Goal: Task Accomplishment & Management: Manage account settings

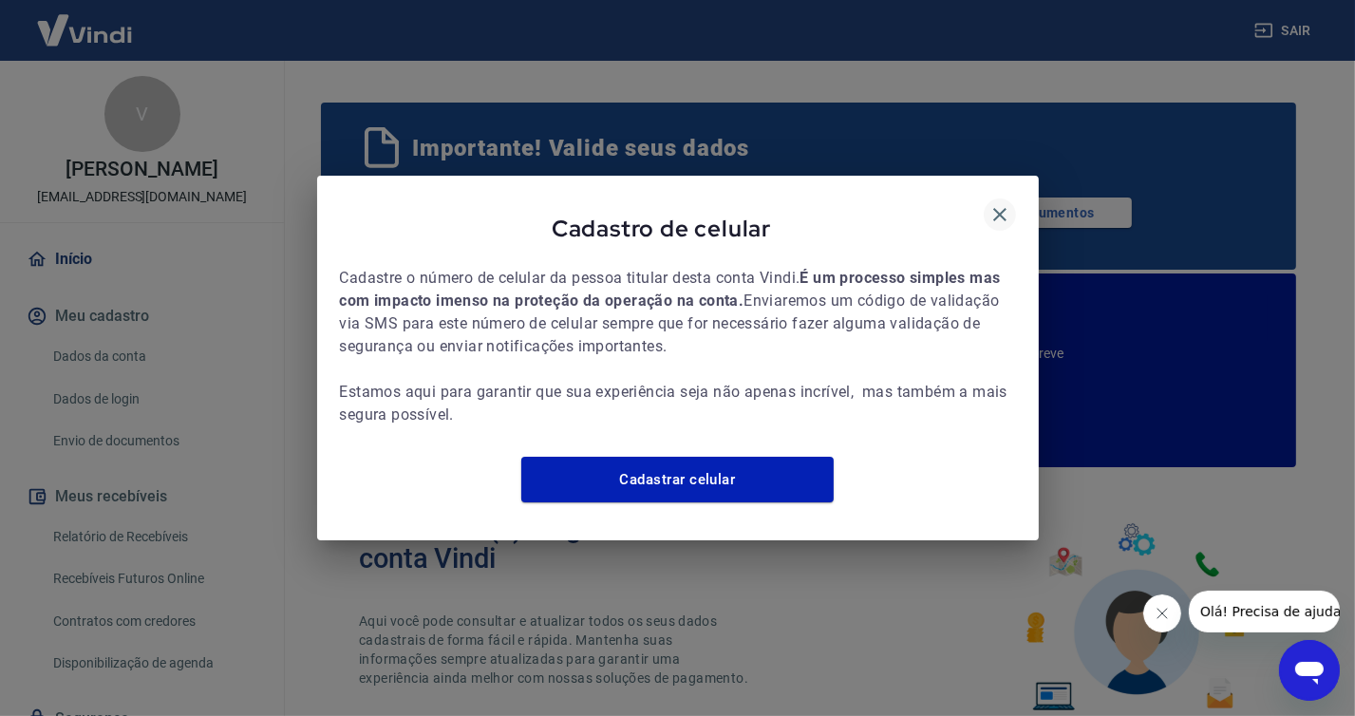
click at [996, 203] on icon "button" at bounding box center [999, 214] width 23 height 23
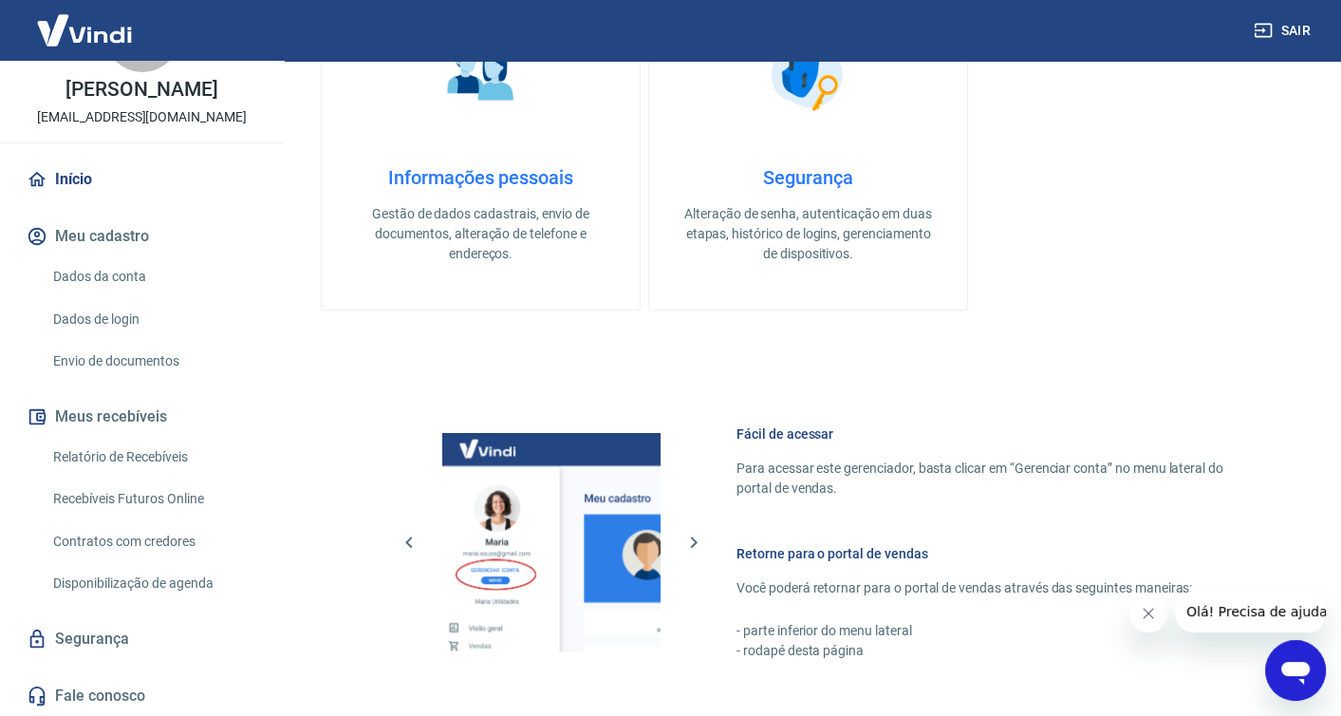
scroll to position [854, 0]
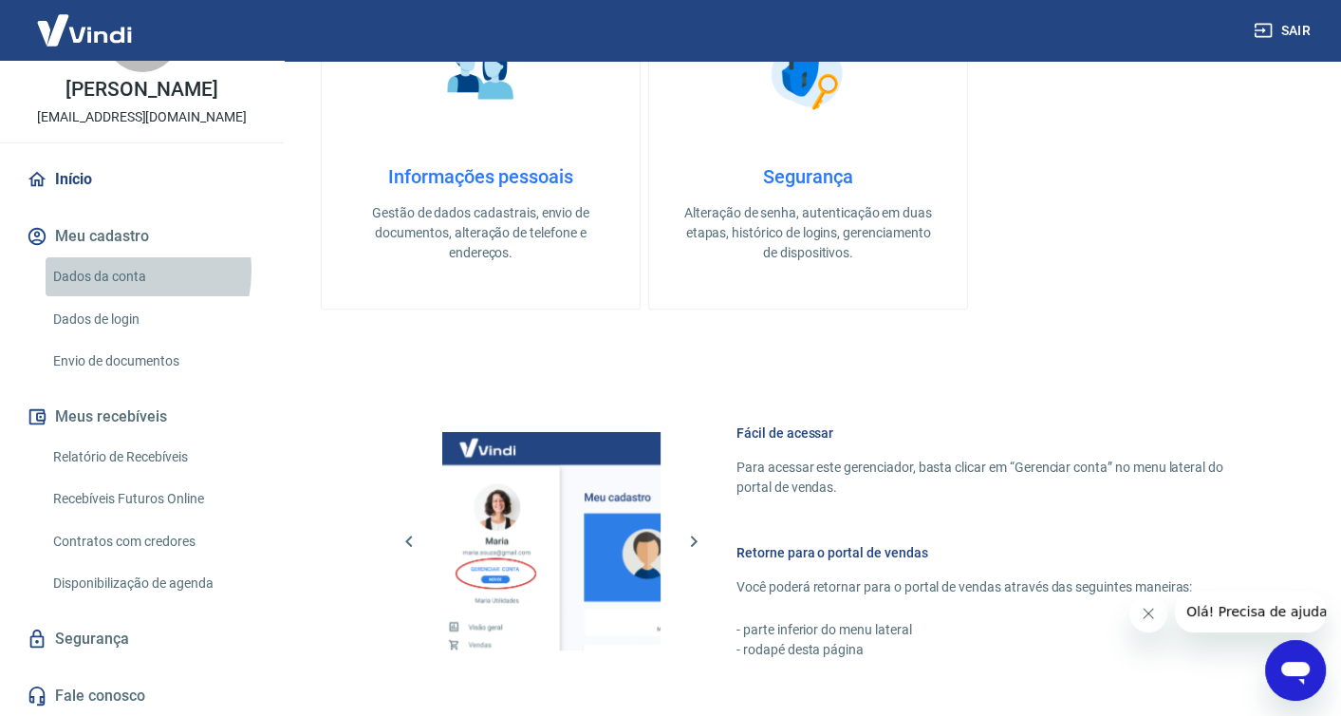
click at [119, 271] on link "Dados da conta" at bounding box center [154, 276] width 216 height 39
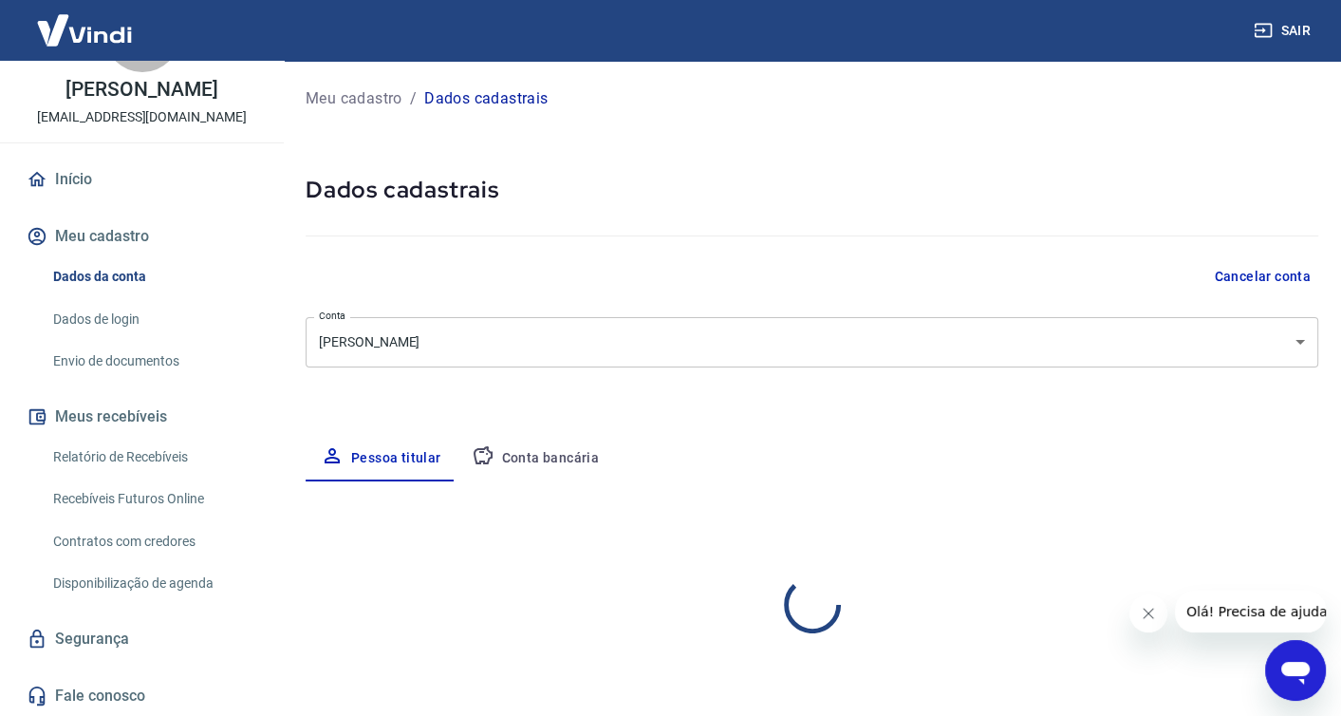
select select "PR"
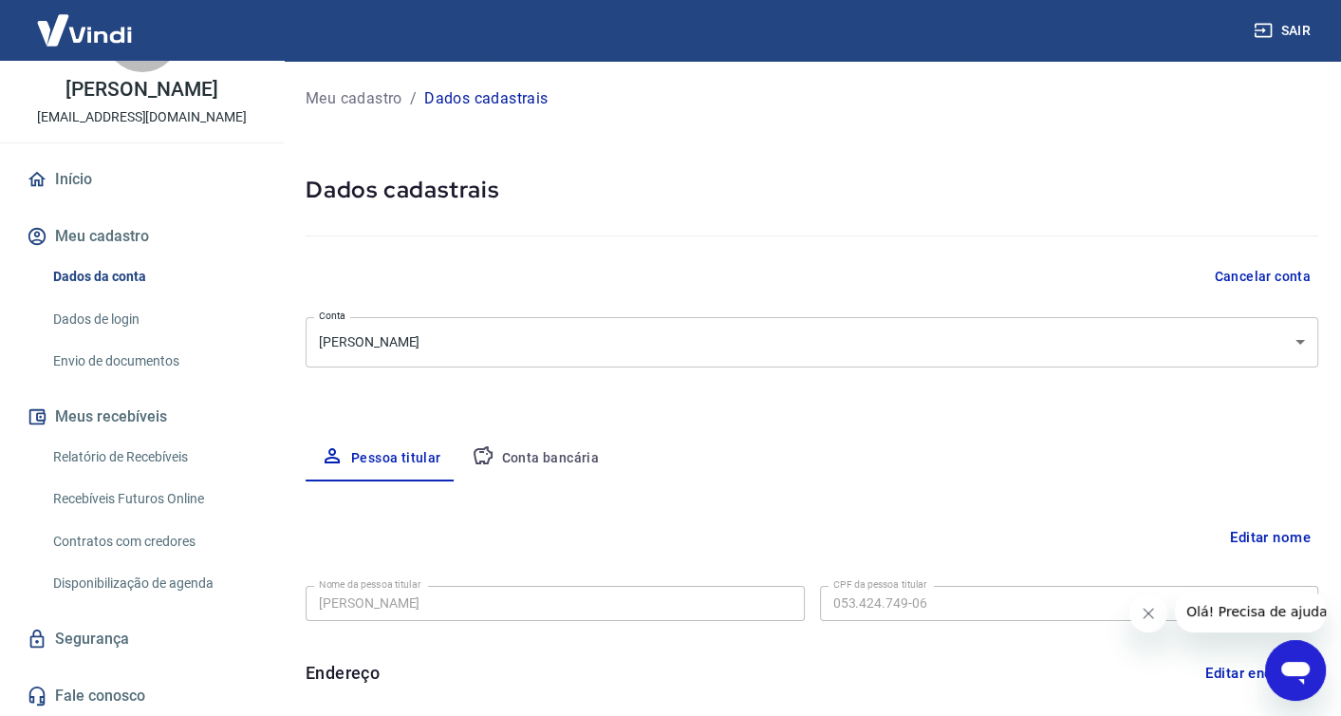
click at [531, 445] on button "Conta bancária" at bounding box center [536, 459] width 159 height 46
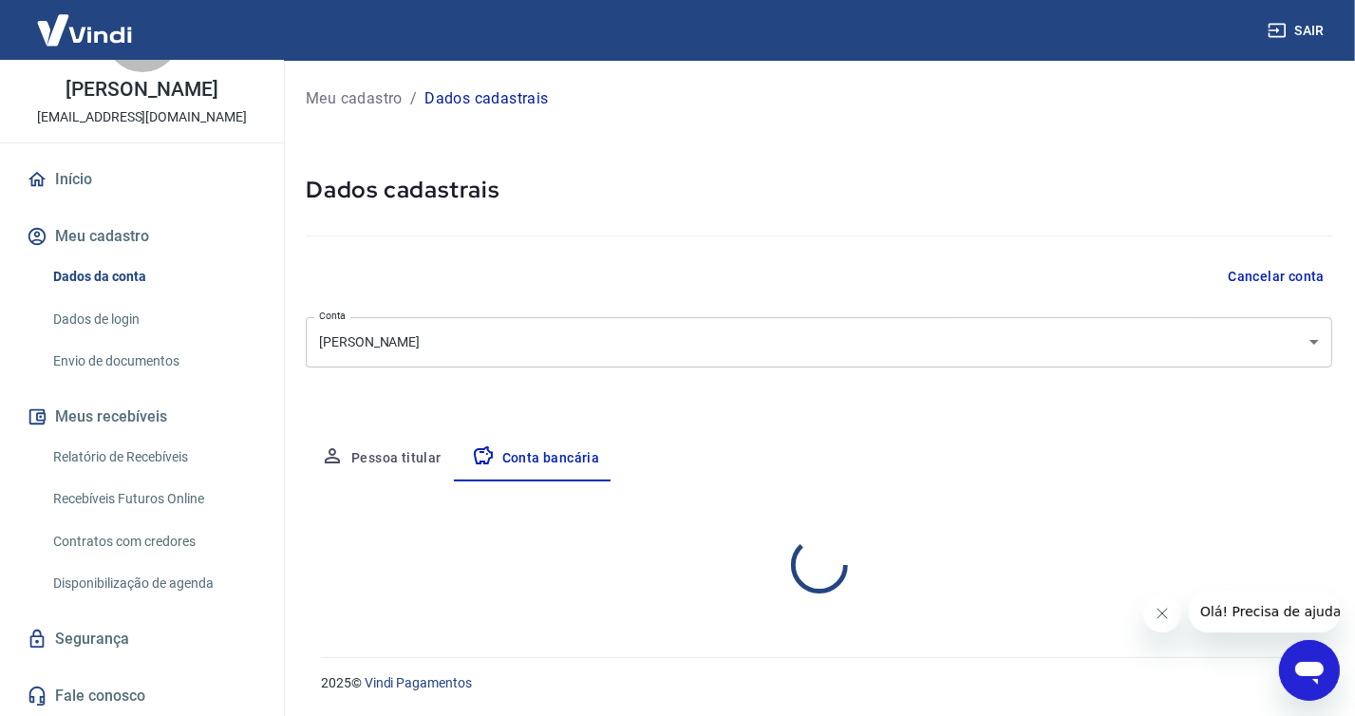
select select "1"
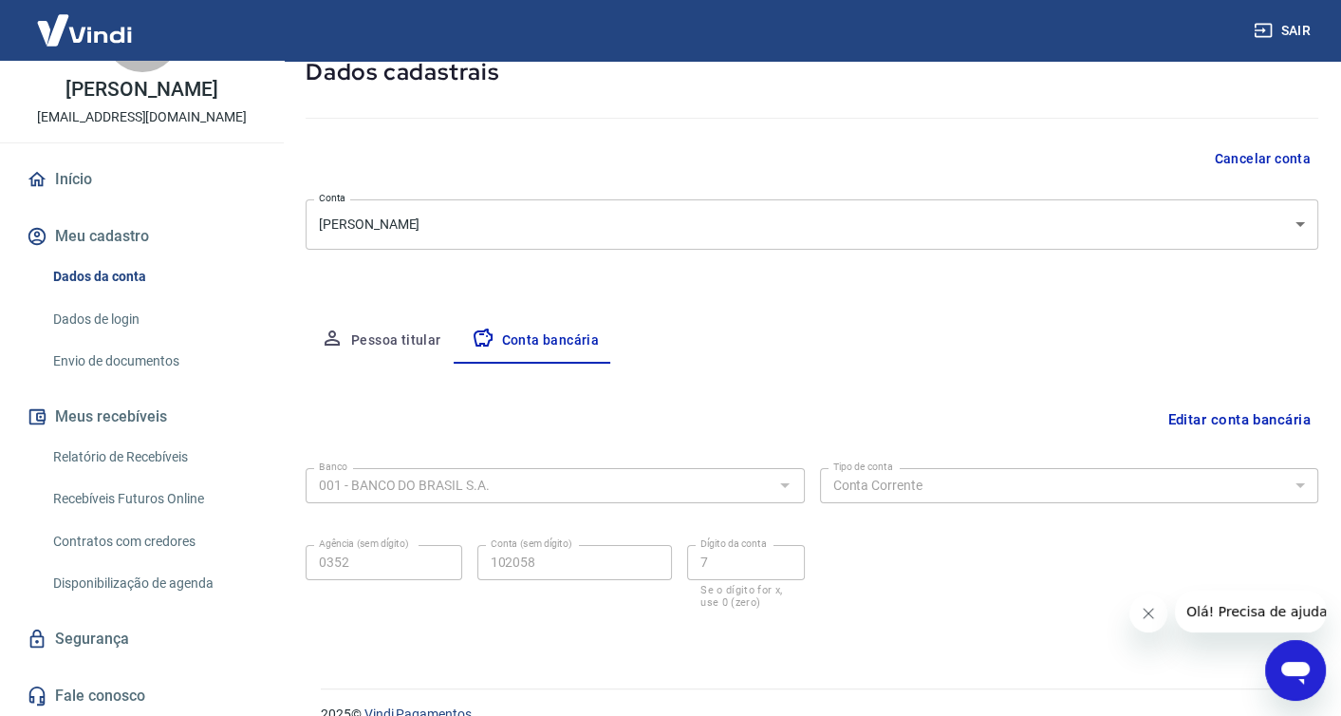
scroll to position [148, 0]
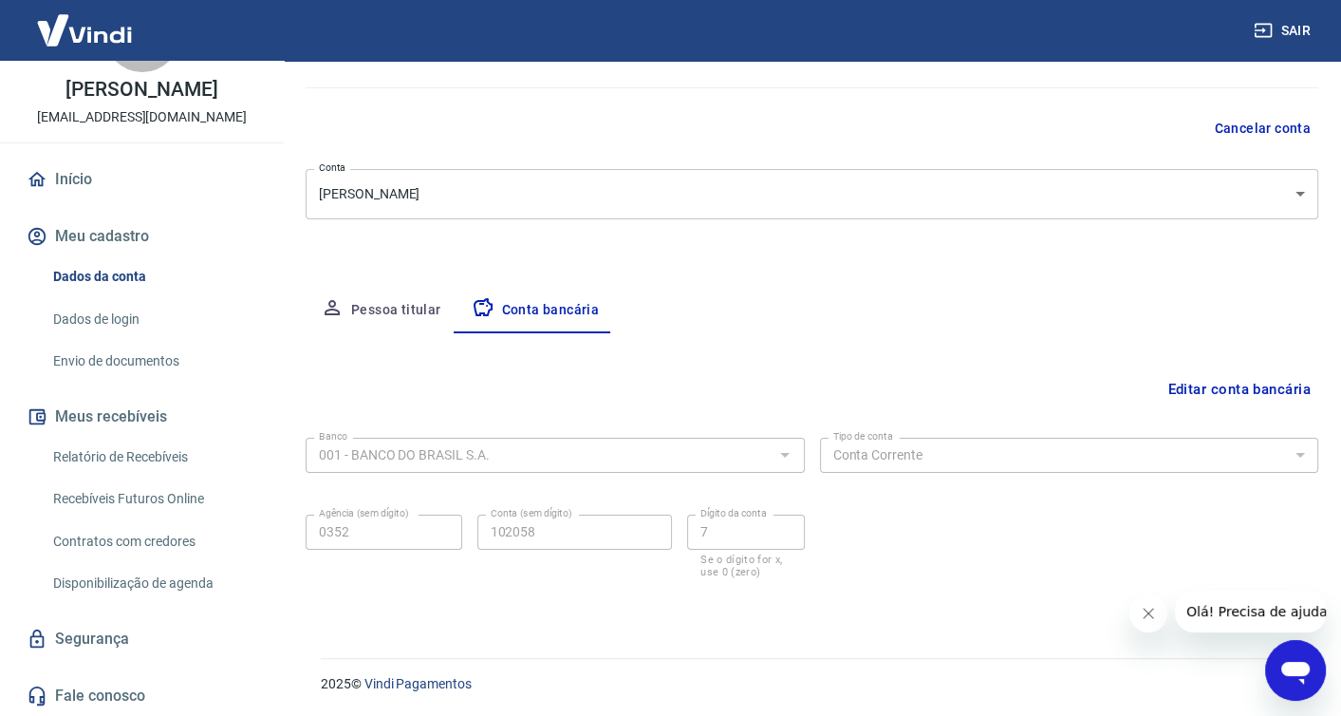
click at [1234, 514] on div "Banco 001 - BANCO DO BRASIL S.A. Banco Tipo de conta Conta Corrente Conta Poupa…" at bounding box center [812, 506] width 1013 height 152
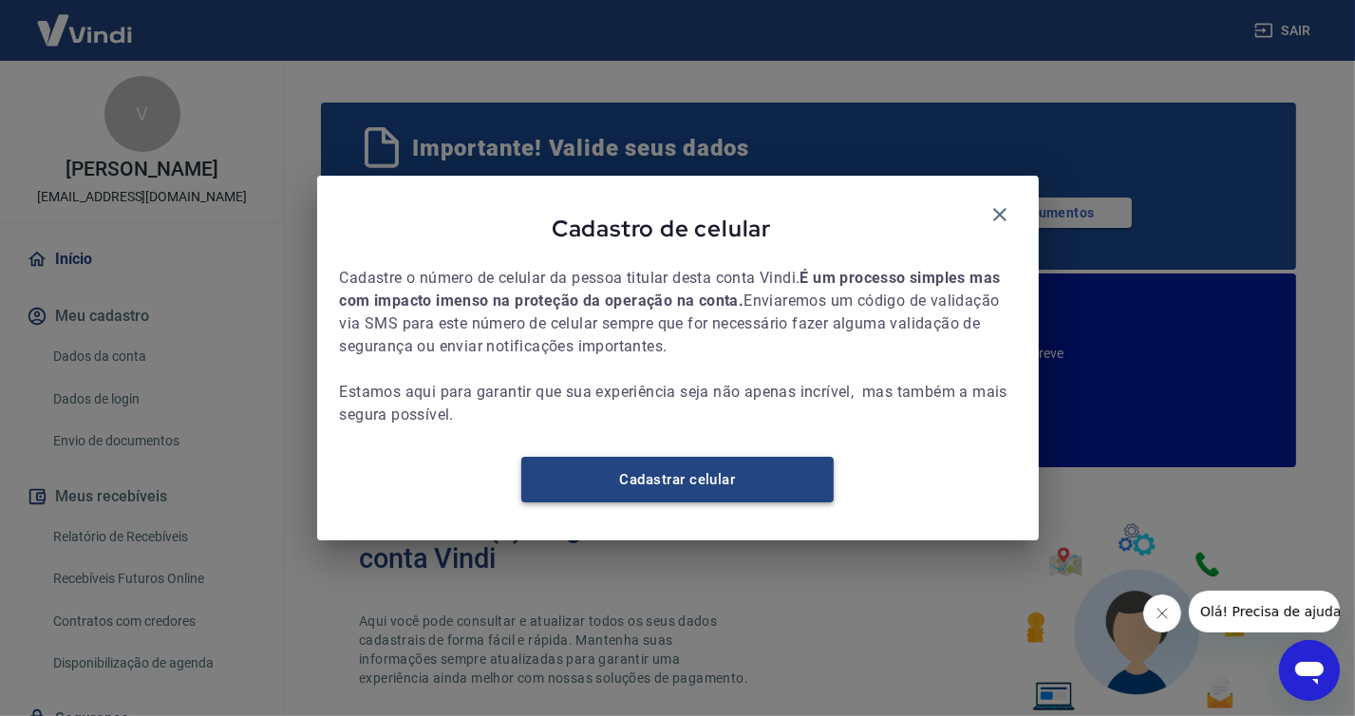
click at [693, 496] on link "Cadastrar celular" at bounding box center [677, 480] width 312 height 46
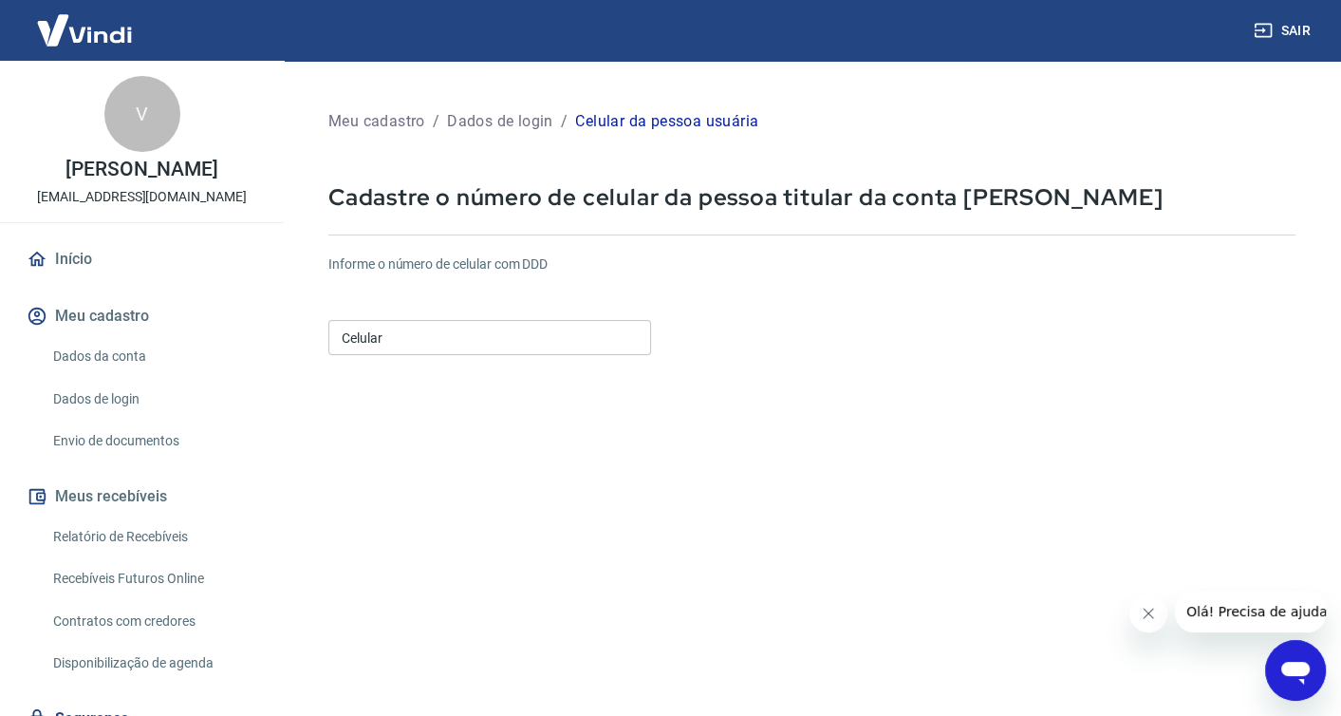
click at [480, 340] on input "Celular" at bounding box center [489, 337] width 323 height 35
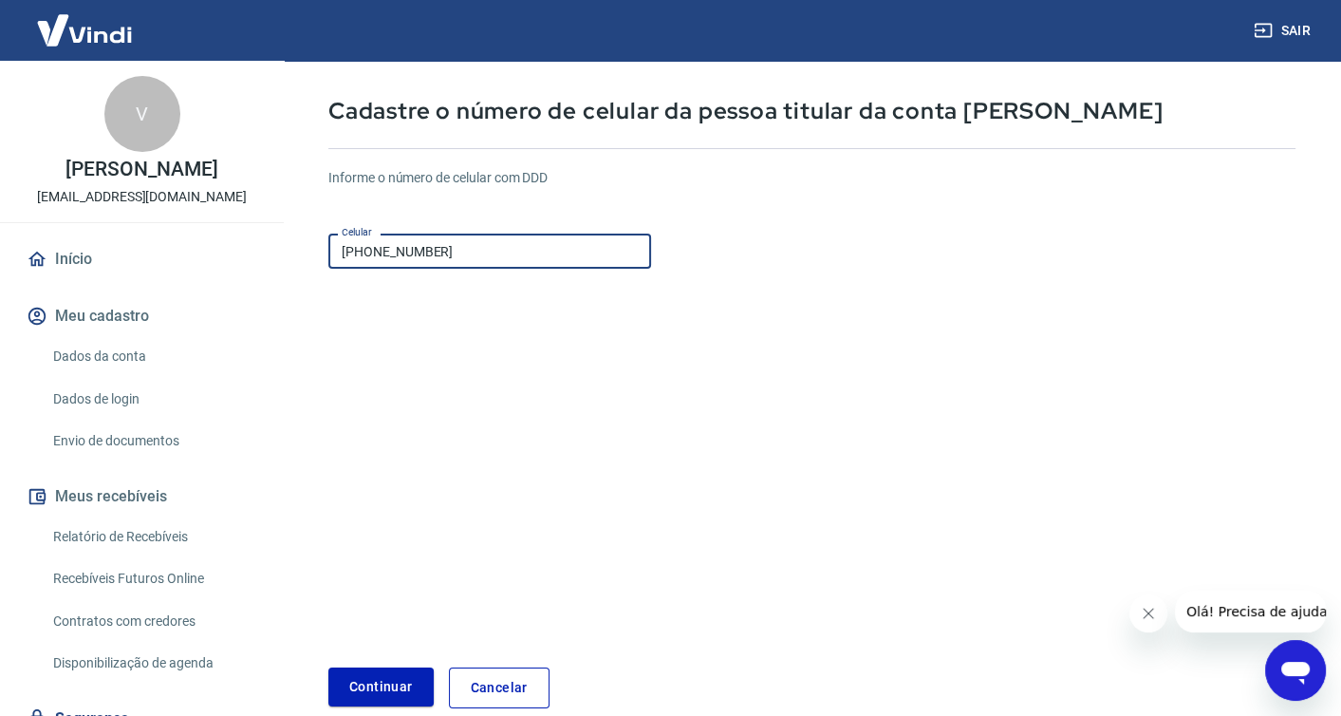
scroll to position [95, 0]
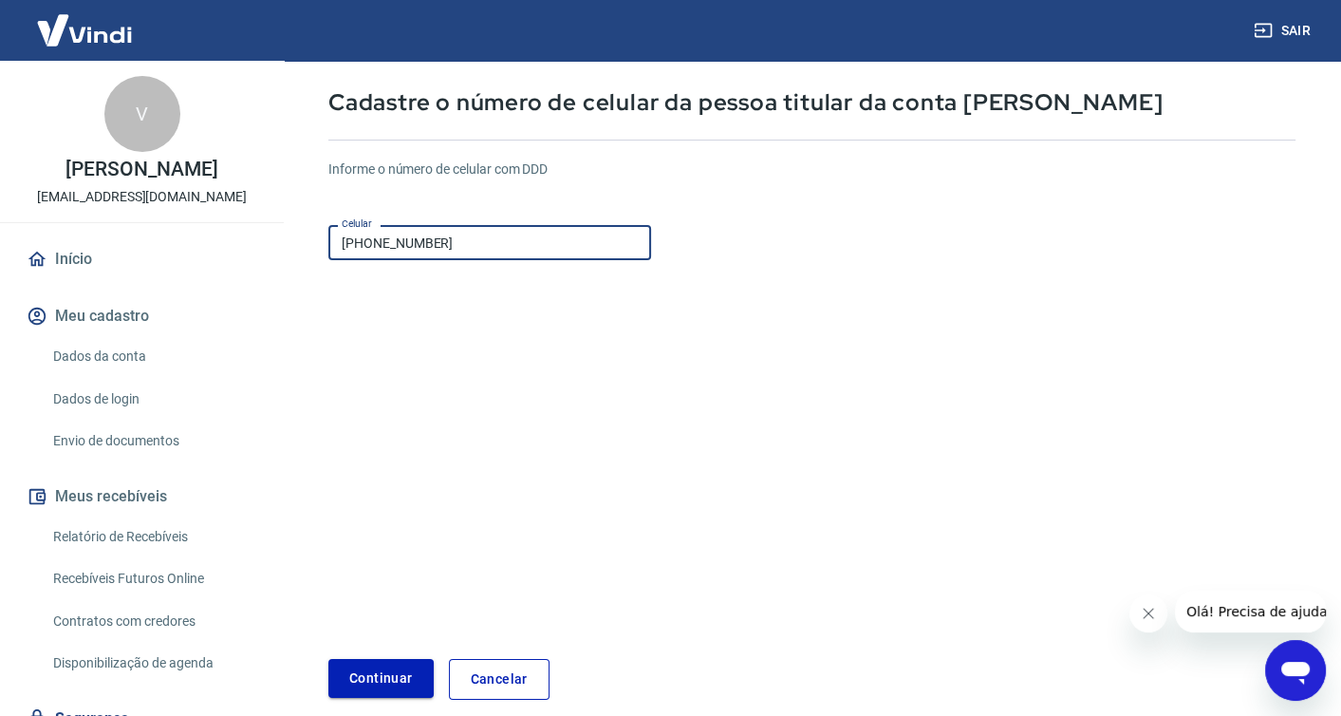
type input "(43) 98818-0256"
click at [389, 681] on button "Continuar" at bounding box center [380, 678] width 105 height 39
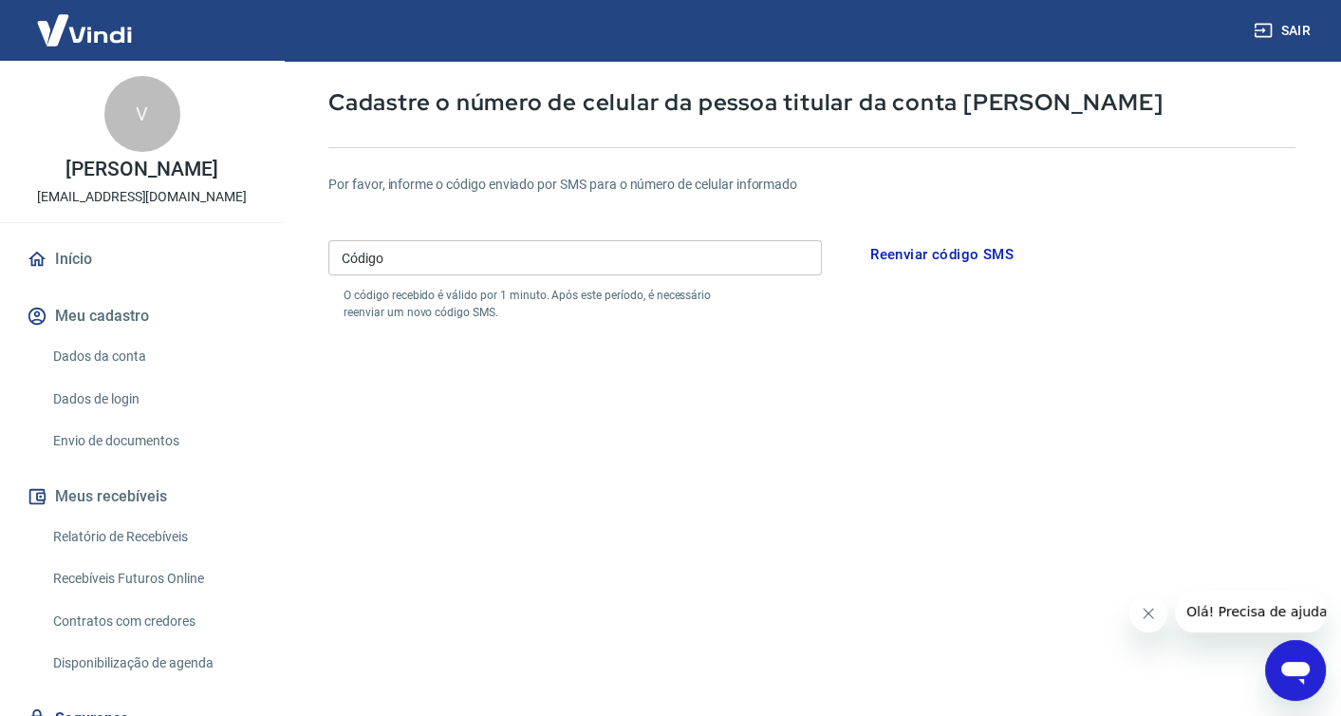
click at [608, 265] on input "Código" at bounding box center [575, 257] width 494 height 35
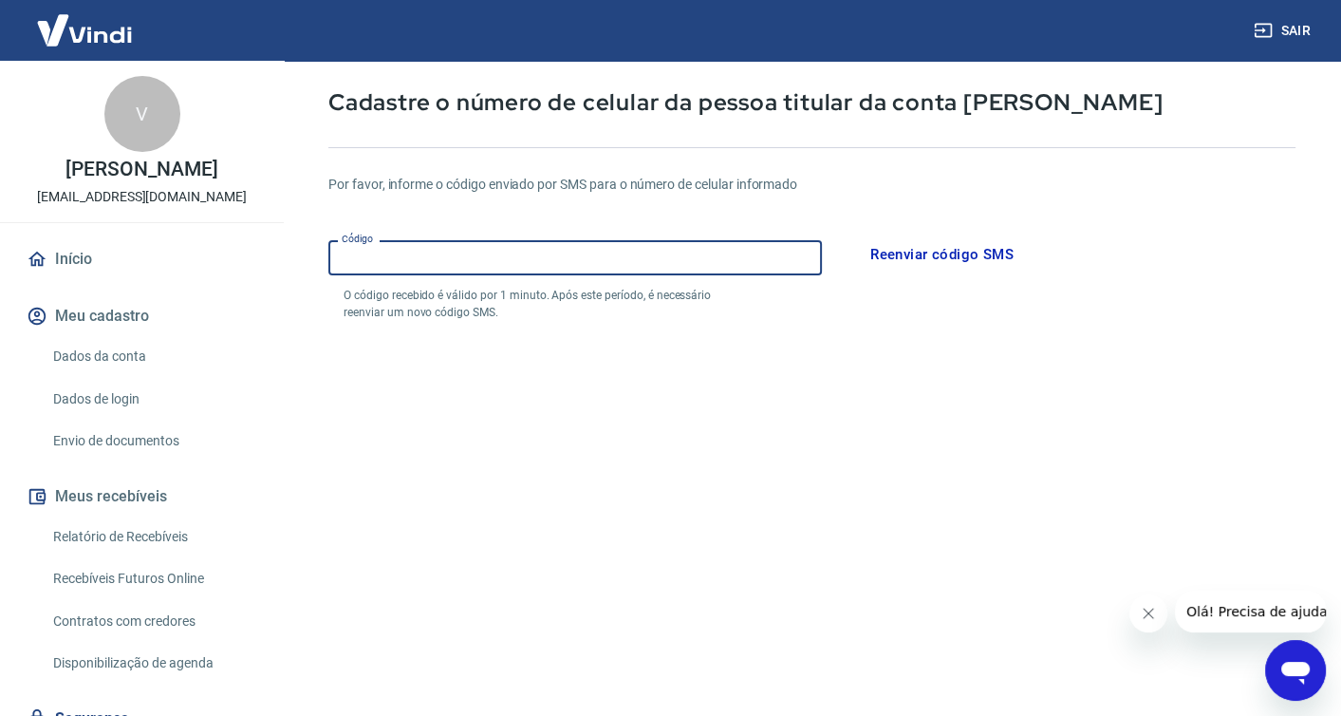
click at [787, 266] on input "Código" at bounding box center [575, 257] width 494 height 35
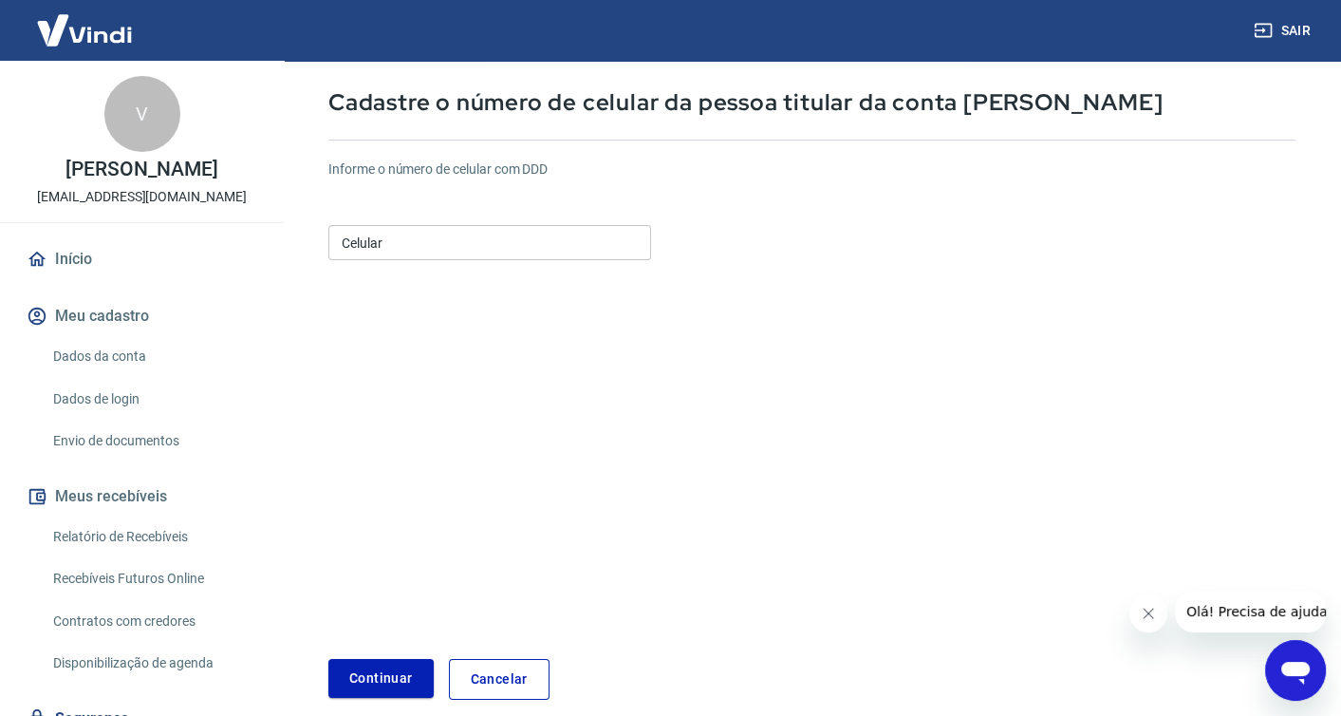
click at [432, 250] on input "Celular" at bounding box center [489, 242] width 323 height 35
click at [496, 240] on input "(43) 9" at bounding box center [489, 242] width 323 height 35
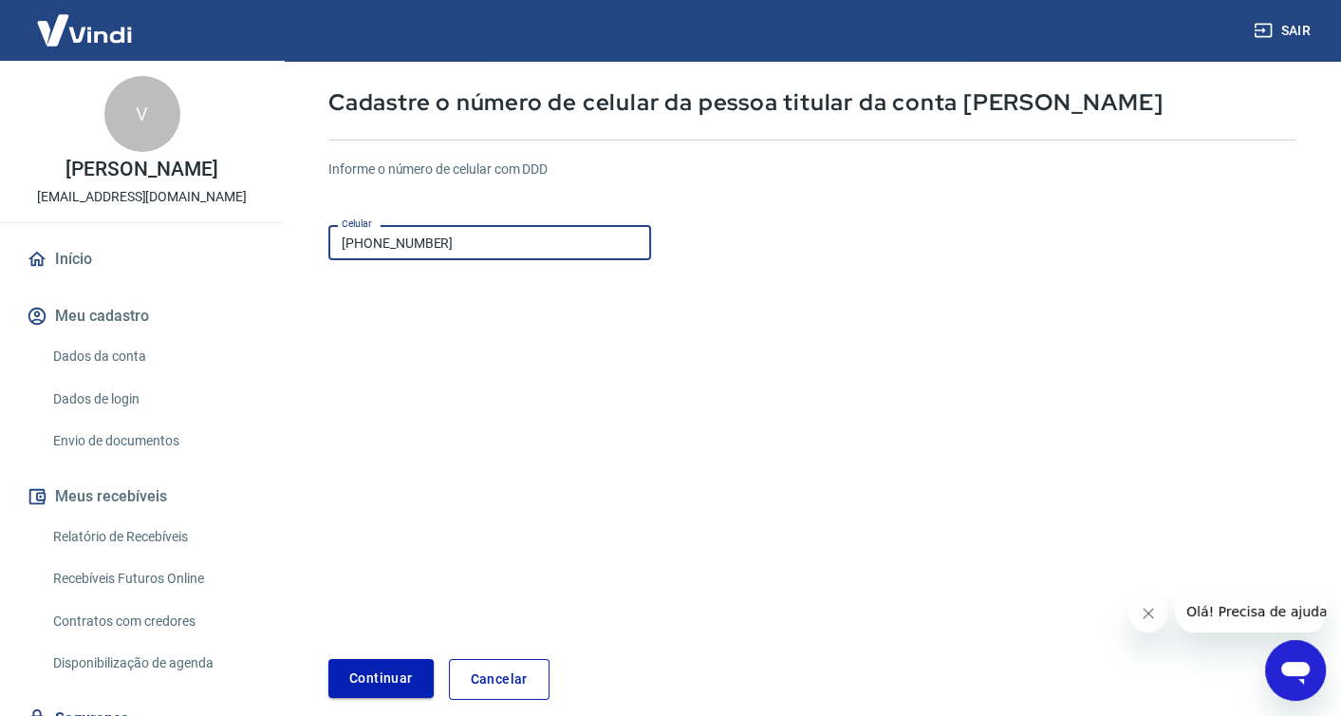
type input "[PHONE_NUMBER]"
click at [391, 667] on button "Continuar" at bounding box center [380, 678] width 105 height 39
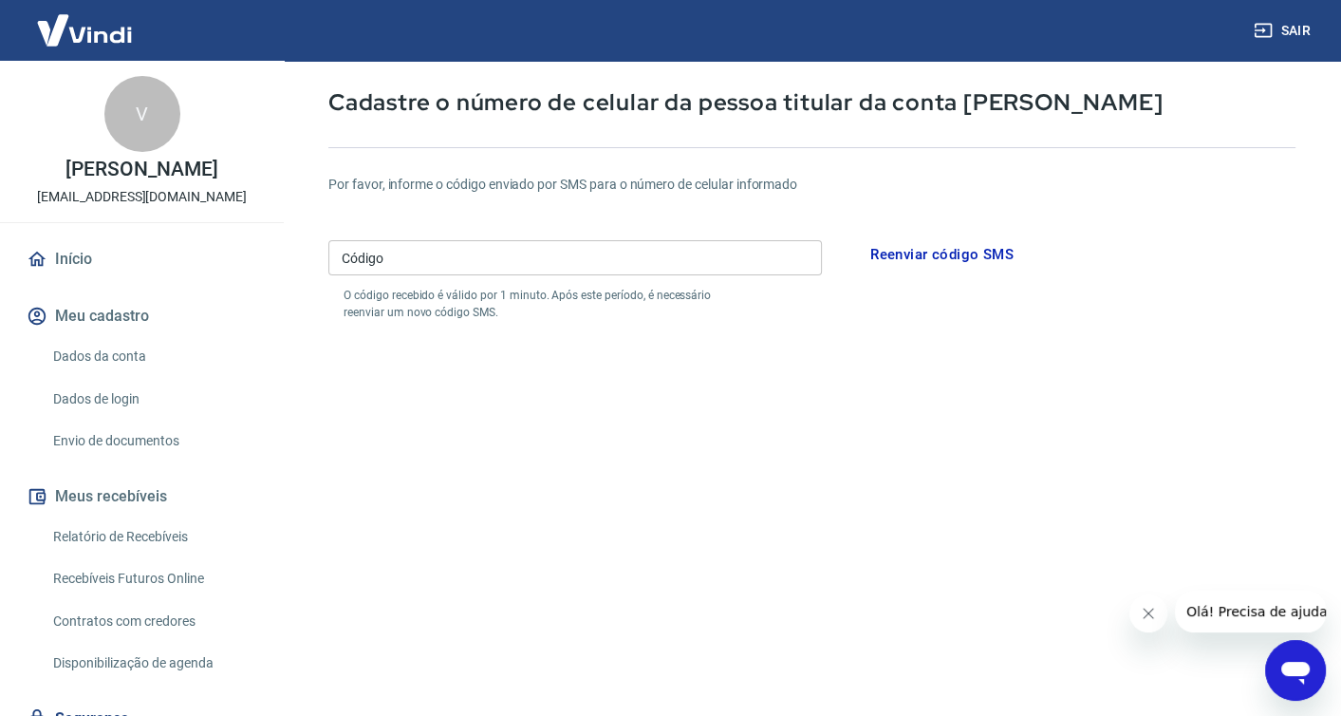
click at [588, 244] on input "Código" at bounding box center [575, 257] width 494 height 35
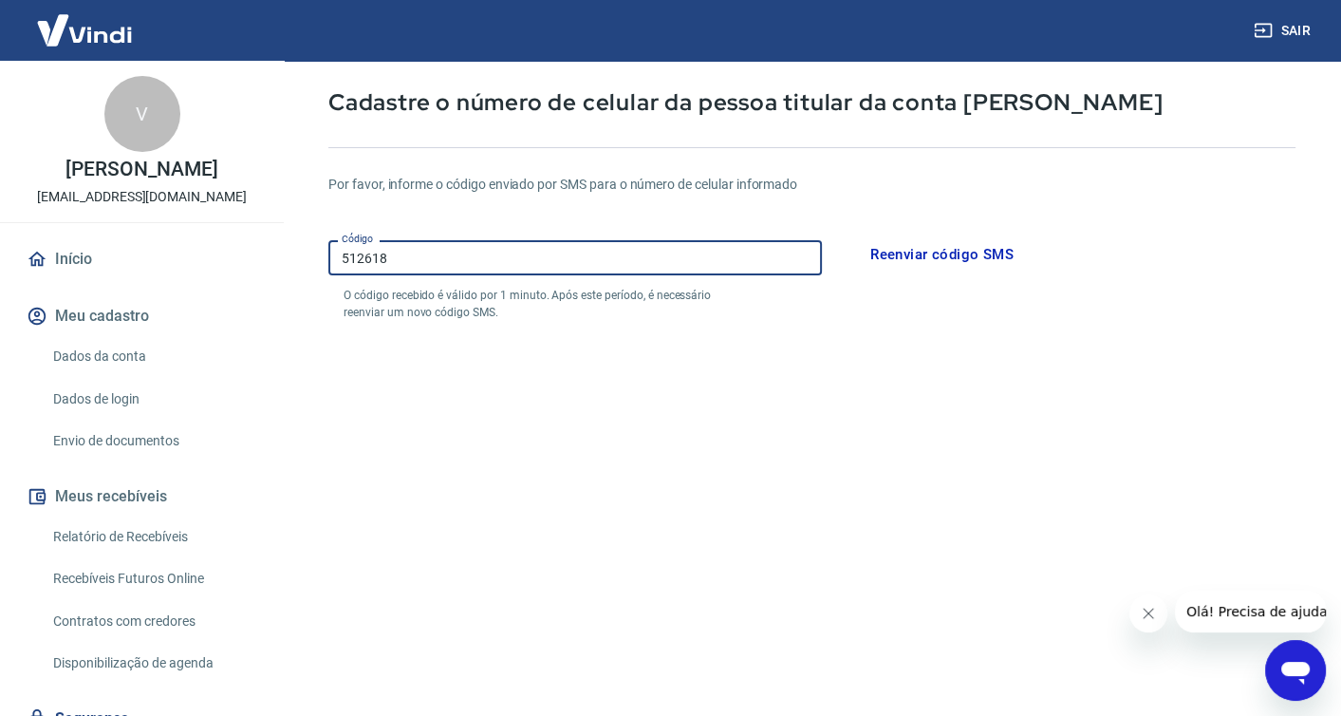
scroll to position [254, 0]
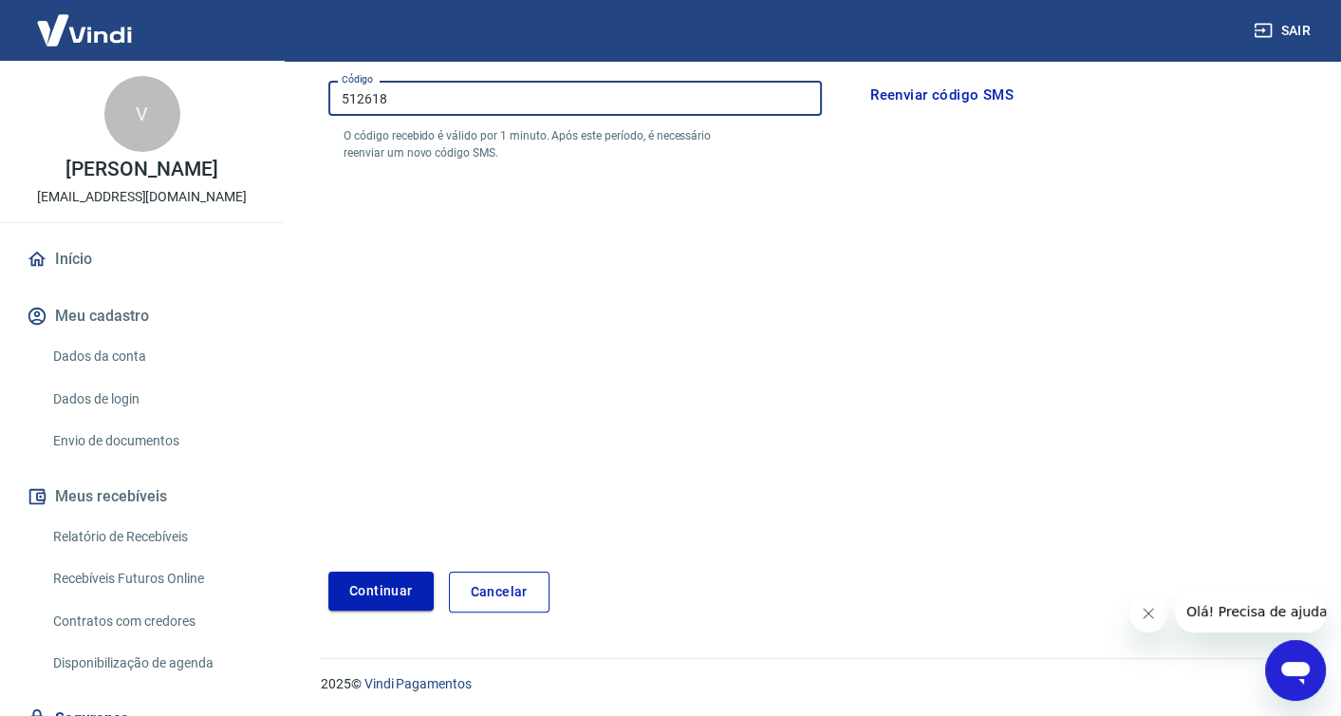
type input "512618"
click at [373, 581] on button "Continuar" at bounding box center [380, 591] width 105 height 39
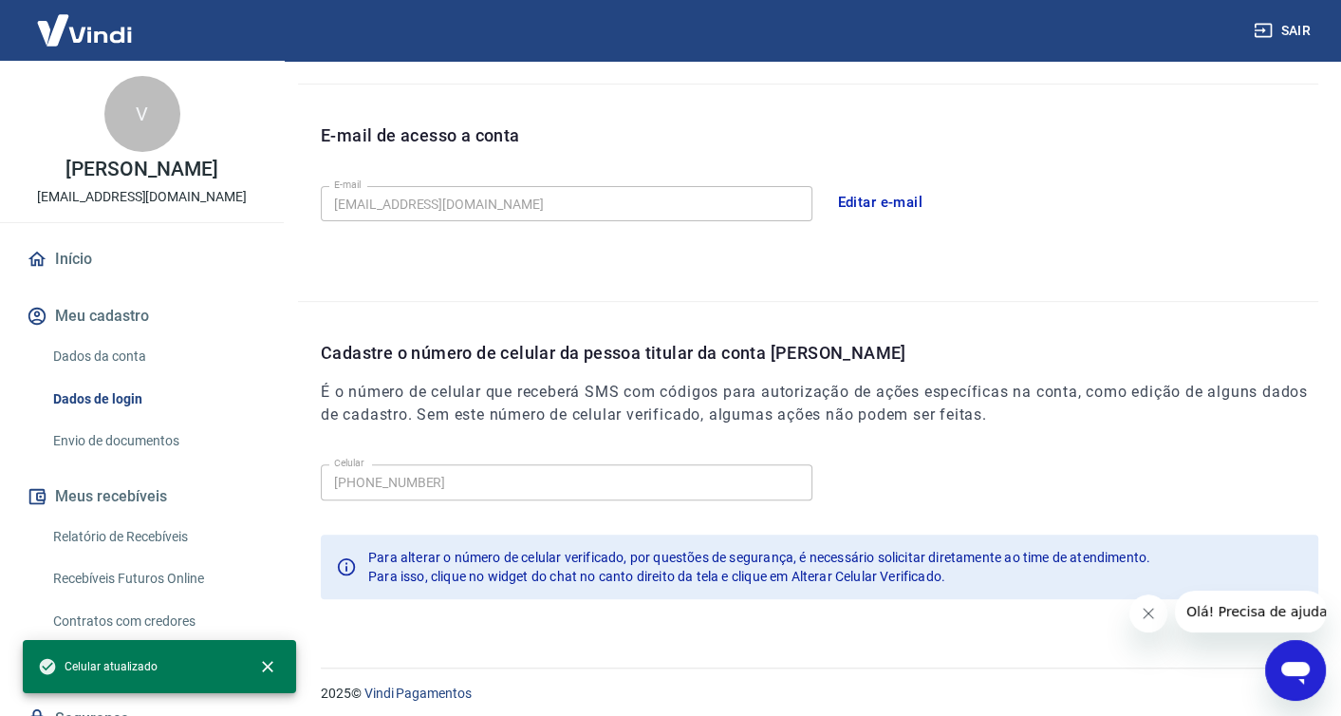
scroll to position [498, 0]
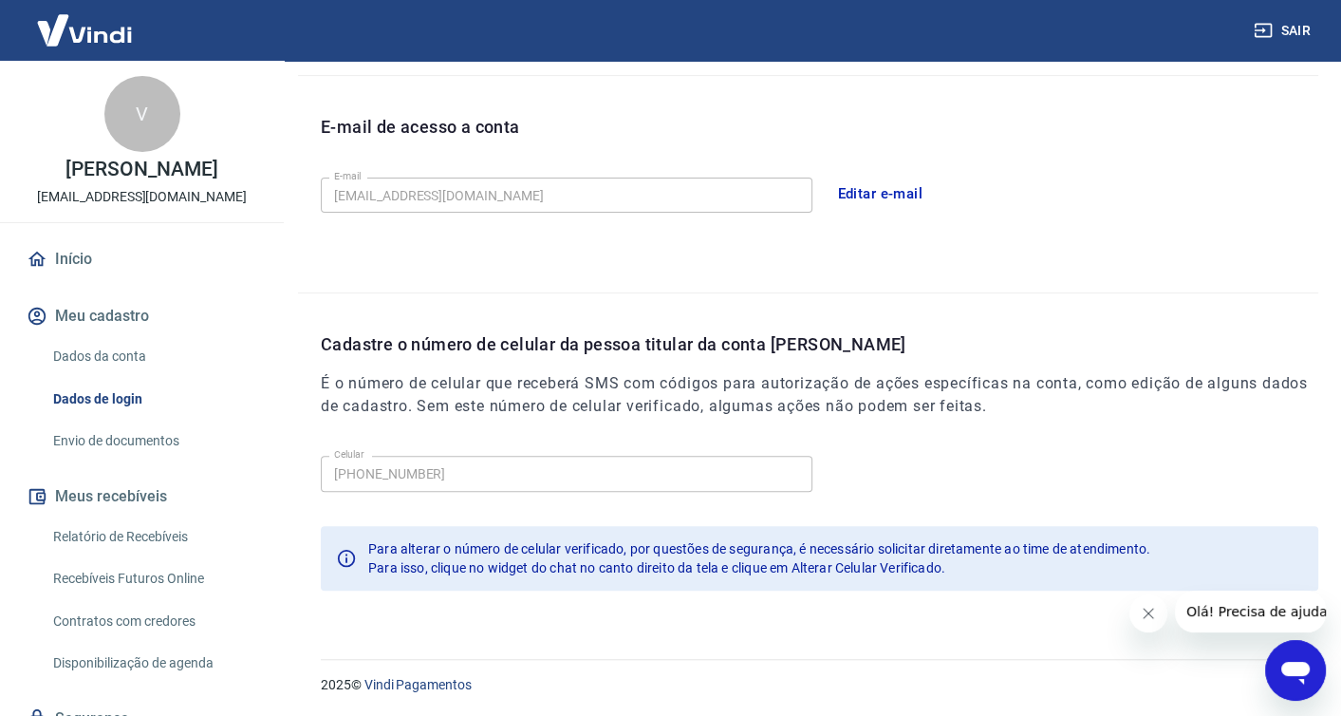
click at [127, 350] on link "Dados da conta" at bounding box center [154, 356] width 216 height 39
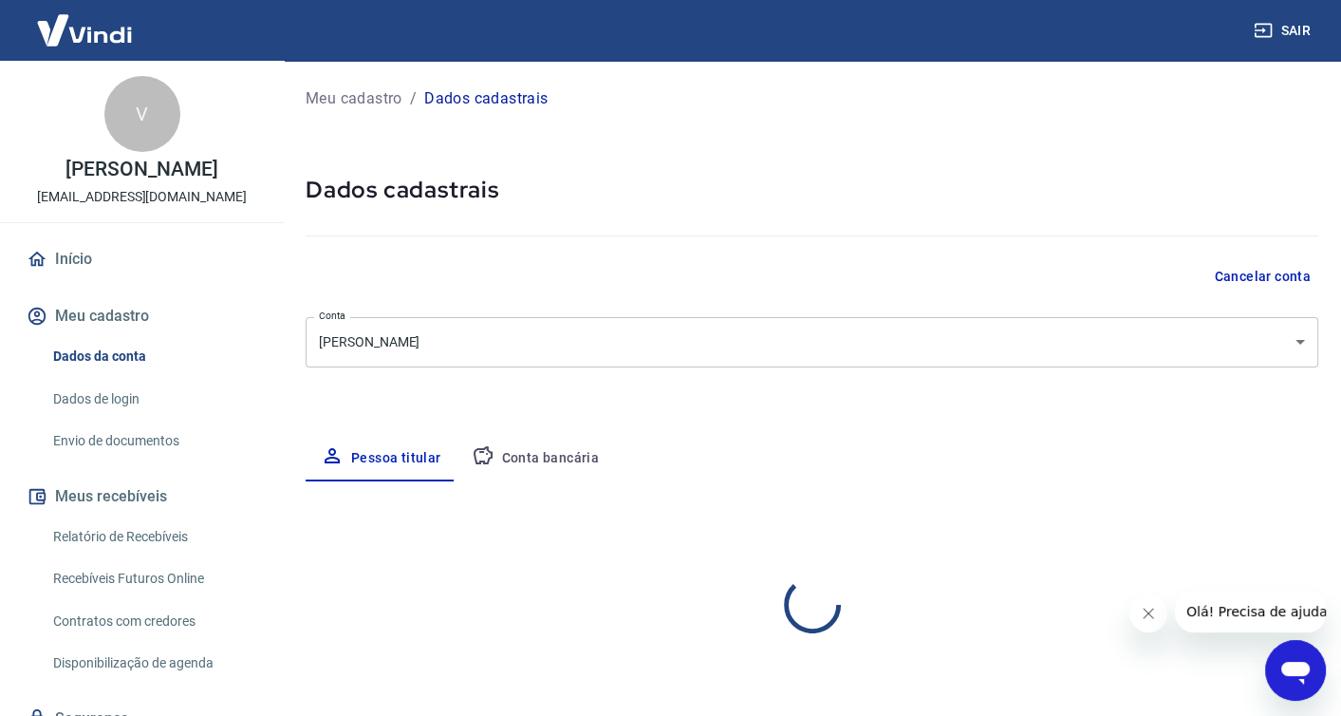
select select "PR"
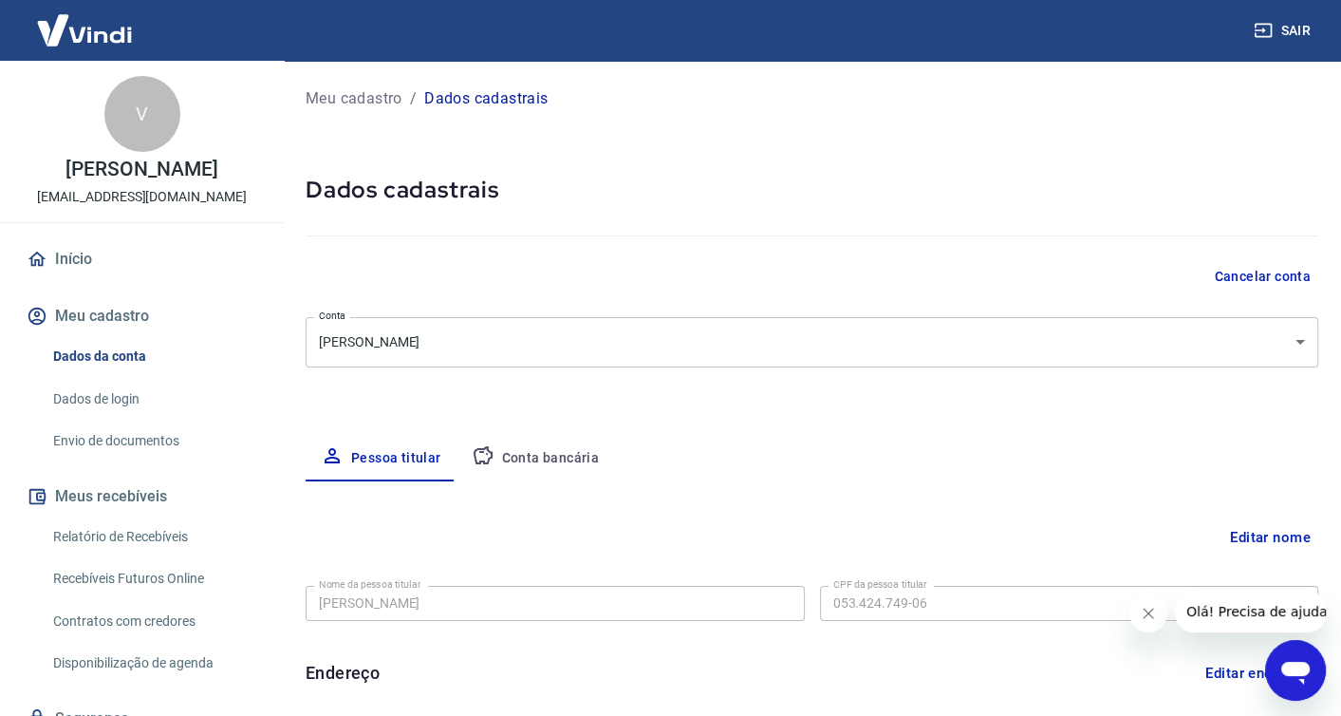
click at [581, 459] on button "Conta bancária" at bounding box center [536, 459] width 159 height 46
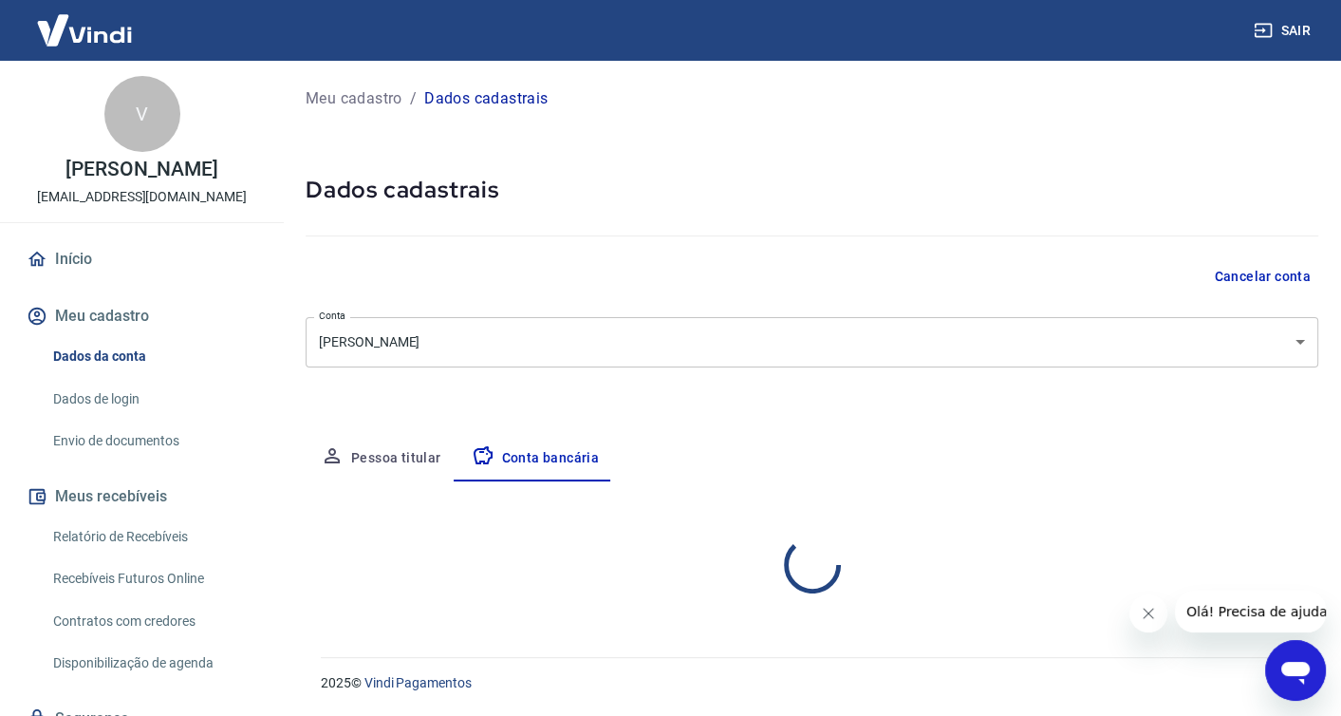
select select "1"
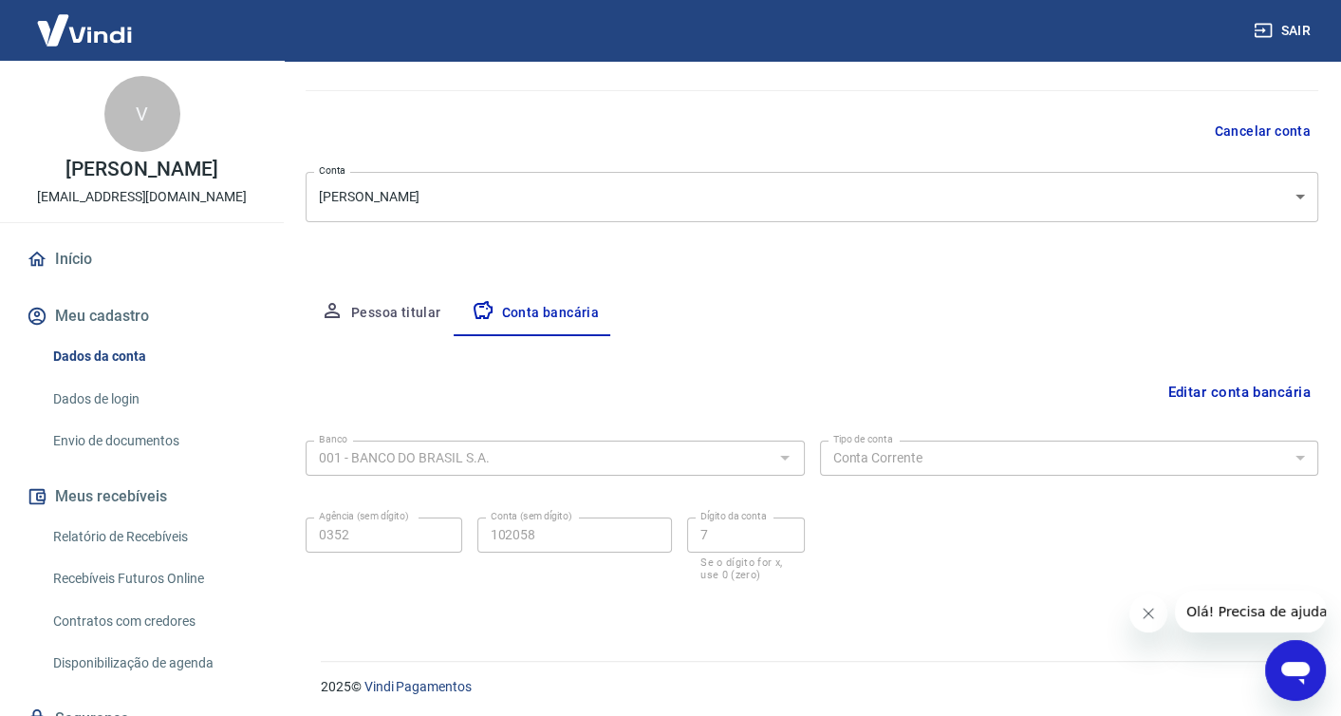
scroll to position [148, 0]
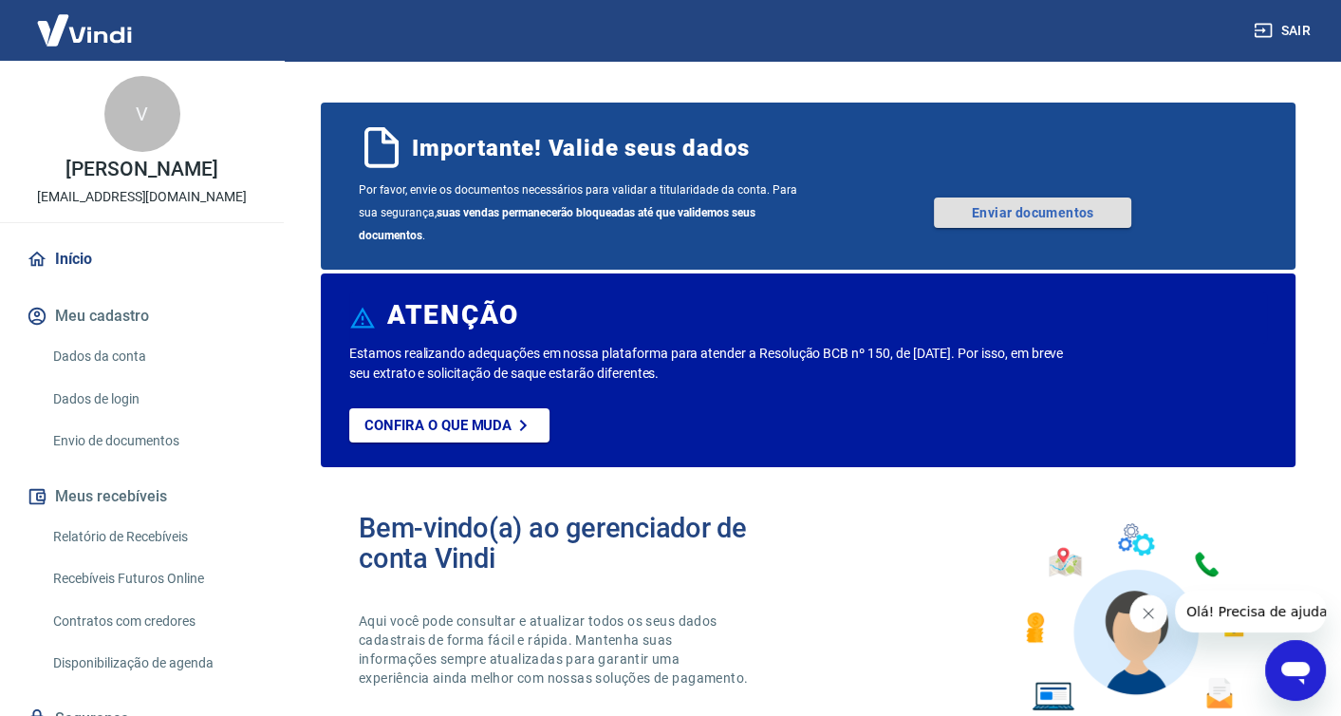
click at [1025, 212] on link "Enviar documentos" at bounding box center [1032, 212] width 197 height 30
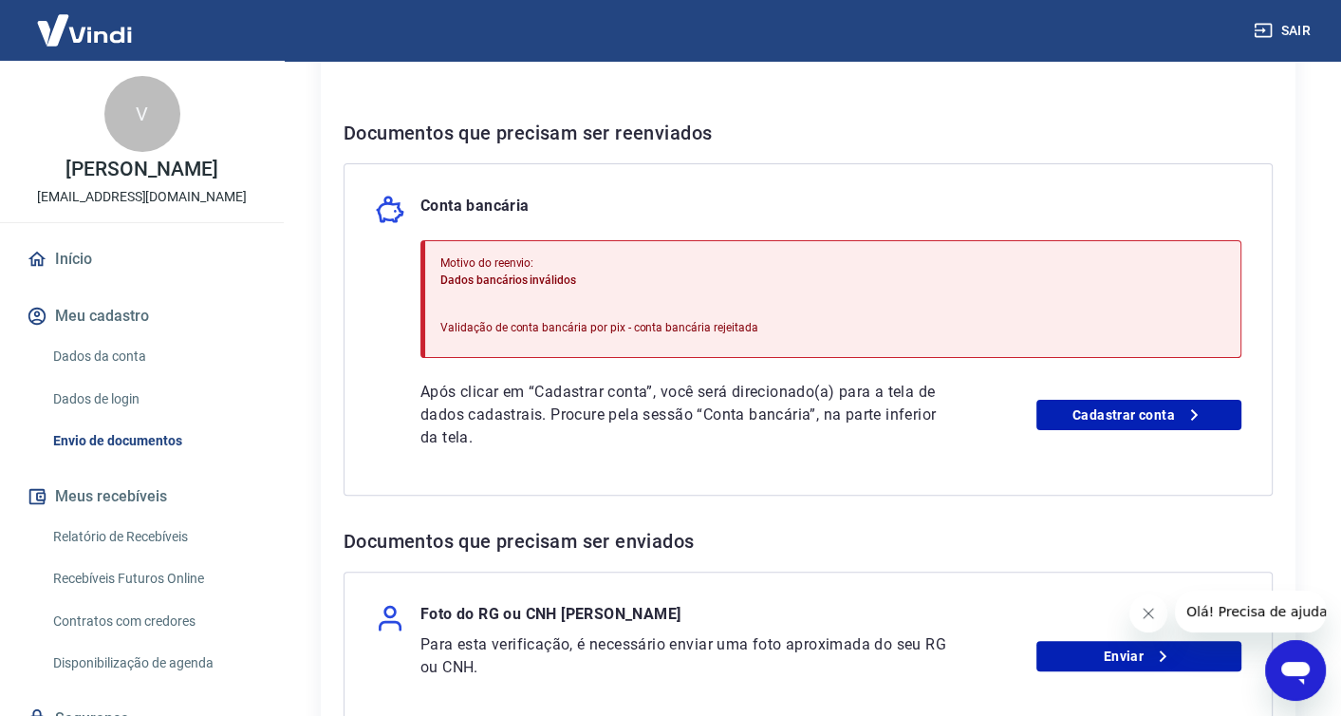
scroll to position [380, 0]
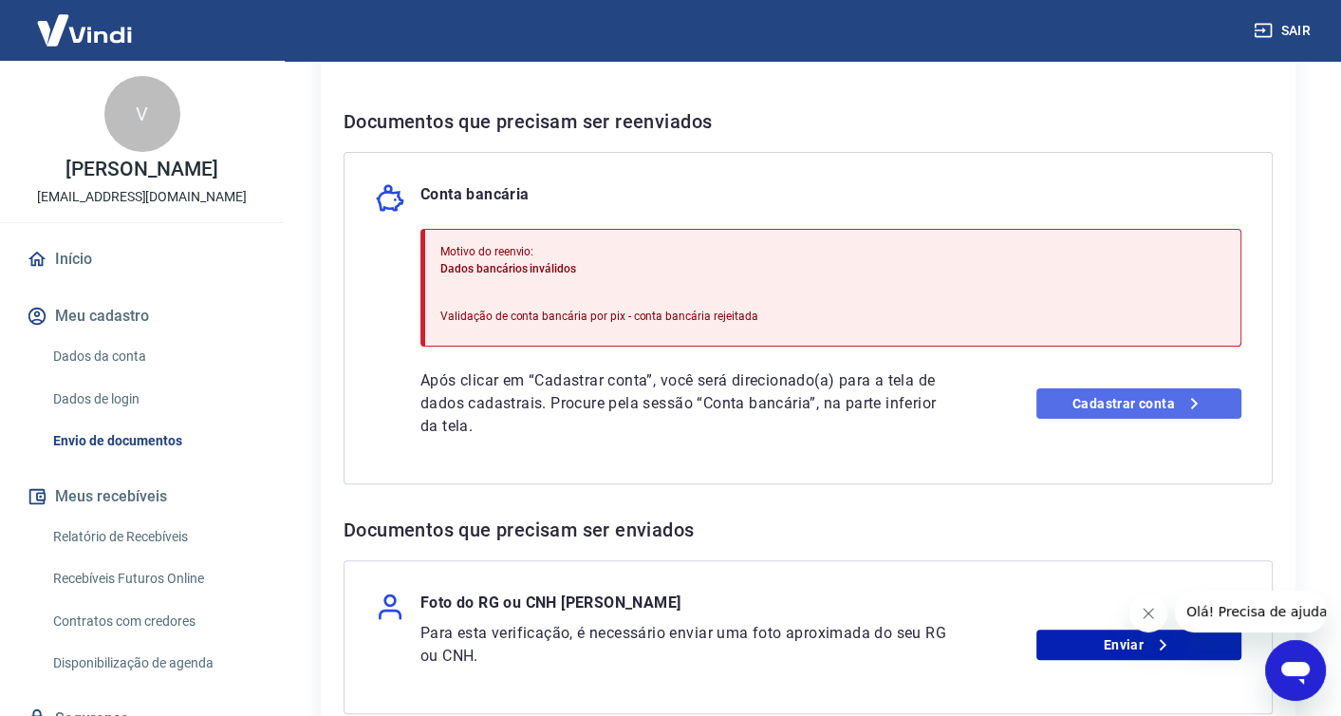
click at [1112, 399] on link "Cadastrar conta" at bounding box center [1139, 403] width 205 height 30
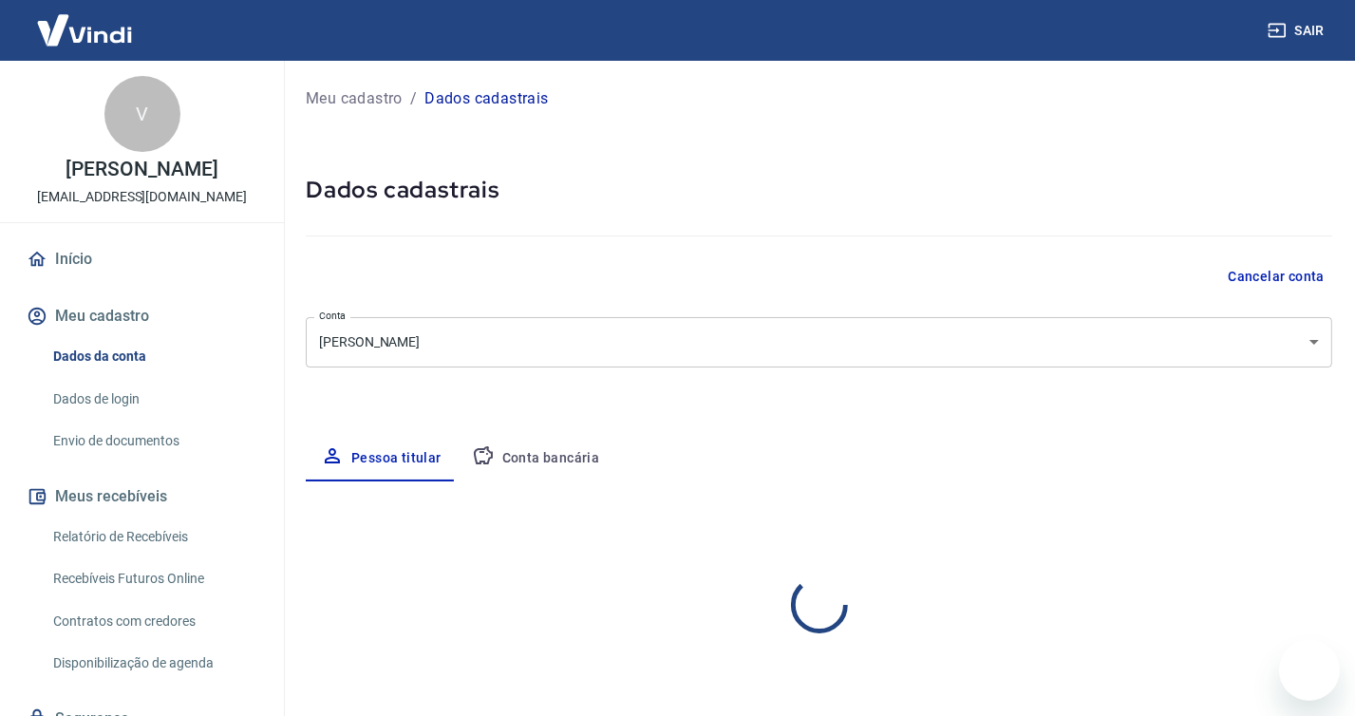
select select "PR"
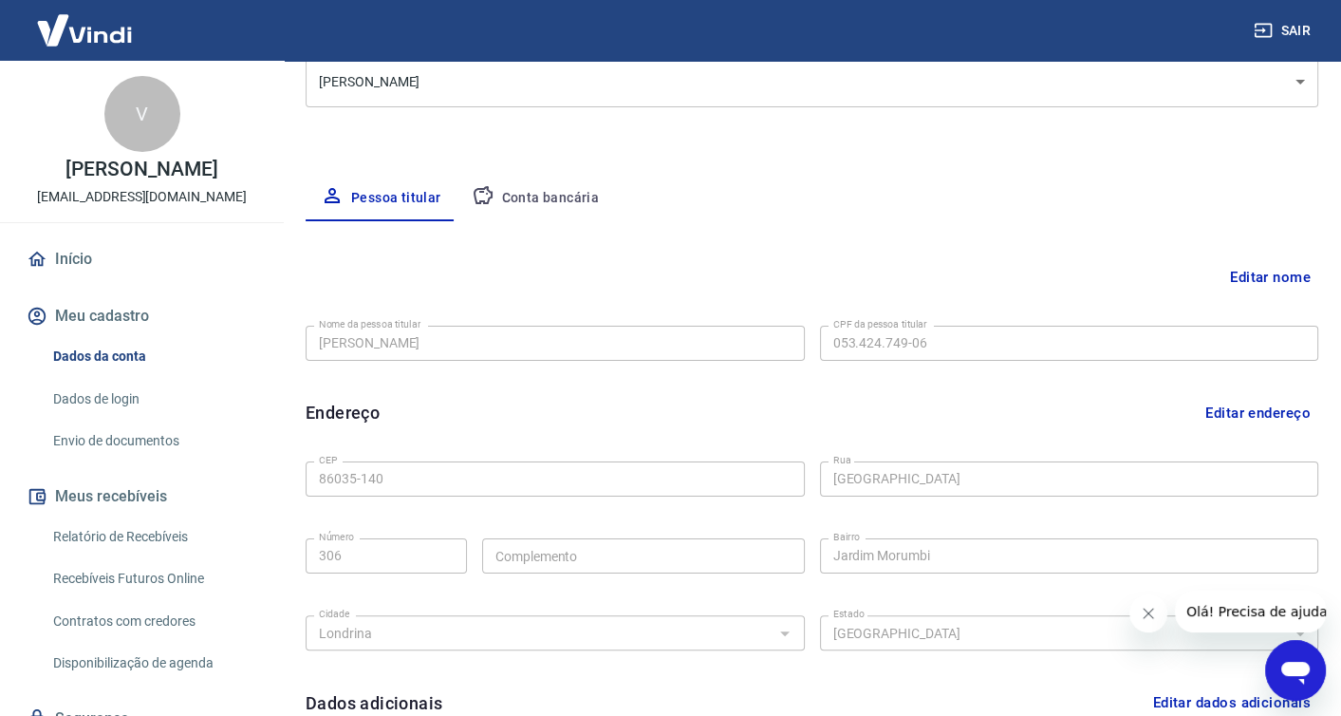
scroll to position [119, 0]
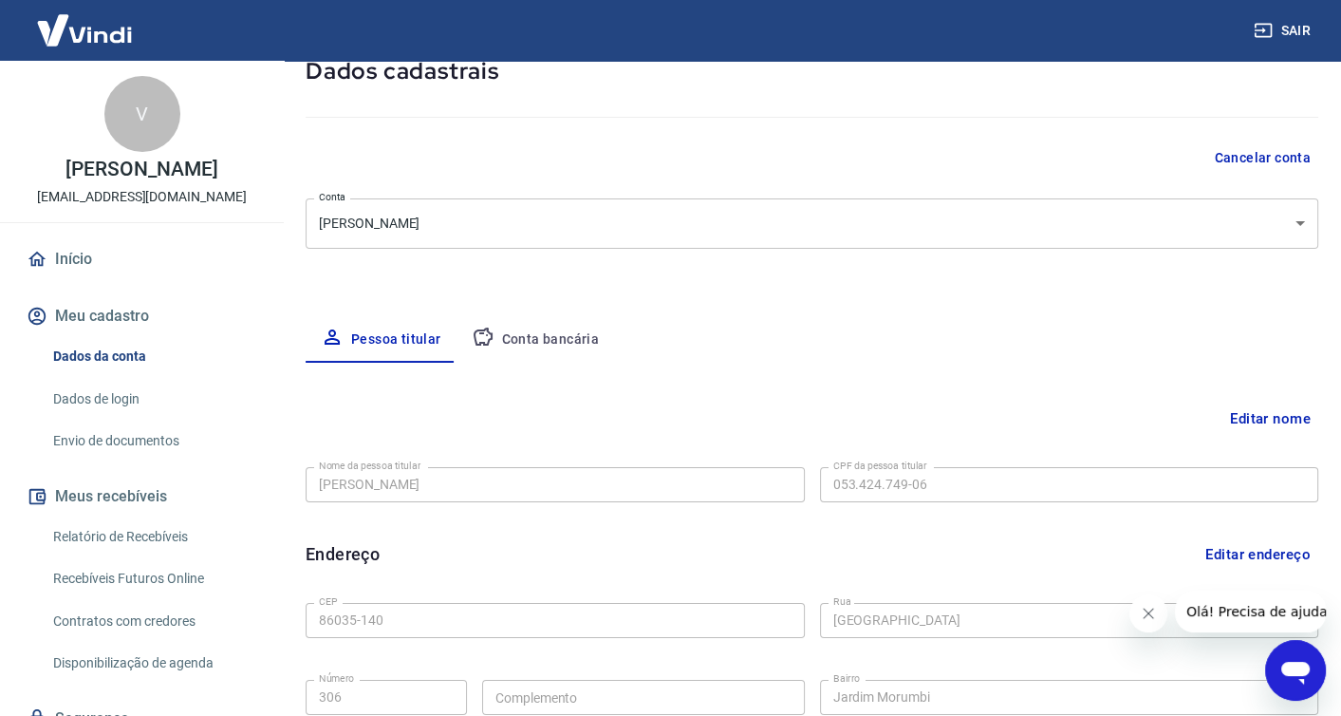
click at [550, 340] on button "Conta bancária" at bounding box center [536, 340] width 159 height 46
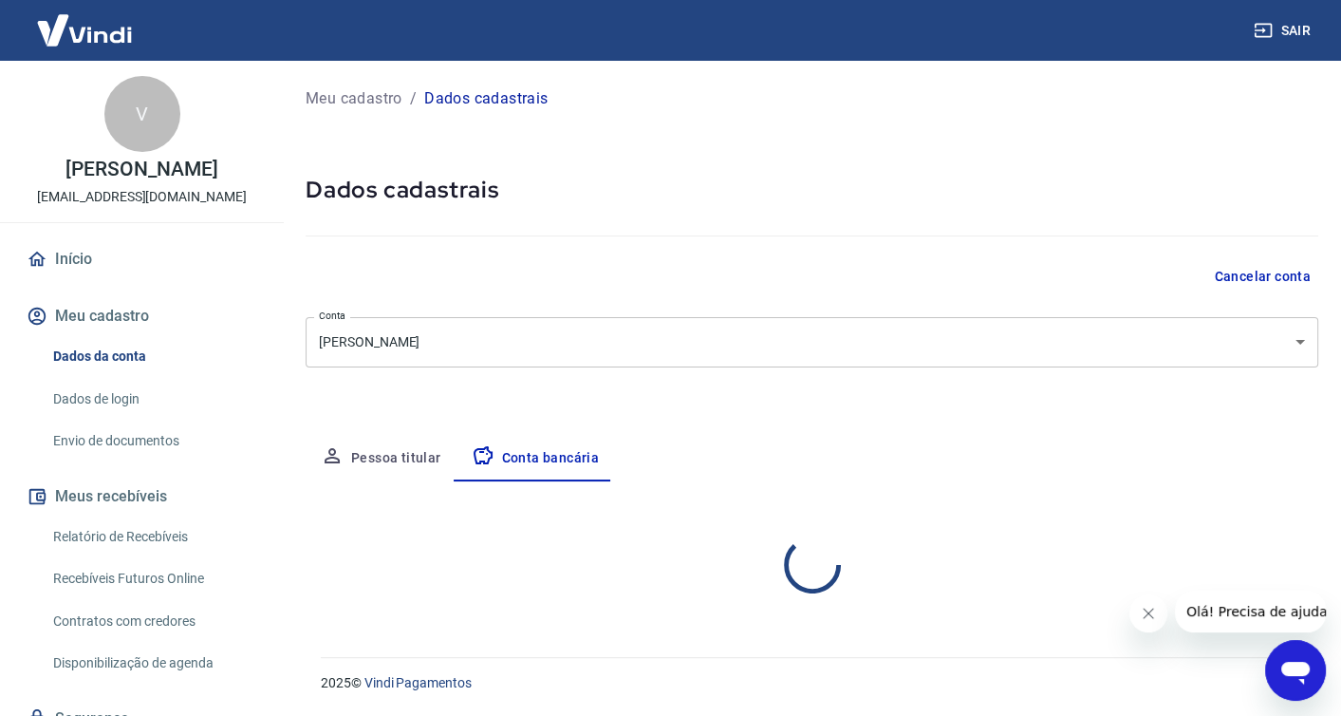
scroll to position [0, 0]
select select "1"
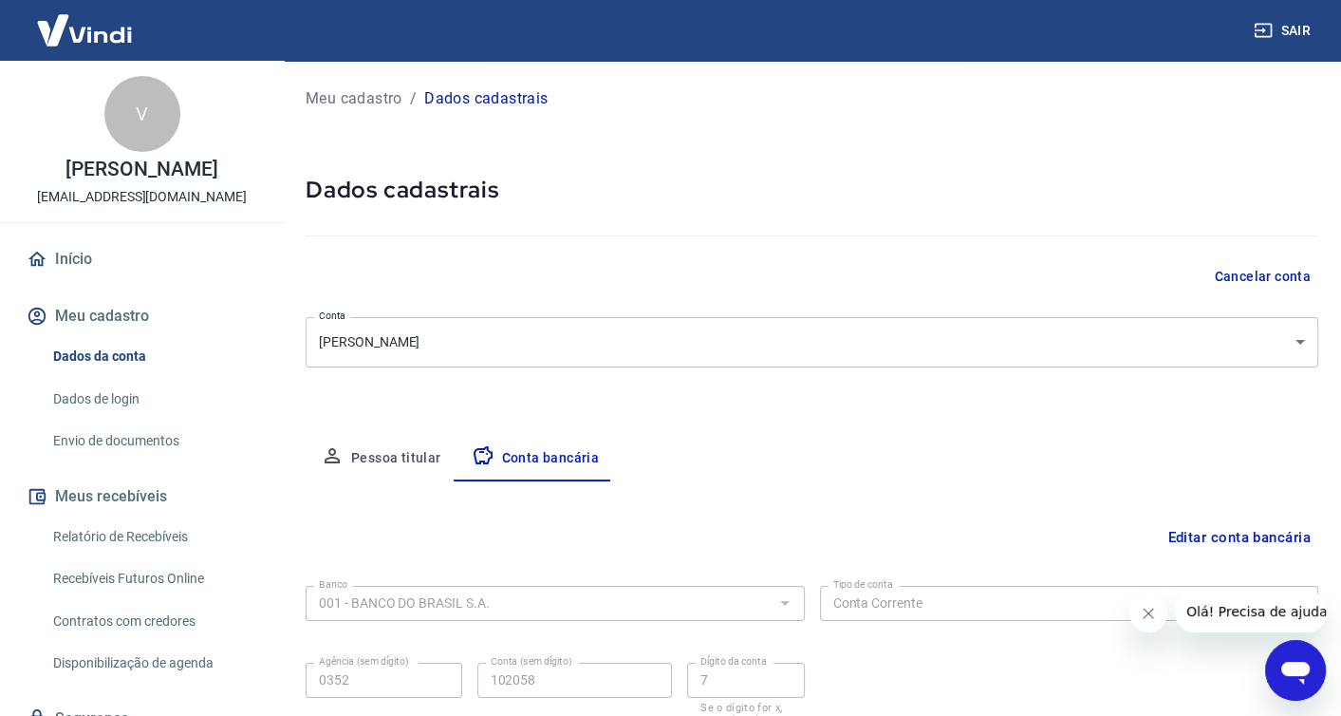
scroll to position [148, 0]
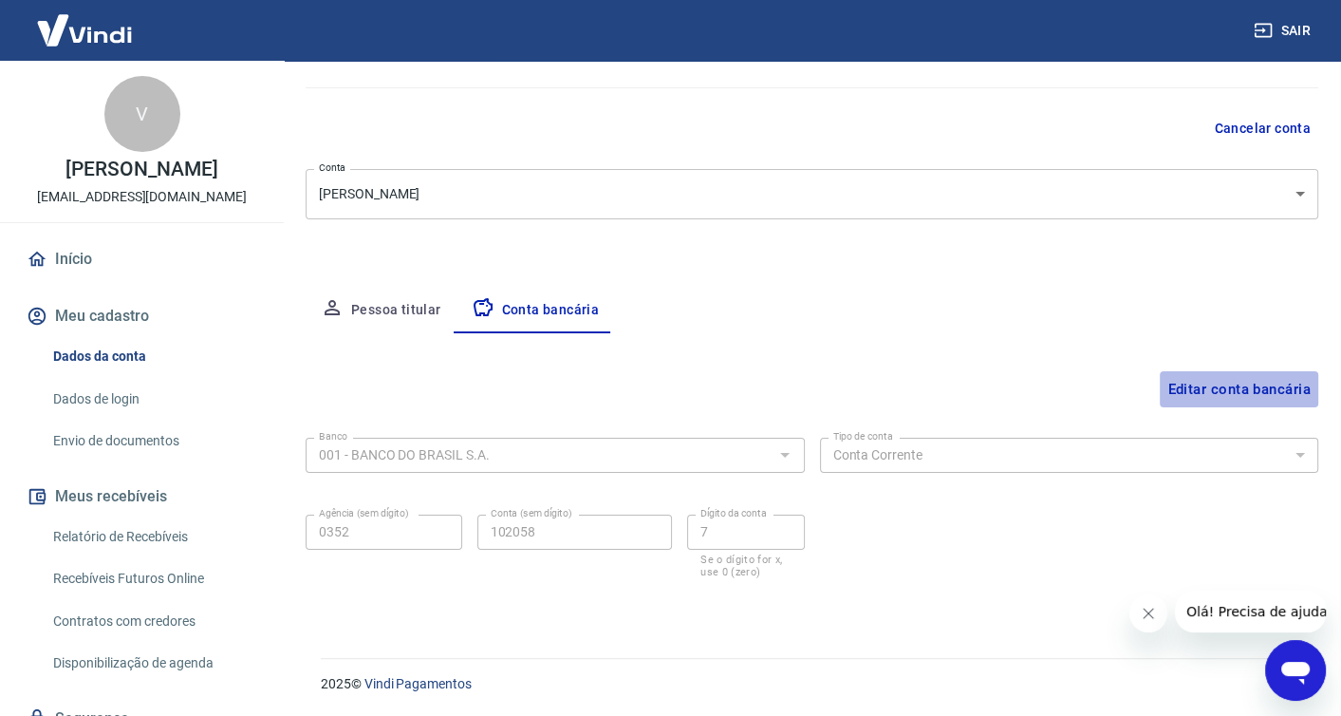
click at [1232, 377] on button "Editar conta bancária" at bounding box center [1239, 389] width 159 height 36
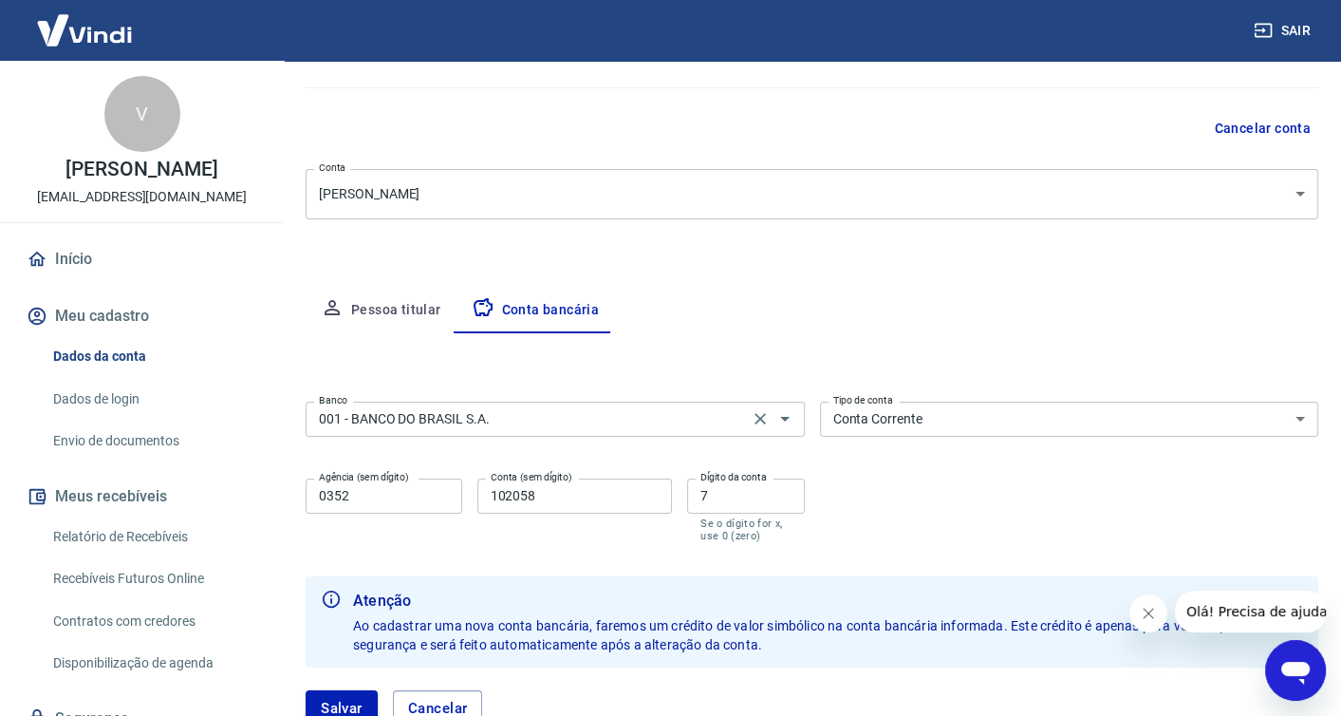
click at [584, 430] on div "001 - BANCO DO BRASIL S.A. Banco" at bounding box center [555, 419] width 499 height 35
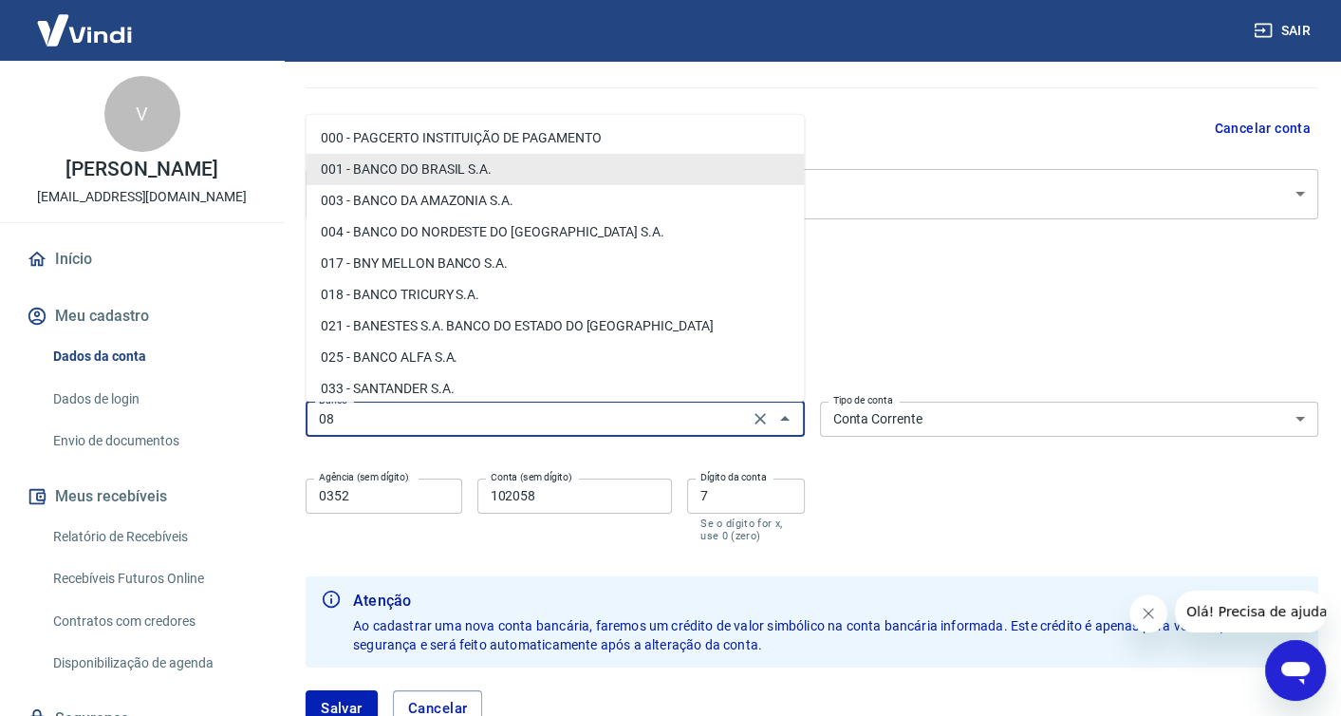
type input "084"
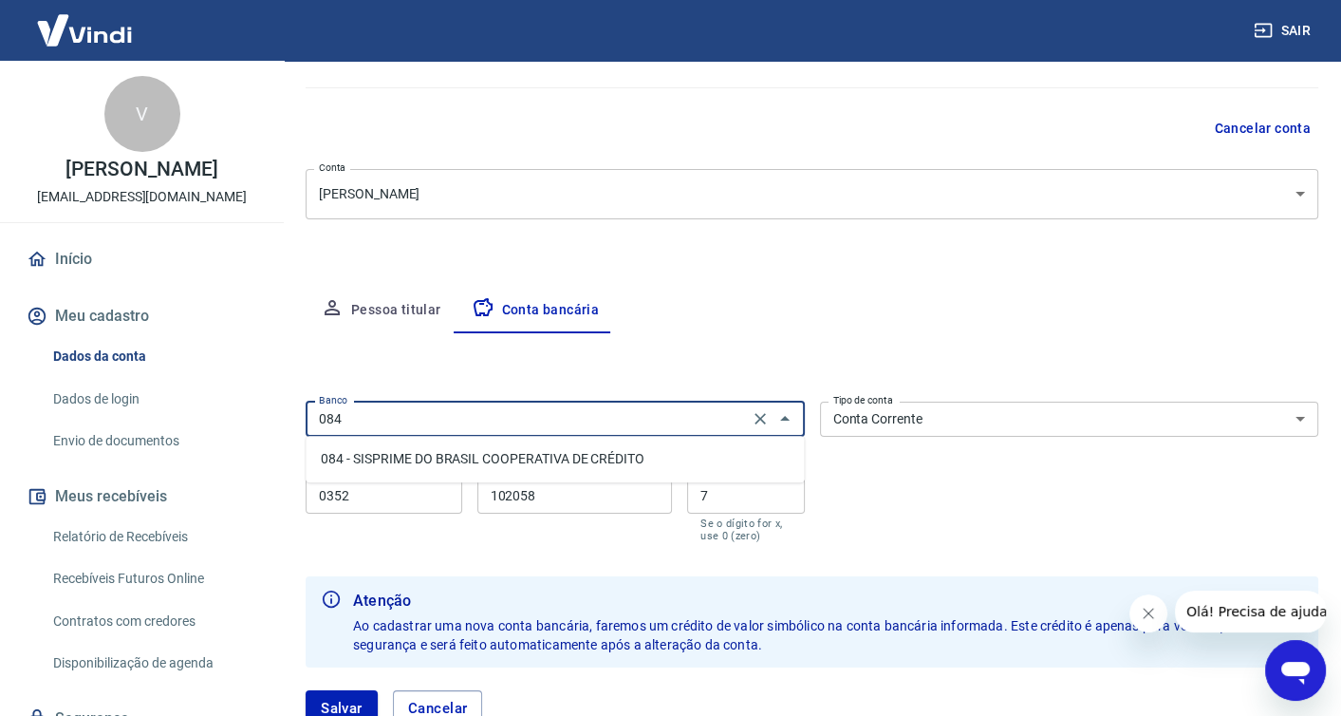
click button "Salvar" at bounding box center [342, 708] width 72 height 36
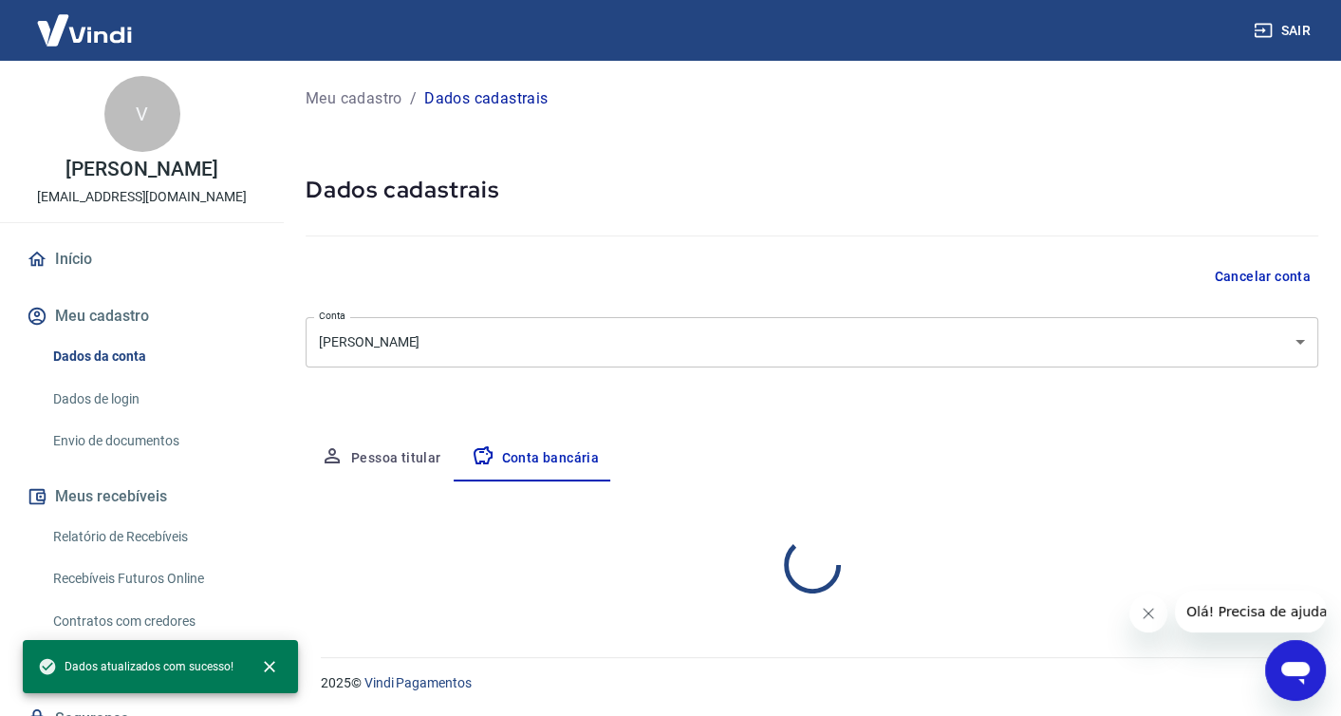
scroll to position [0, 0]
select select "1"
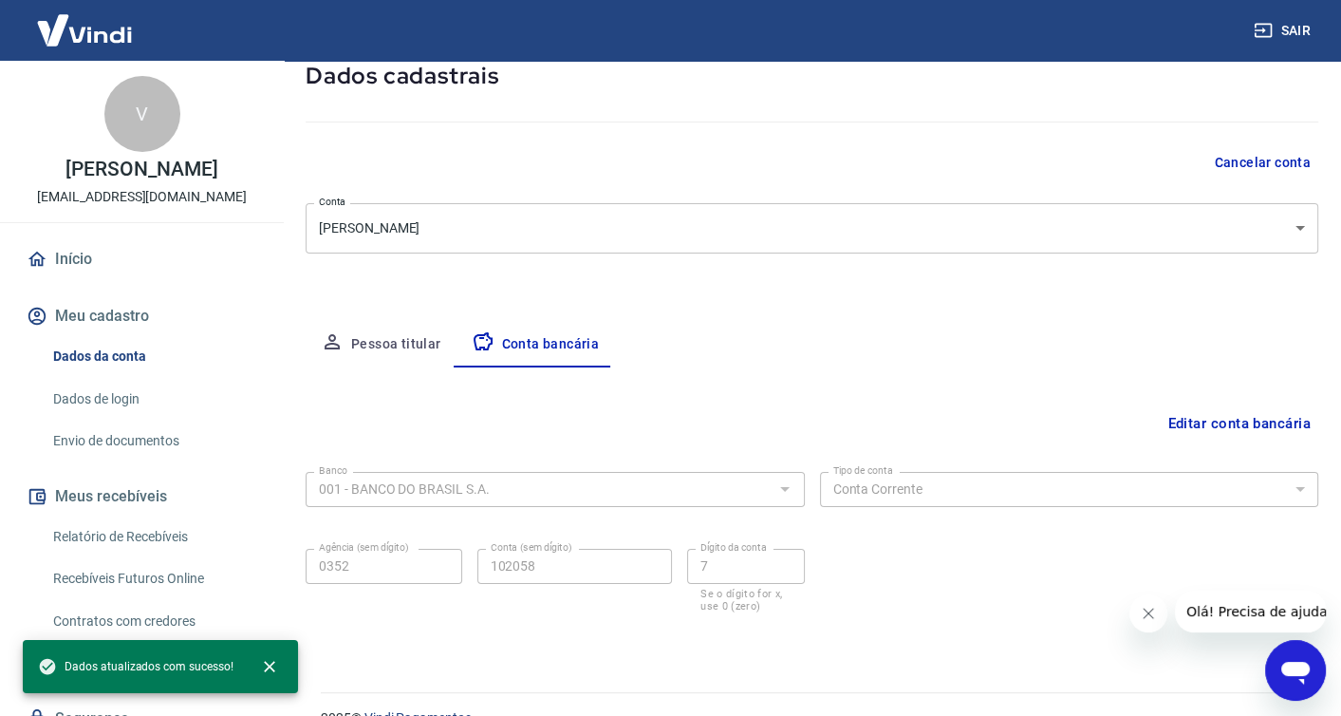
scroll to position [148, 0]
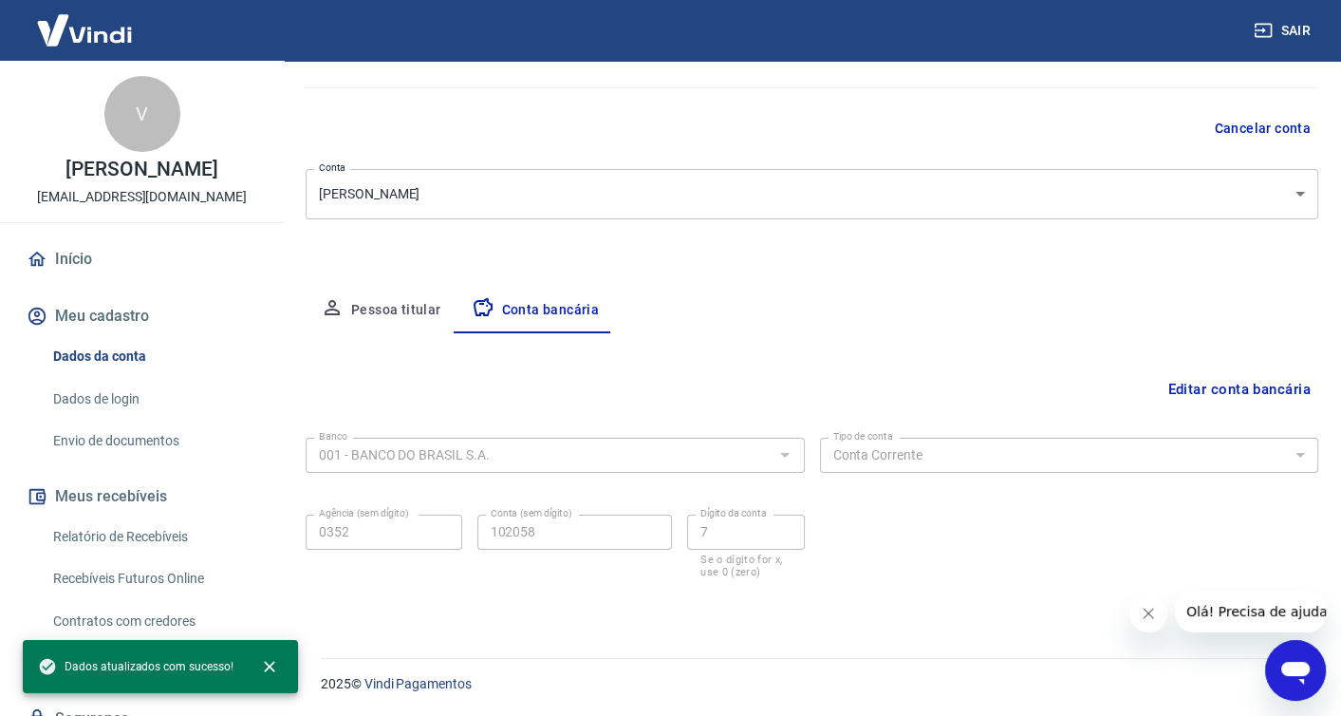
click at [1217, 385] on button "Editar conta bancária" at bounding box center [1239, 389] width 159 height 36
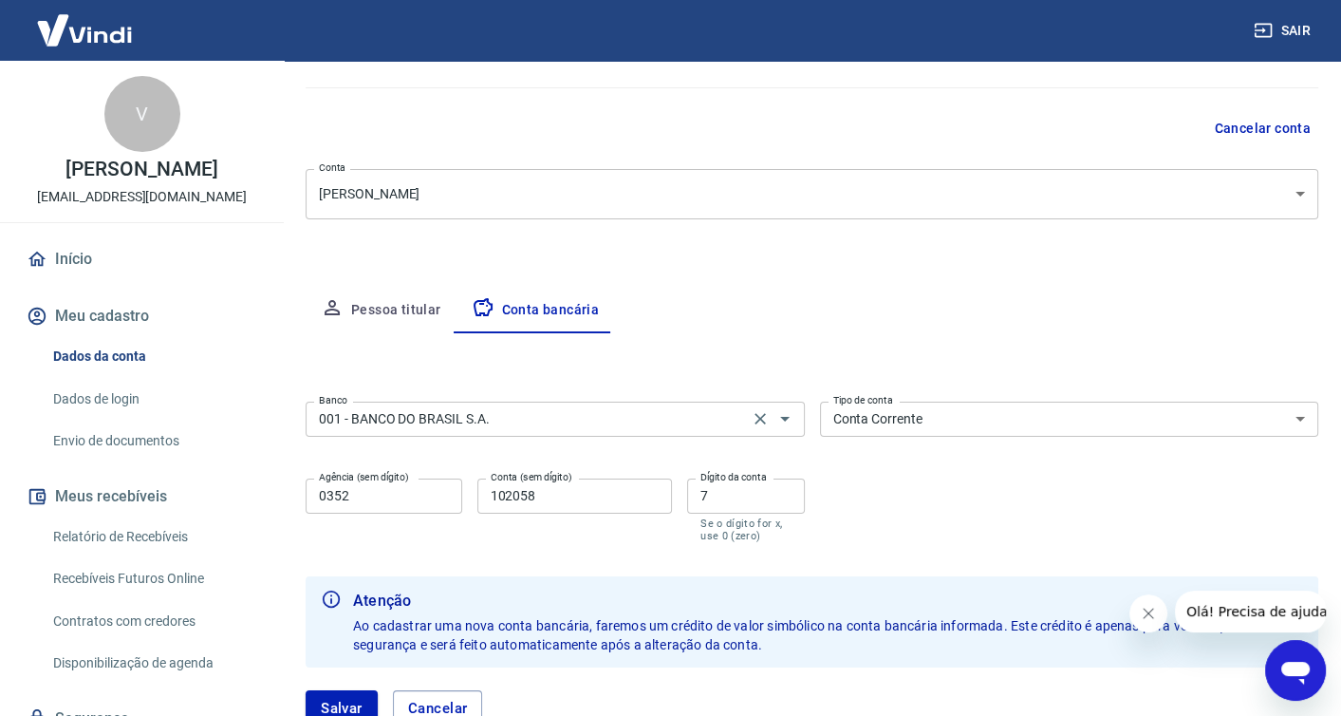
click at [724, 432] on div "001 - BANCO DO BRASIL S.A. Banco" at bounding box center [555, 419] width 499 height 35
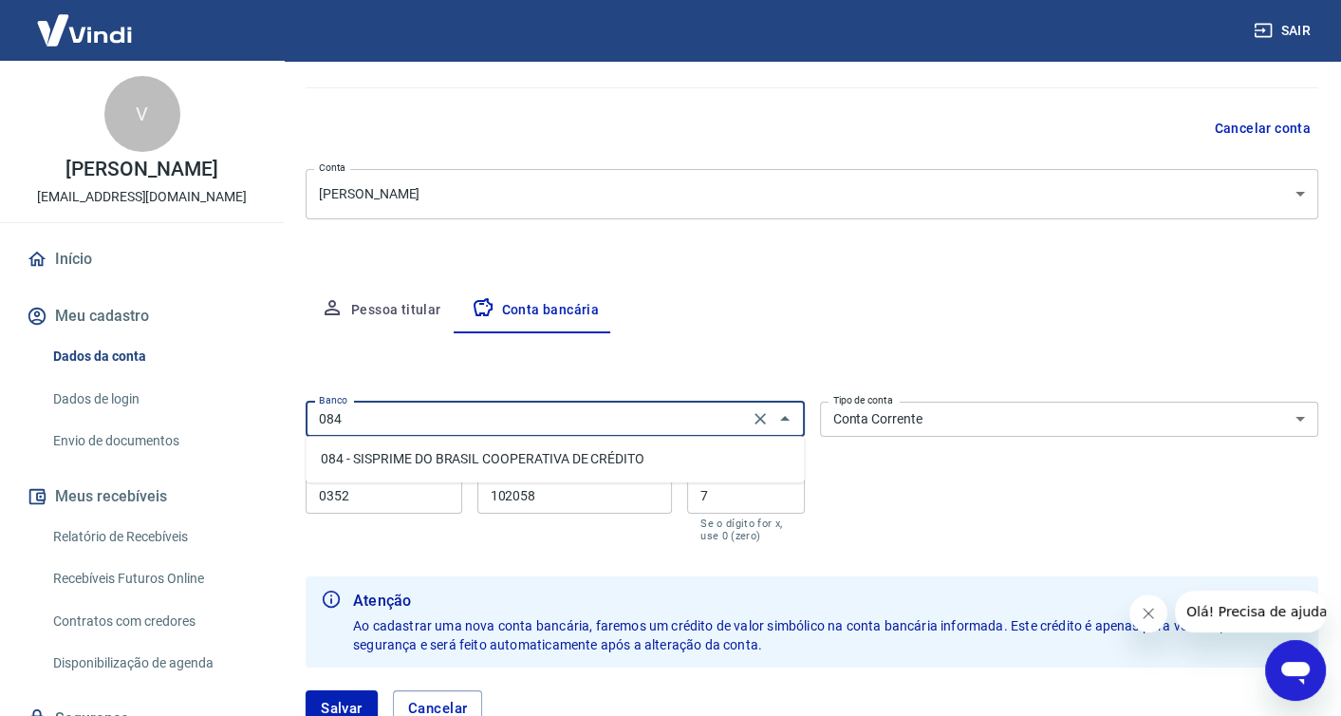
click at [569, 452] on li "084 - SISPRIME DO BRASIL COOPERATIVA DE CRÉDITO" at bounding box center [555, 458] width 498 height 31
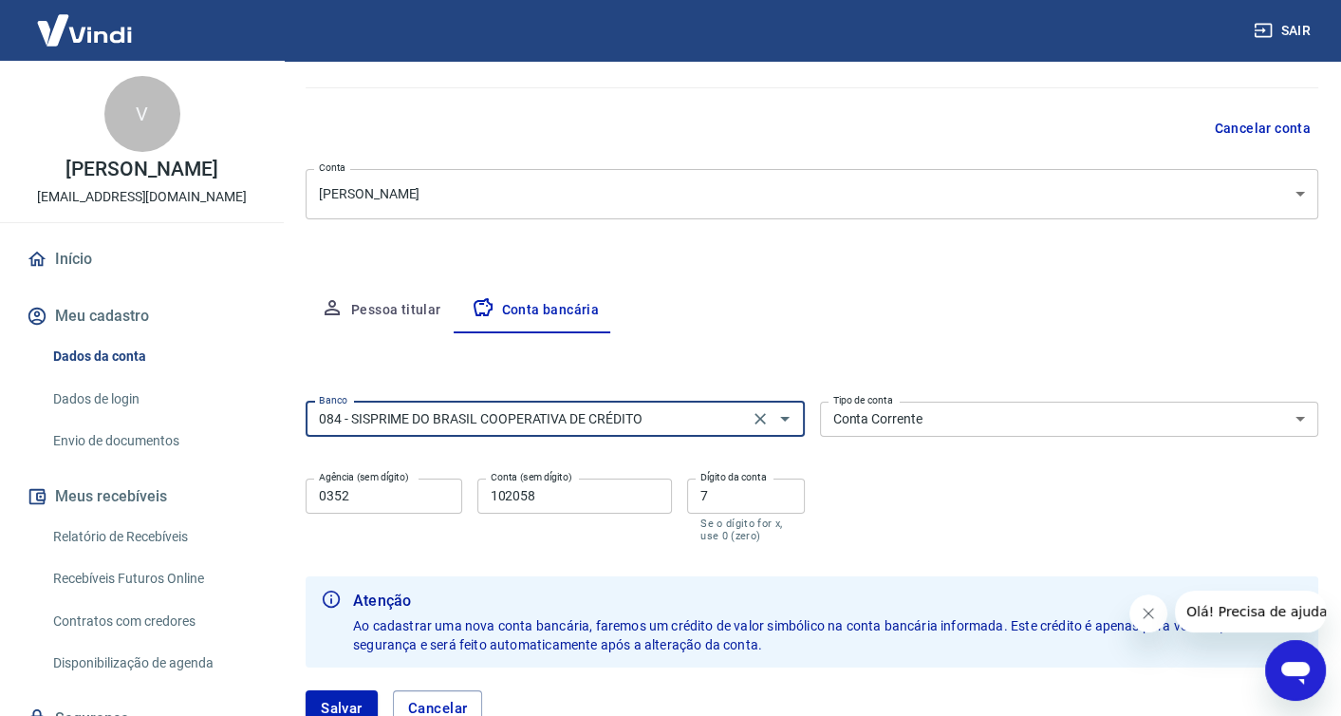
type input "084 - SISPRIME DO BRASIL COOPERATIVA DE CRÉDITO"
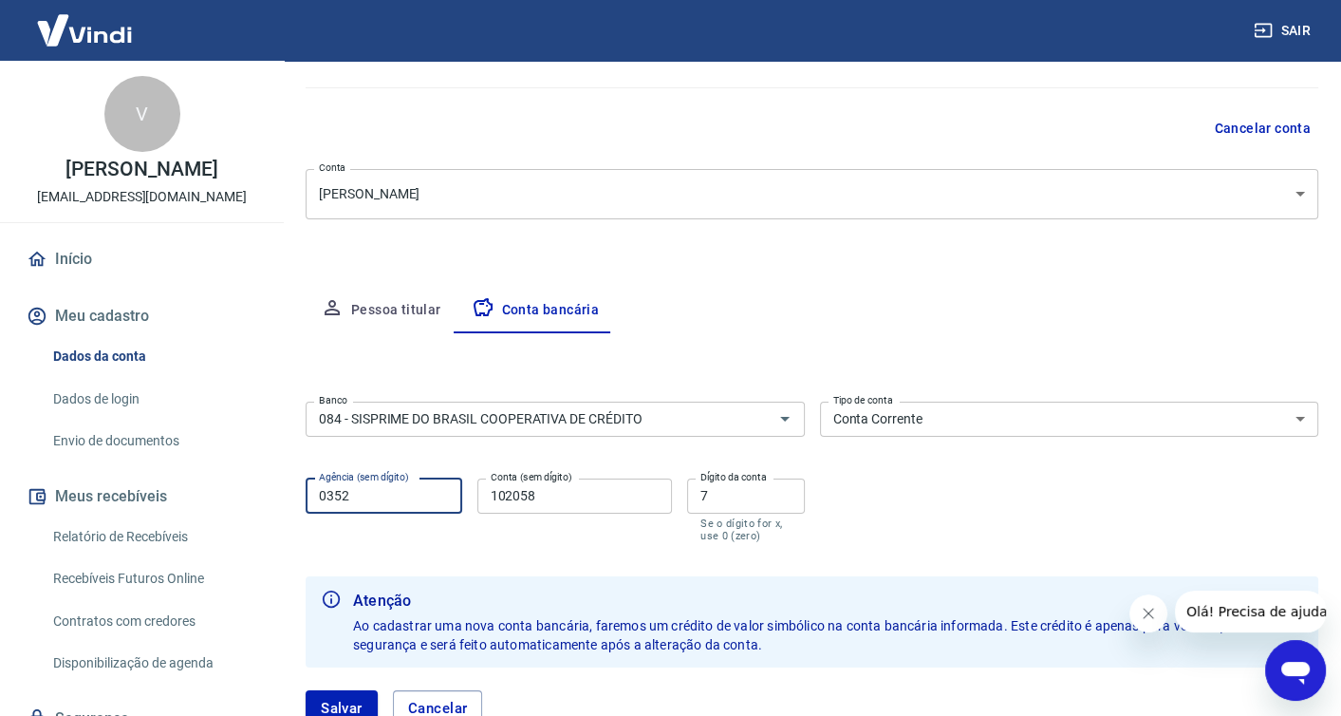
drag, startPoint x: 398, startPoint y: 502, endPoint x: 170, endPoint y: 474, distance: 229.6
click at [171, 475] on div "Sair V Vinícius Babugia vinicius.babugia@gmail.com Início Meu cadastro Dados da…" at bounding box center [670, 210] width 1341 height 716
type input "0019"
click at [565, 492] on input "102058" at bounding box center [576, 495] width 196 height 35
click at [347, 484] on div "Agência (sem dígito) 0019 Agência (sem dígito) Conta (sem dígito) 102058 Conta …" at bounding box center [555, 508] width 499 height 75
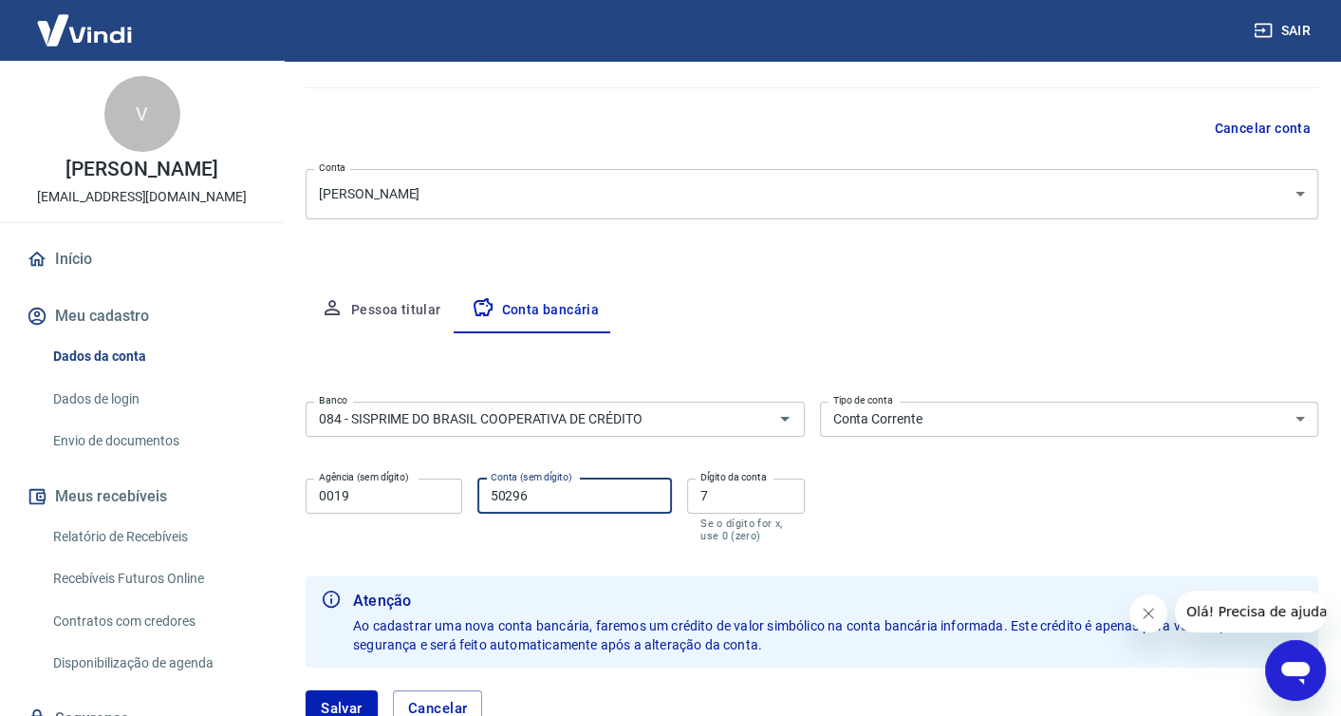
type input "50296"
click at [737, 492] on input "7" at bounding box center [745, 495] width 117 height 35
type input "0"
click at [876, 498] on div "Banco 084 - SISPRIME DO BRASIL COOPERATIVA DE CRÉDITO Banco Tipo de conta Conta…" at bounding box center [812, 470] width 1013 height 152
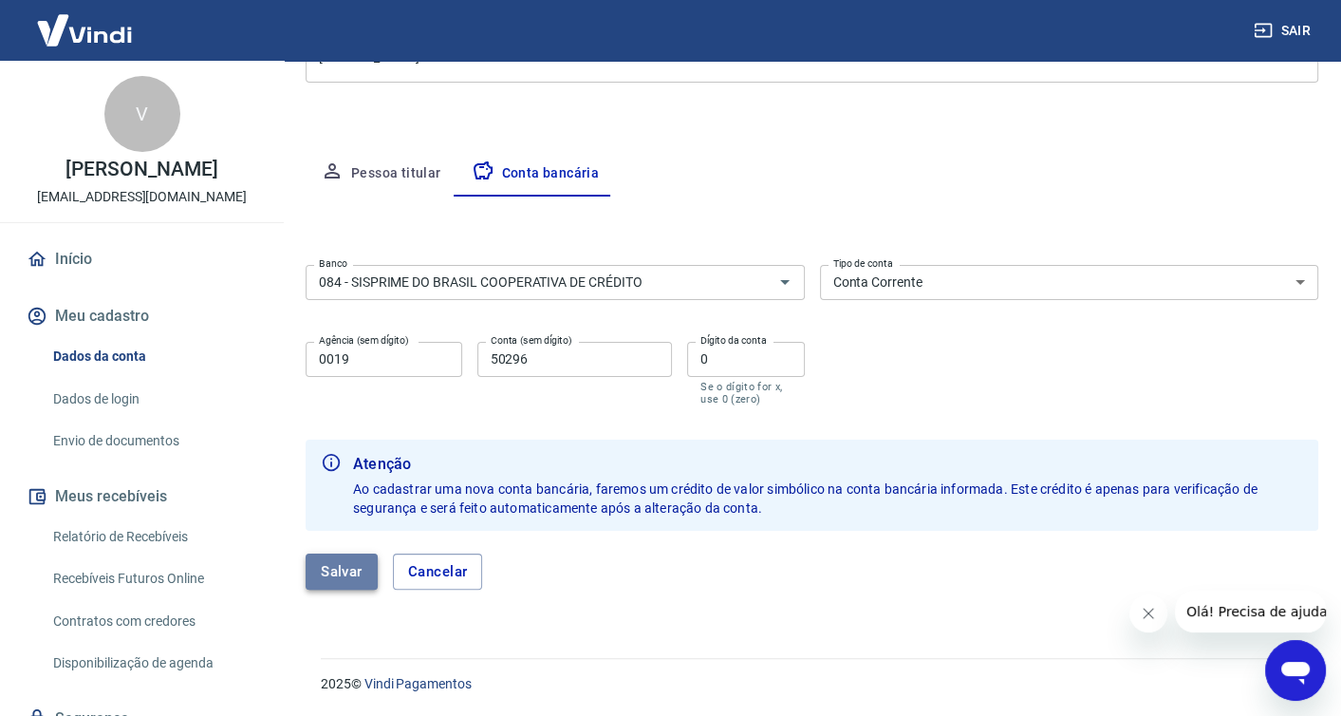
click at [341, 576] on button "Salvar" at bounding box center [342, 571] width 72 height 36
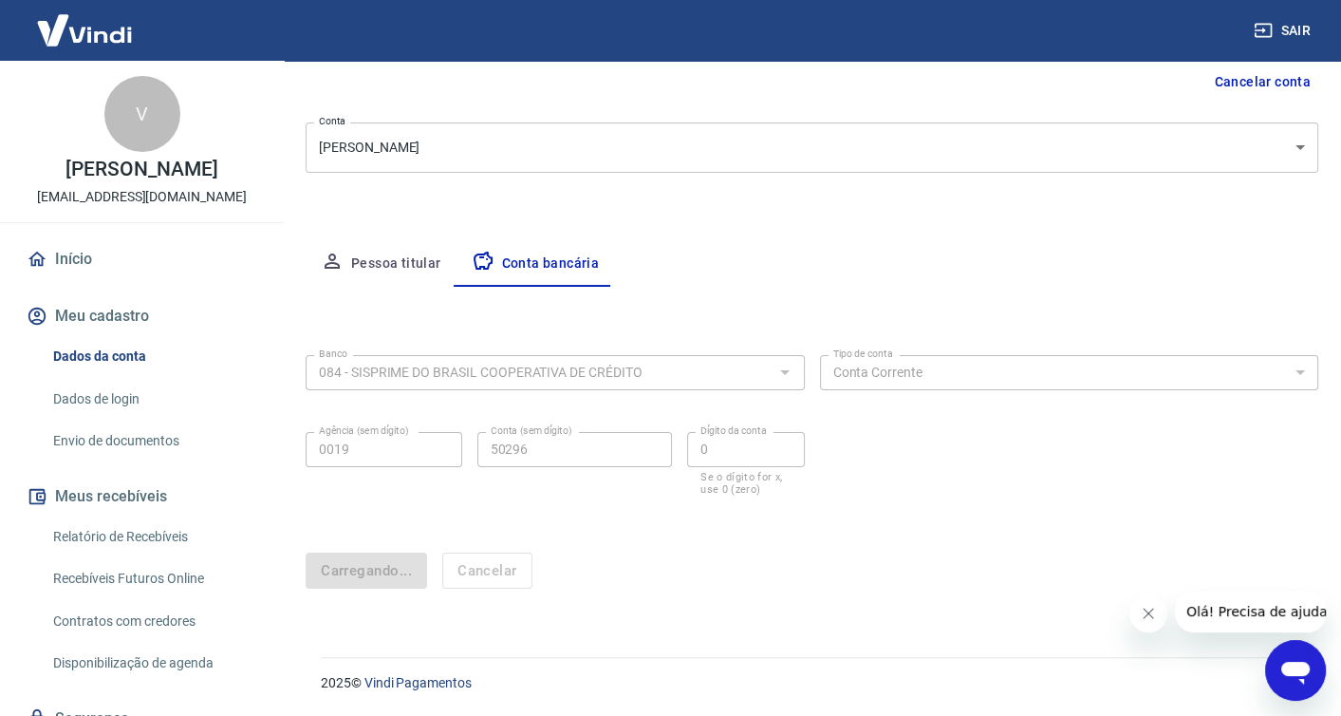
scroll to position [0, 0]
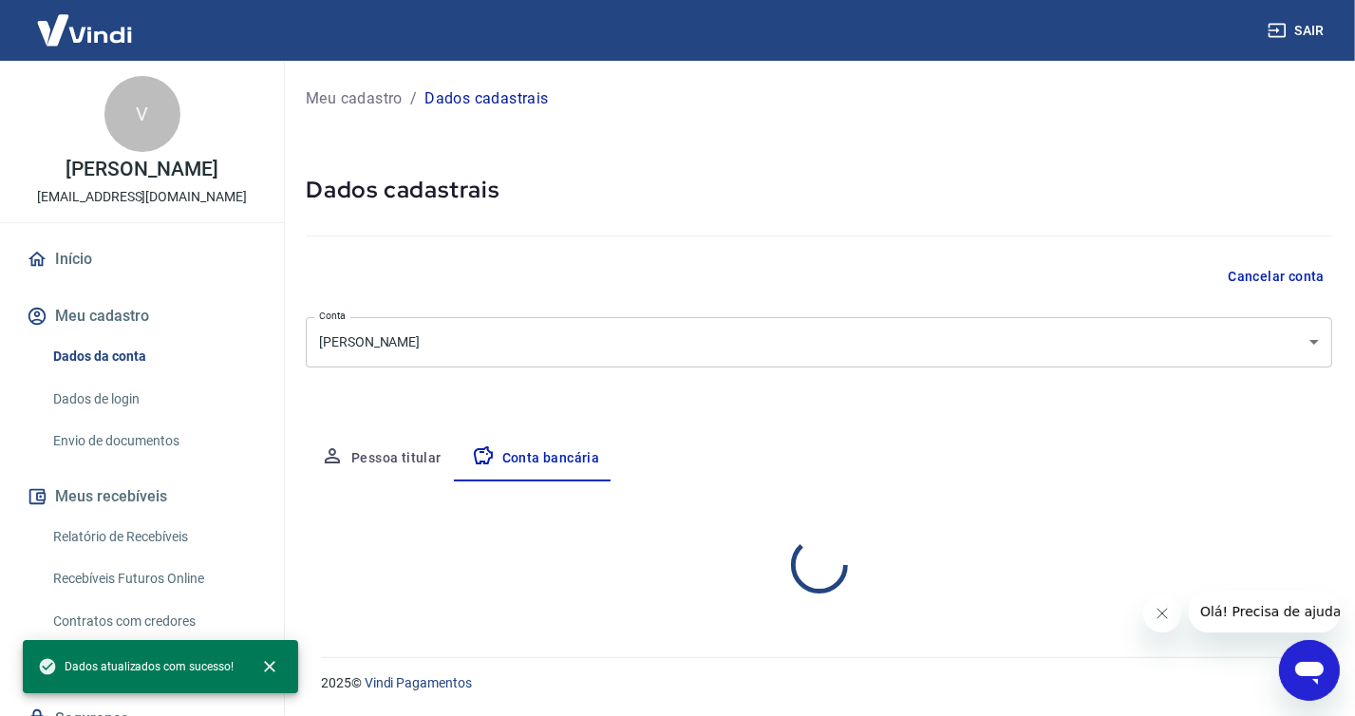
select select "1"
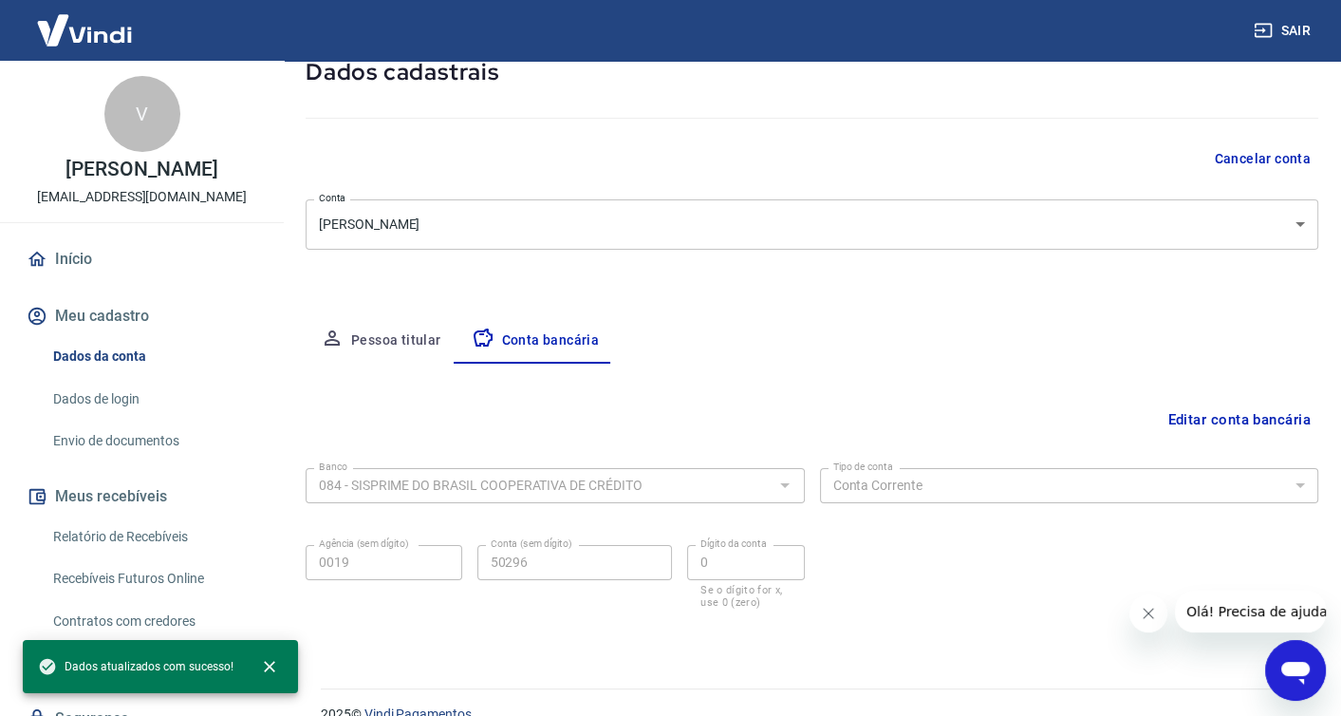
scroll to position [148, 0]
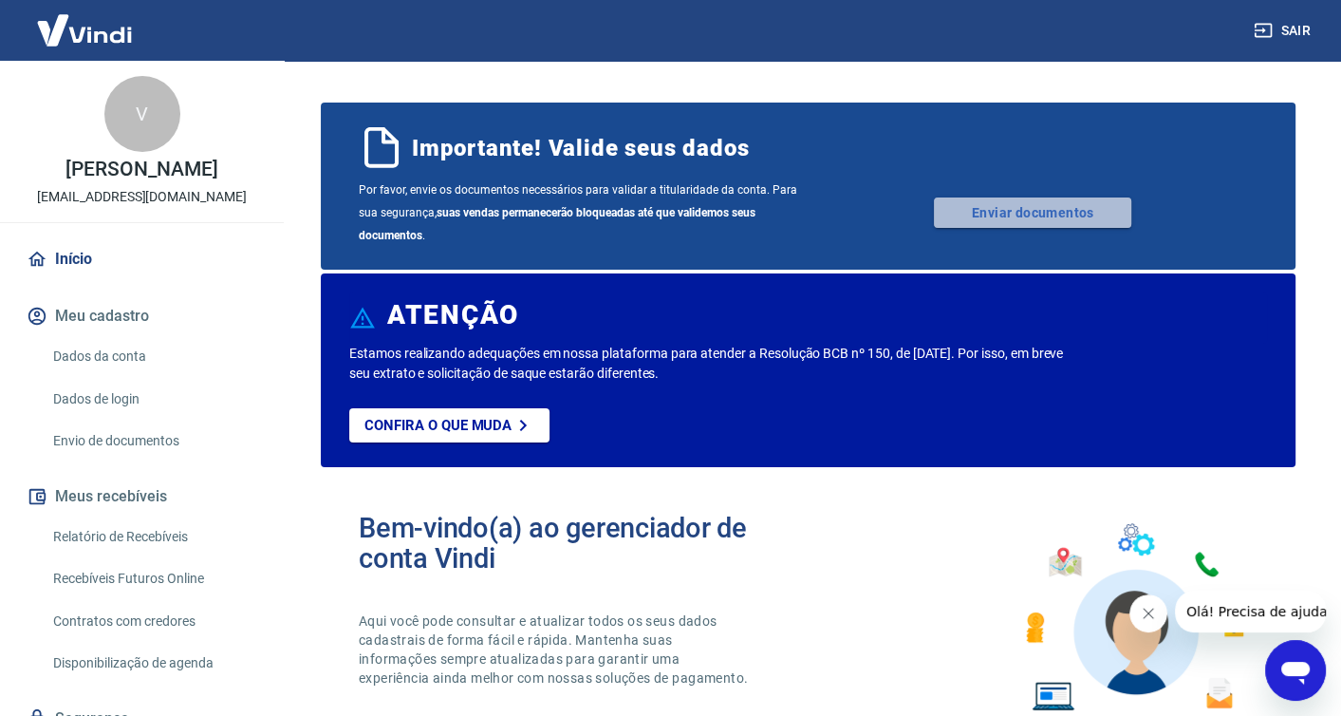
click at [1017, 217] on link "Enviar documentos" at bounding box center [1032, 212] width 197 height 30
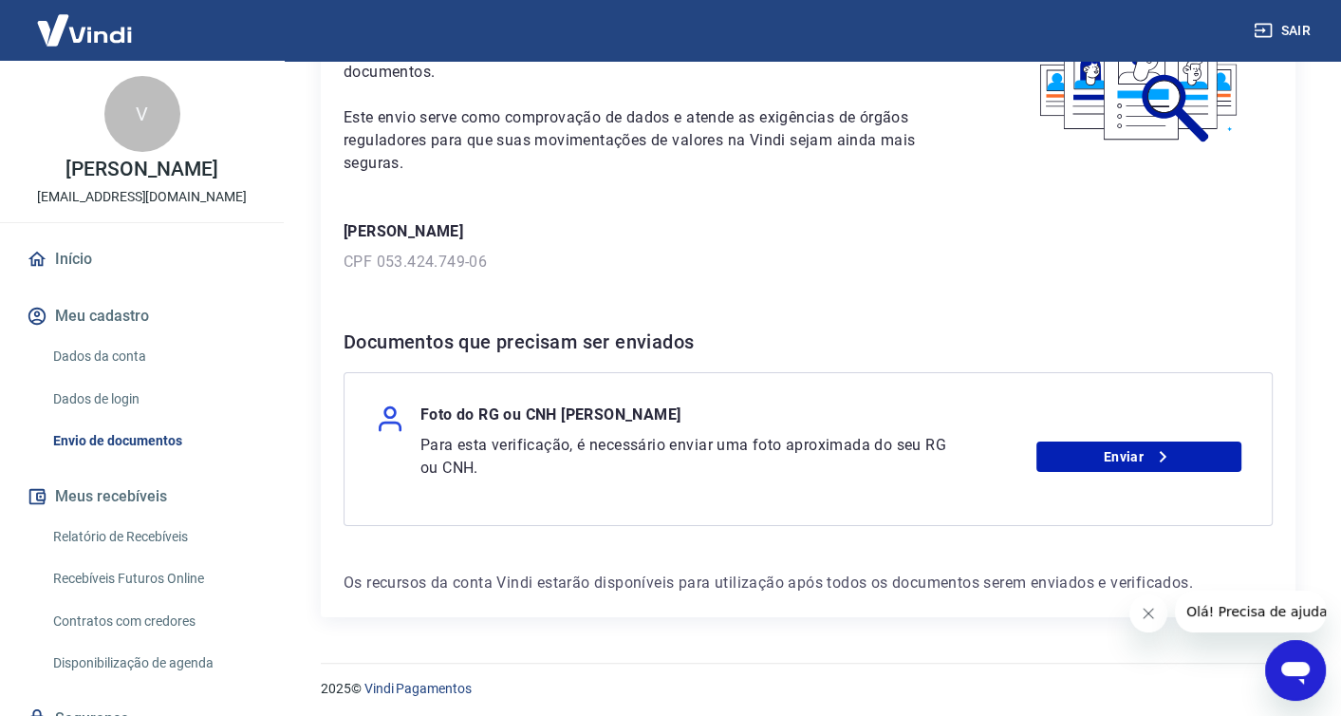
scroll to position [163, 0]
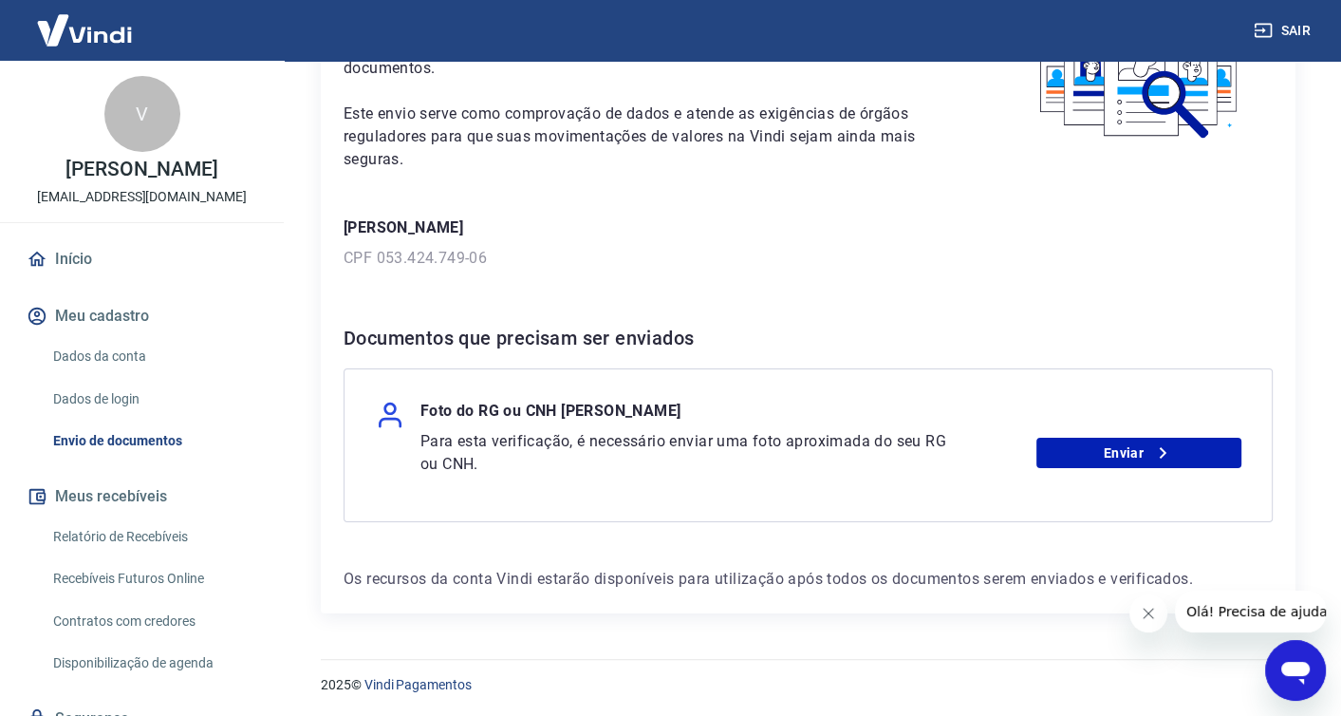
click at [464, 435] on p "Para esta verificação, é necessário enviar uma foto aproximada do seu RG ou CNH." at bounding box center [688, 453] width 534 height 46
click at [1100, 446] on link "Enviar" at bounding box center [1139, 453] width 205 height 30
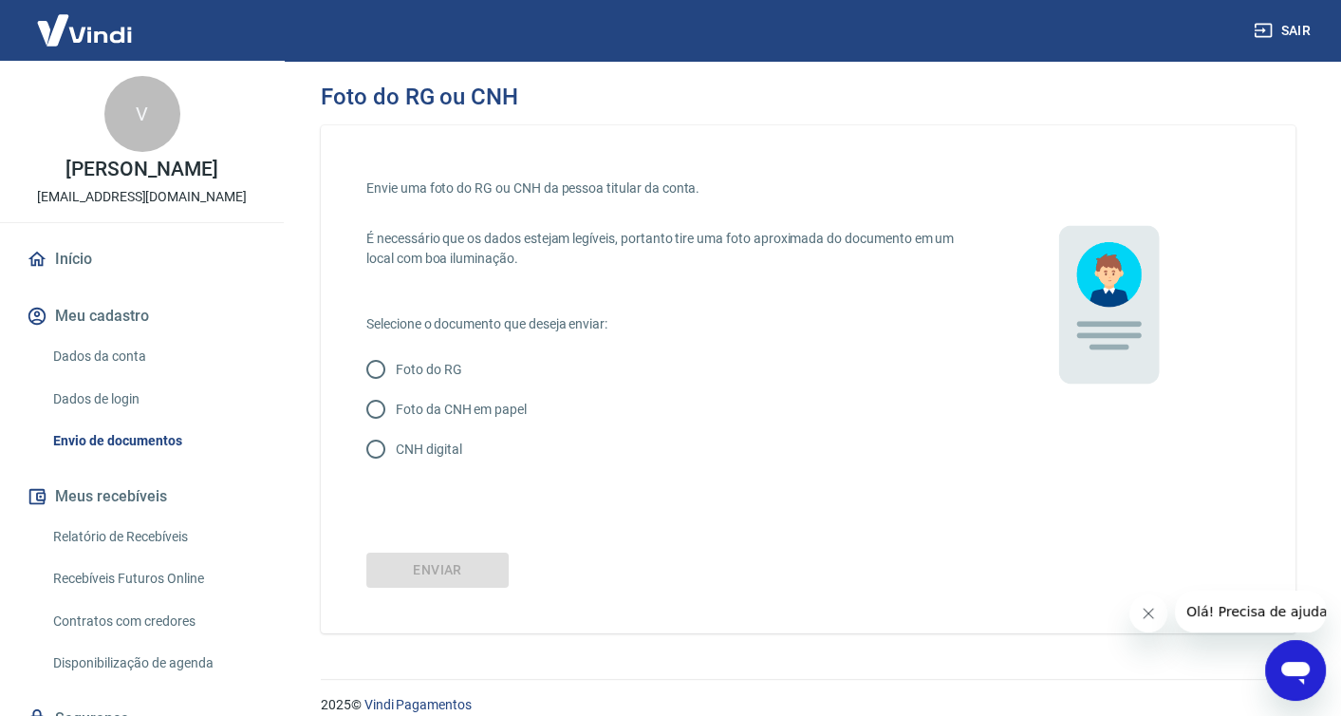
click at [372, 453] on input "CNH digital" at bounding box center [376, 449] width 40 height 40
radio input "true"
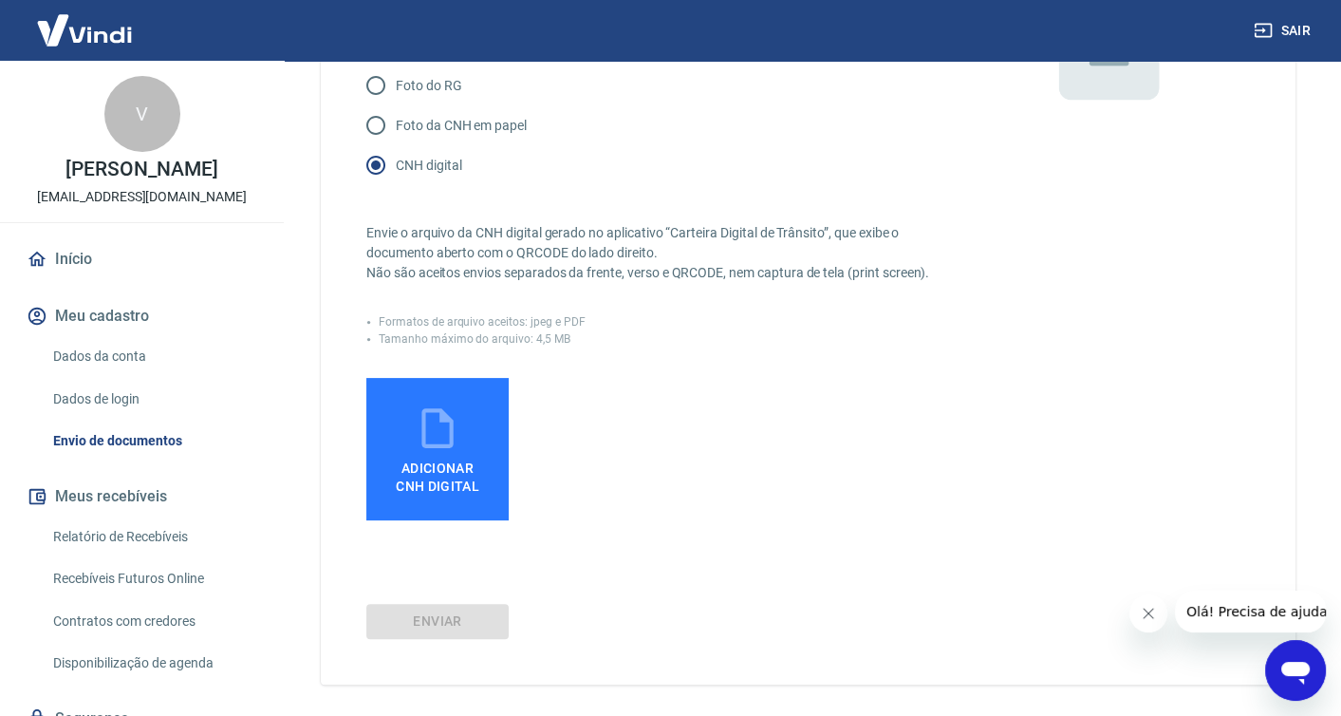
scroll to position [285, 0]
click at [439, 473] on span "Adicionar CNH Digital" at bounding box center [438, 476] width 84 height 34
click at [0, 0] on input "Adicionar CNH Digital" at bounding box center [0, 0] width 0 height 0
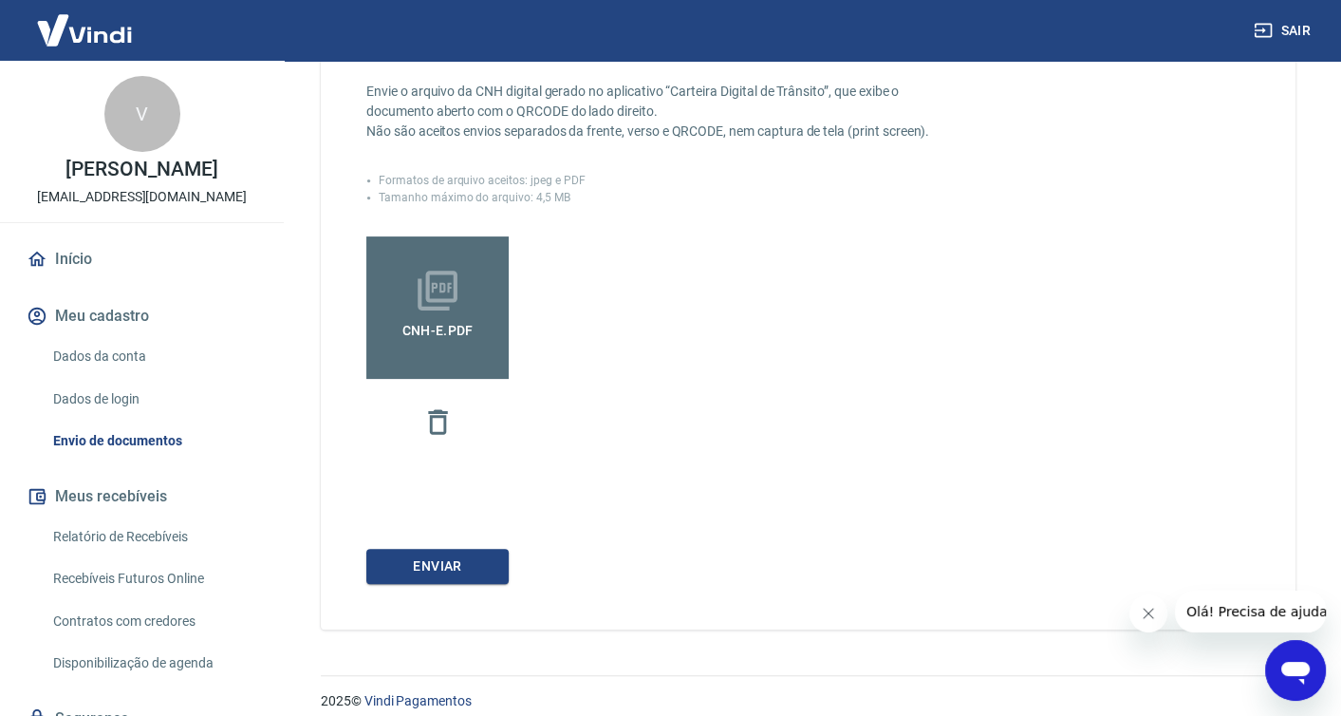
scroll to position [441, 0]
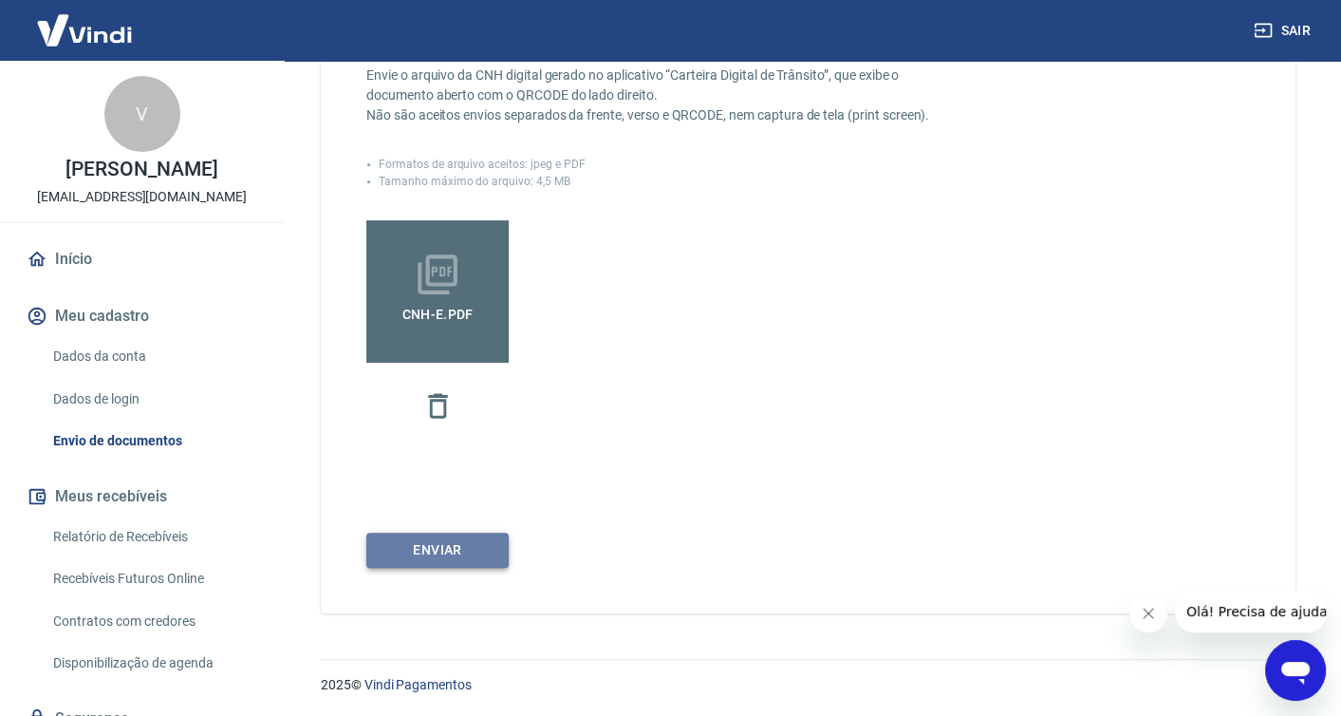
click at [469, 551] on button "Enviar" at bounding box center [437, 550] width 142 height 35
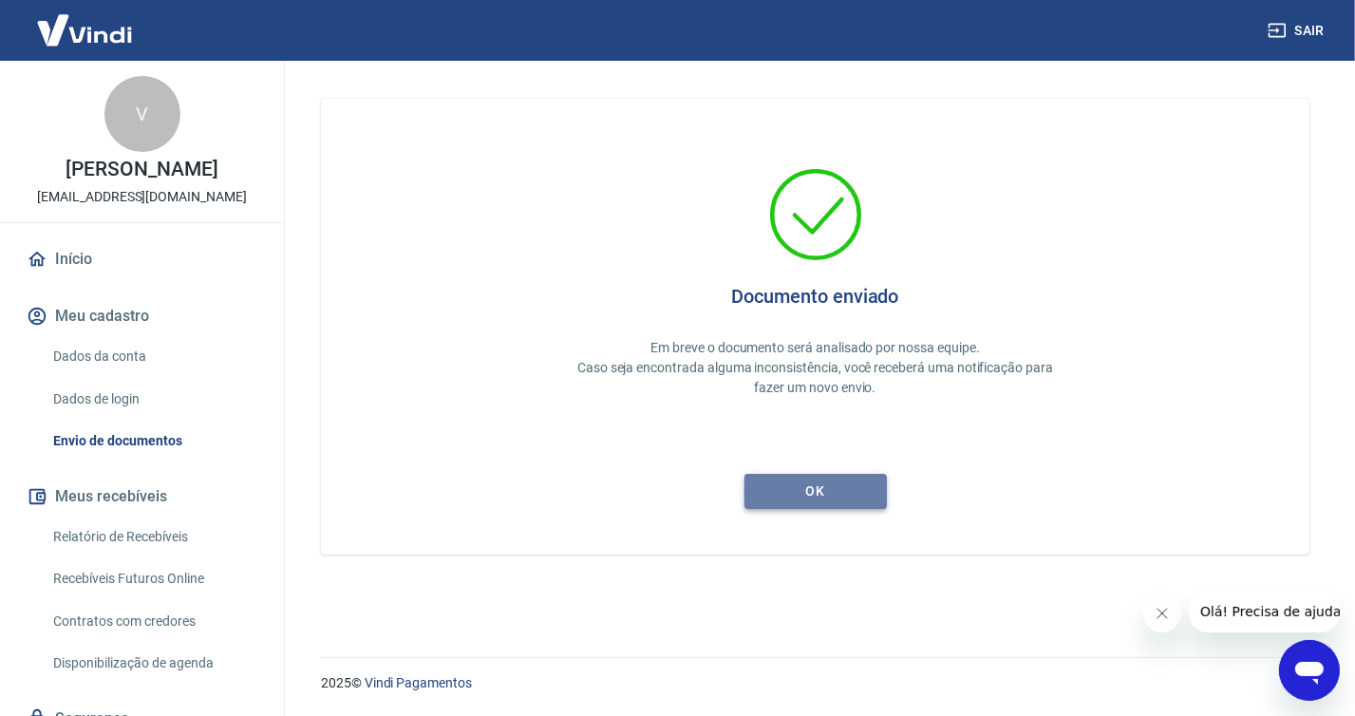
click at [833, 491] on button "ok" at bounding box center [815, 491] width 142 height 35
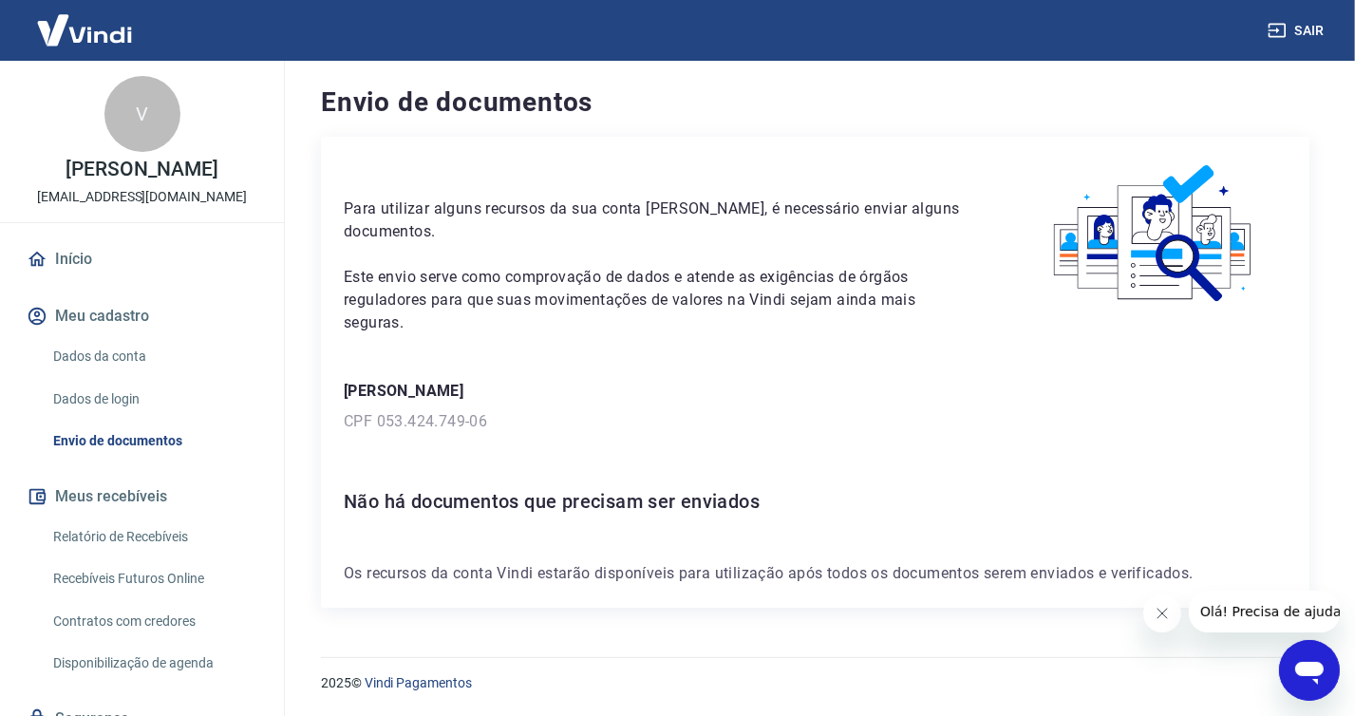
click at [101, 355] on link "Dados da conta" at bounding box center [154, 356] width 216 height 39
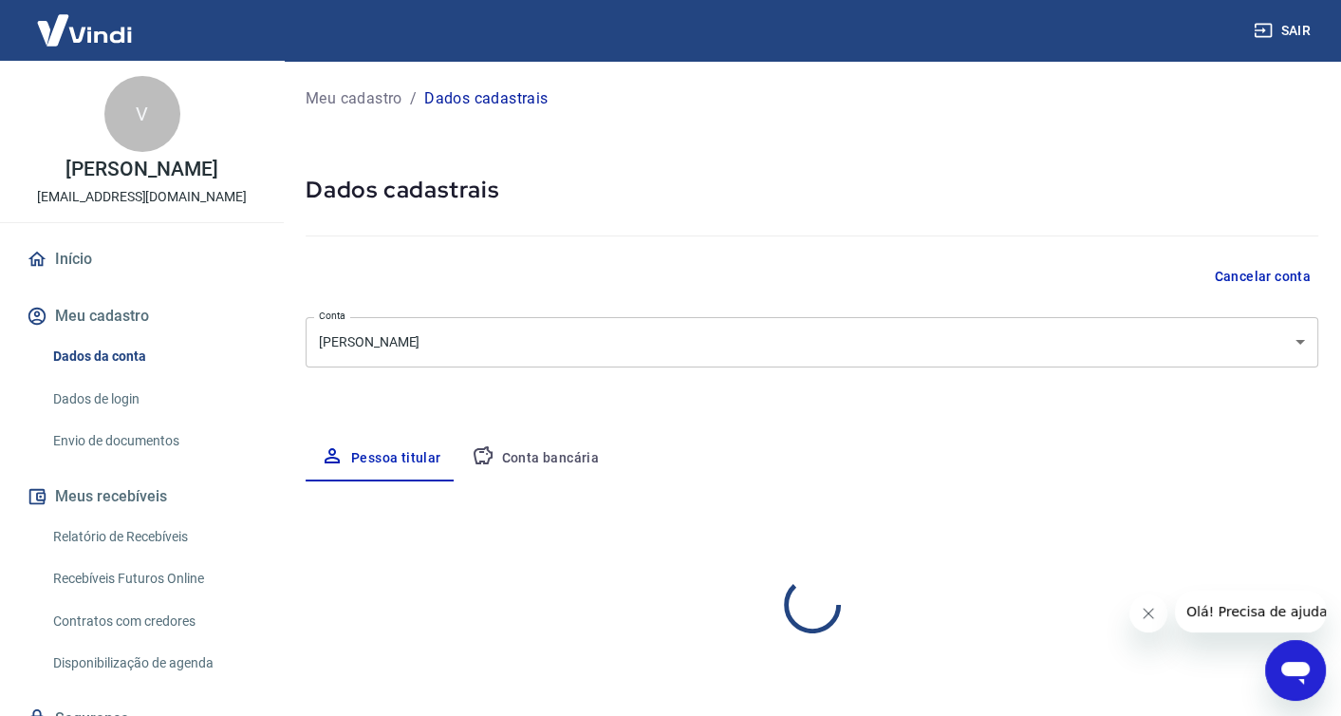
select select "PR"
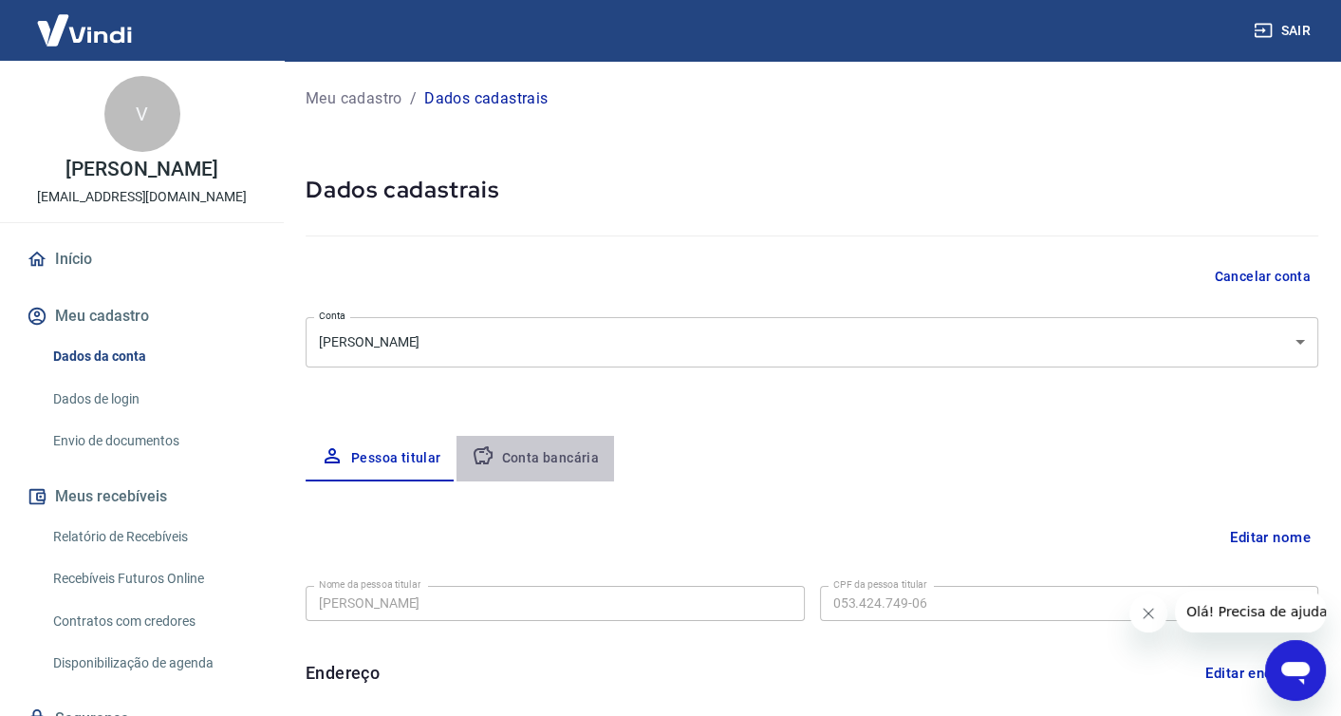
click at [541, 442] on button "Conta bancária" at bounding box center [536, 459] width 159 height 46
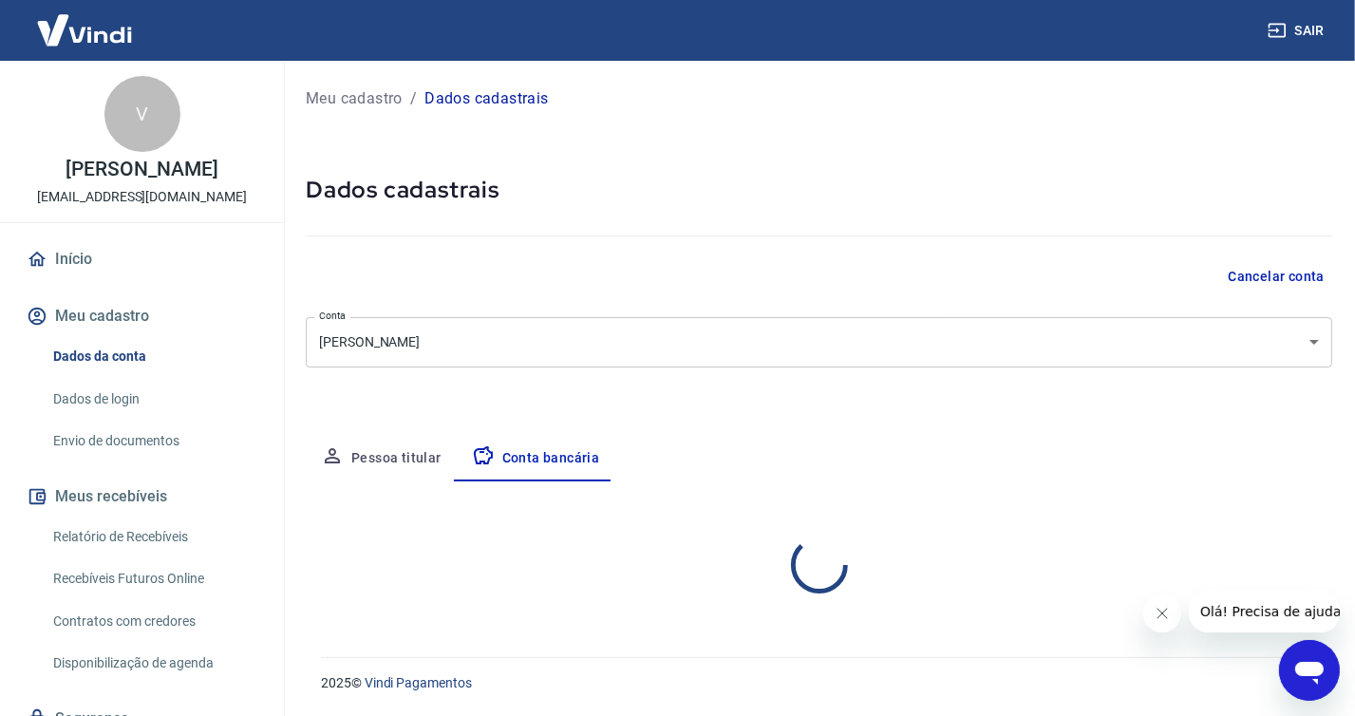
select select "1"
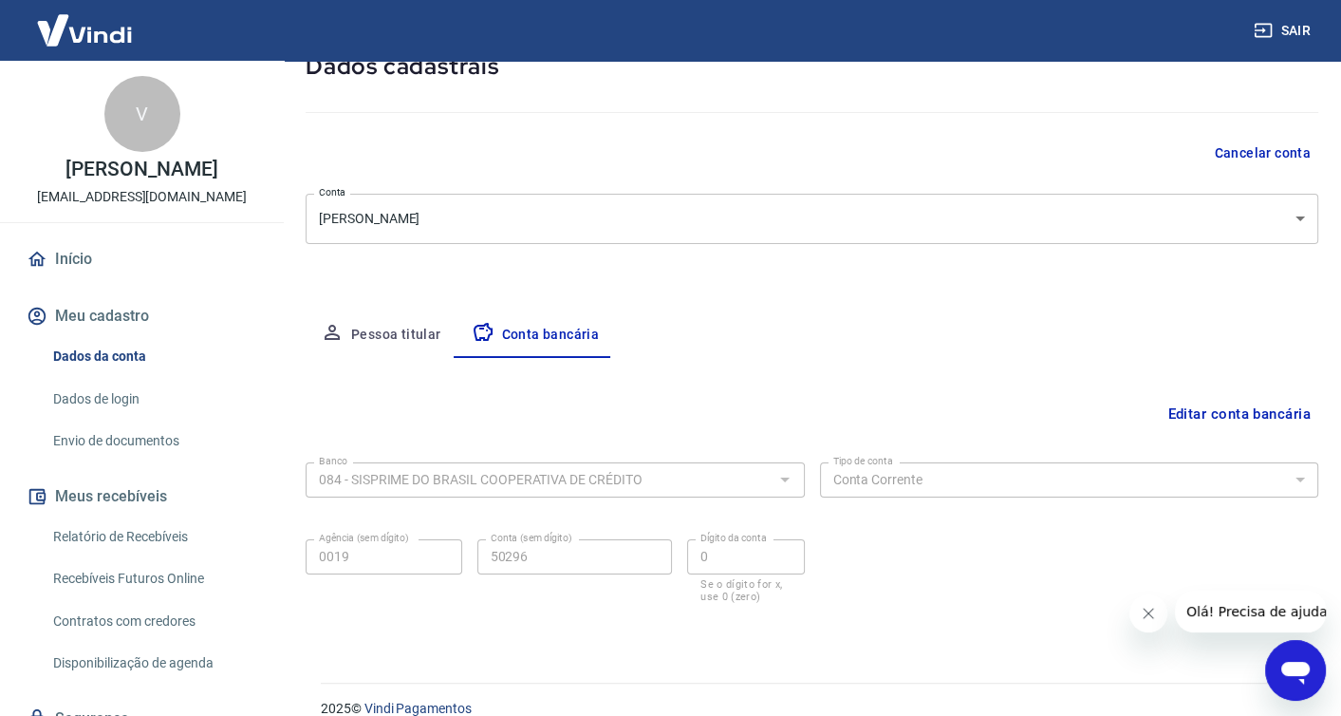
scroll to position [148, 0]
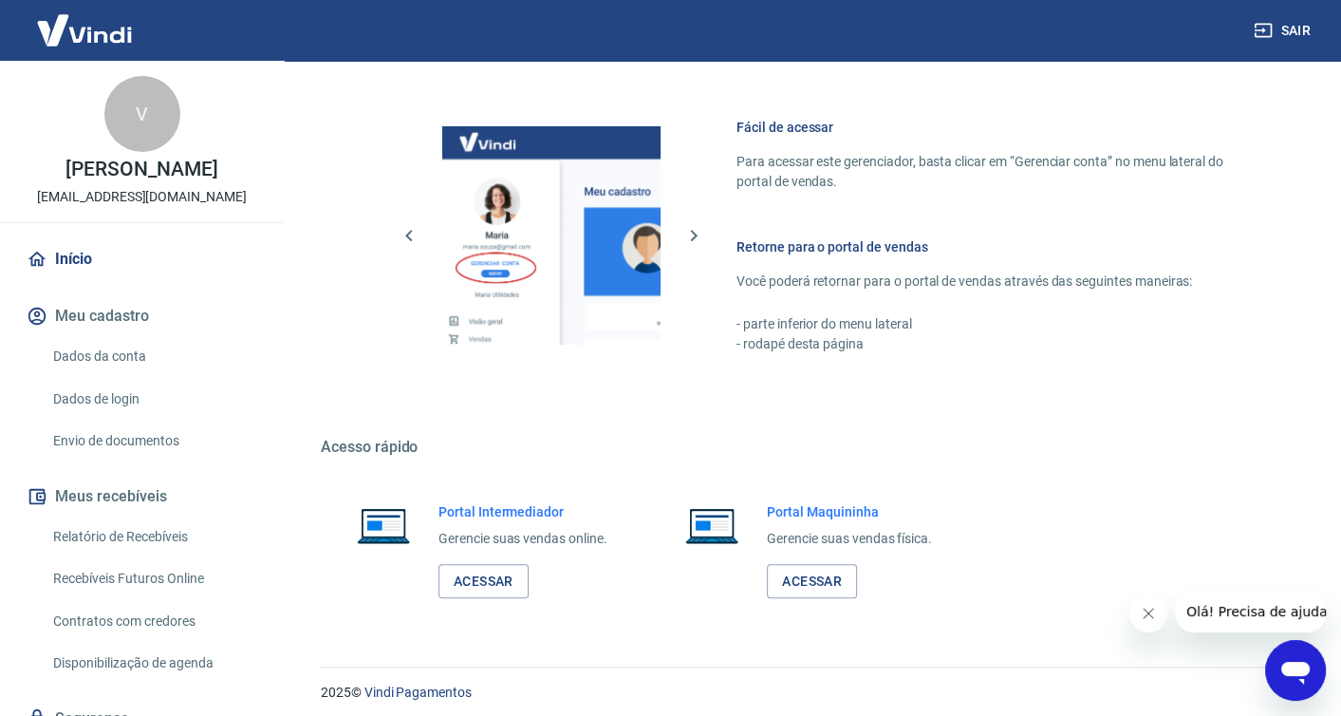
scroll to position [998, 0]
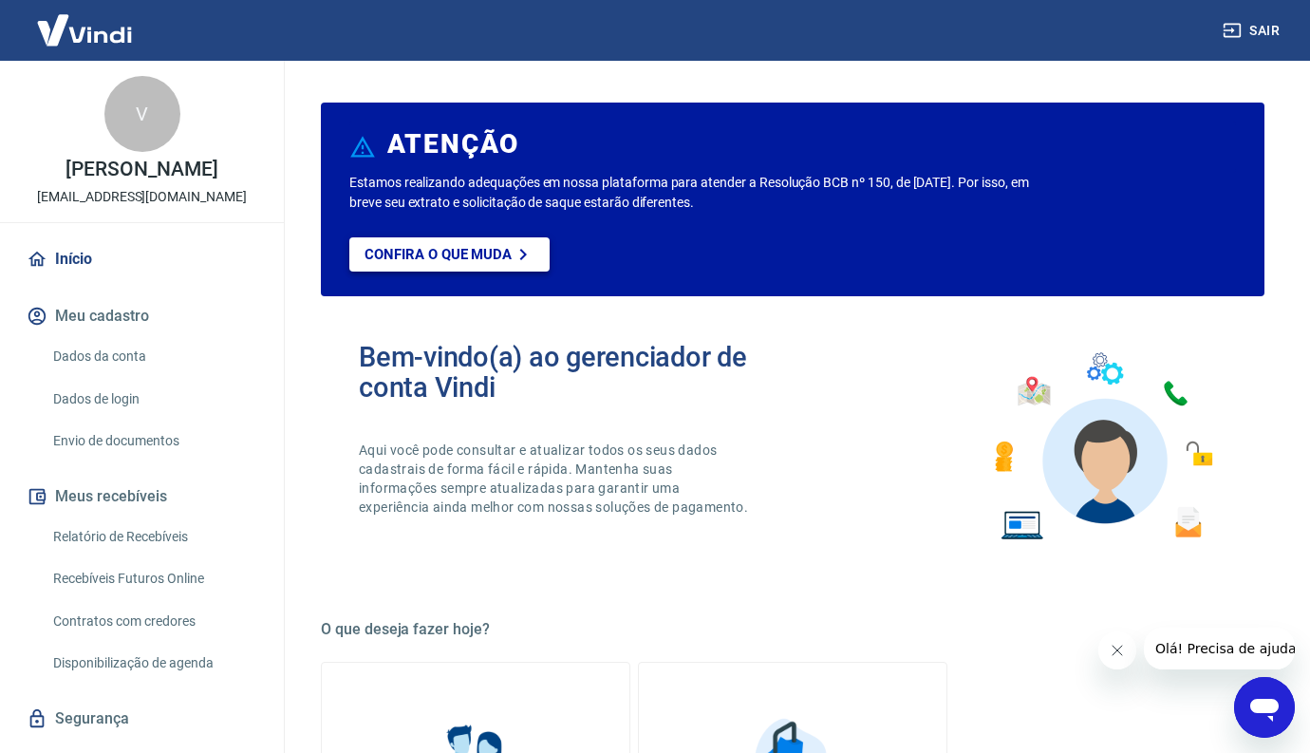
click at [441, 253] on p "Confira o que muda" at bounding box center [438, 254] width 147 height 17
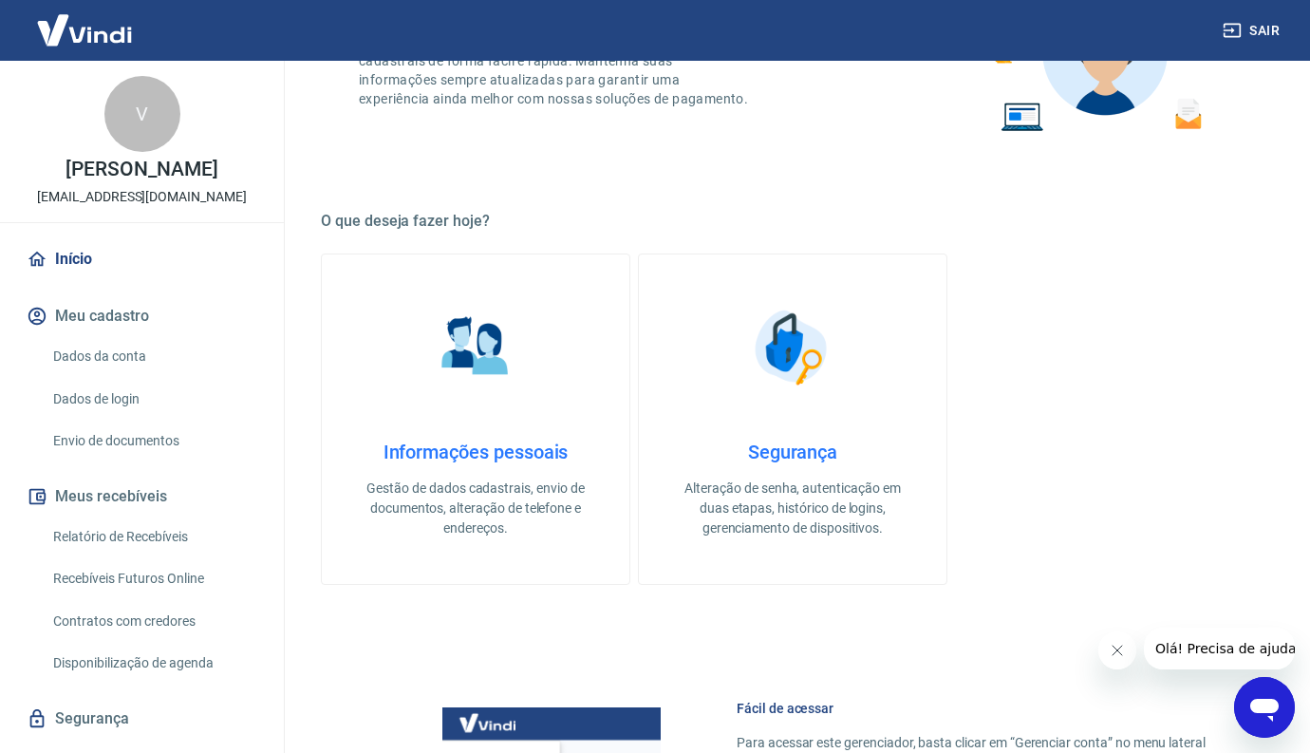
scroll to position [570, 0]
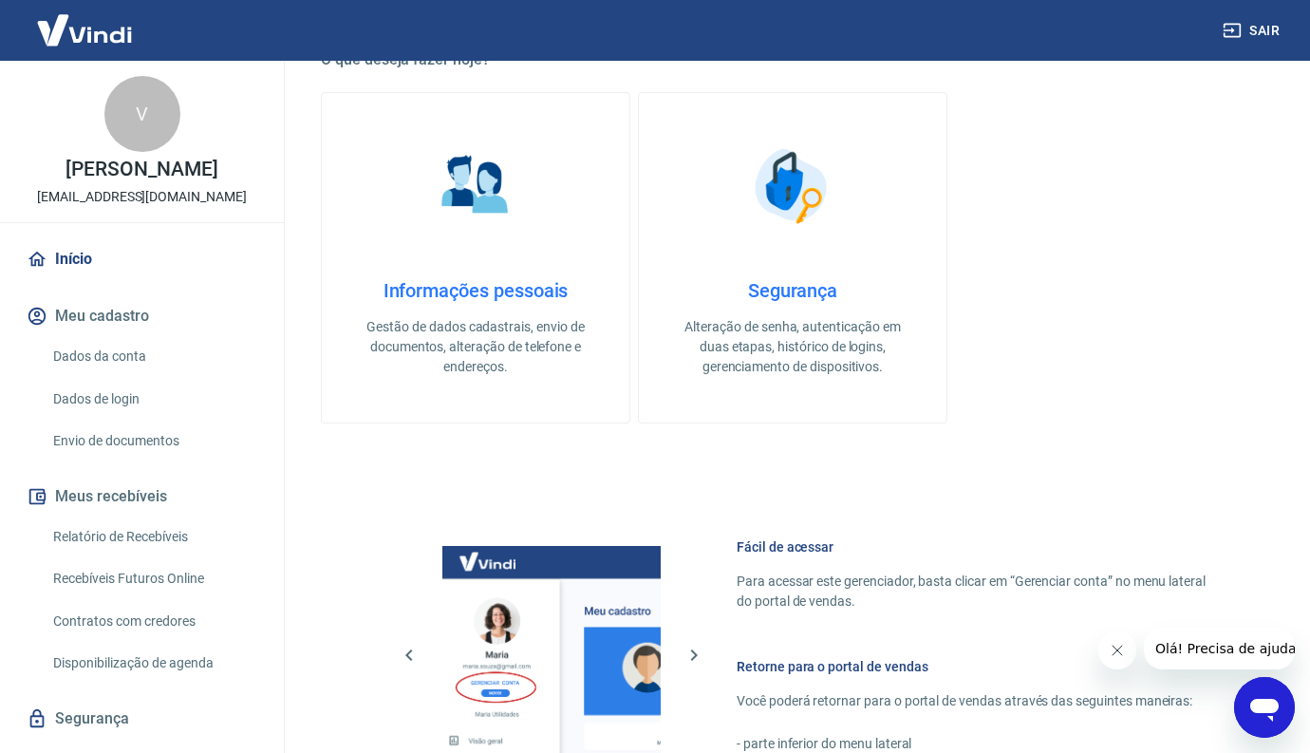
click at [554, 296] on h4 "Informações pessoais" at bounding box center [475, 290] width 247 height 23
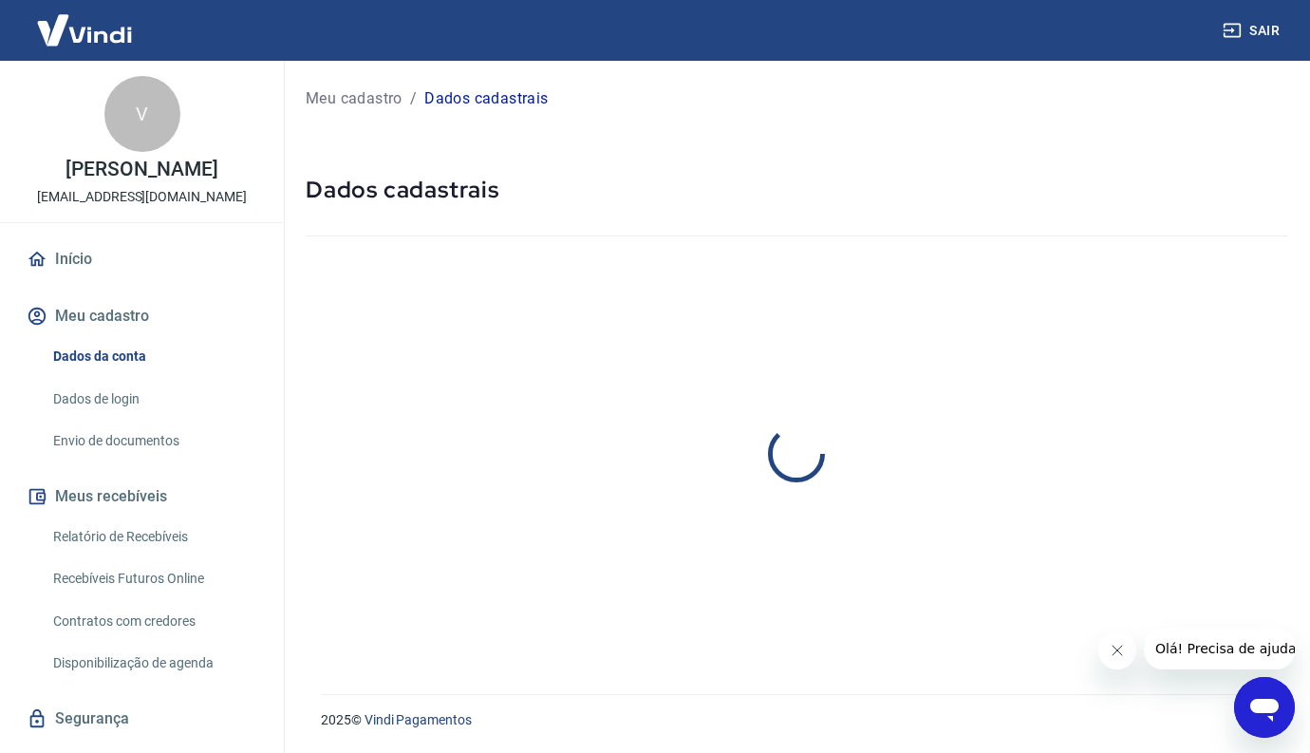
select select "PR"
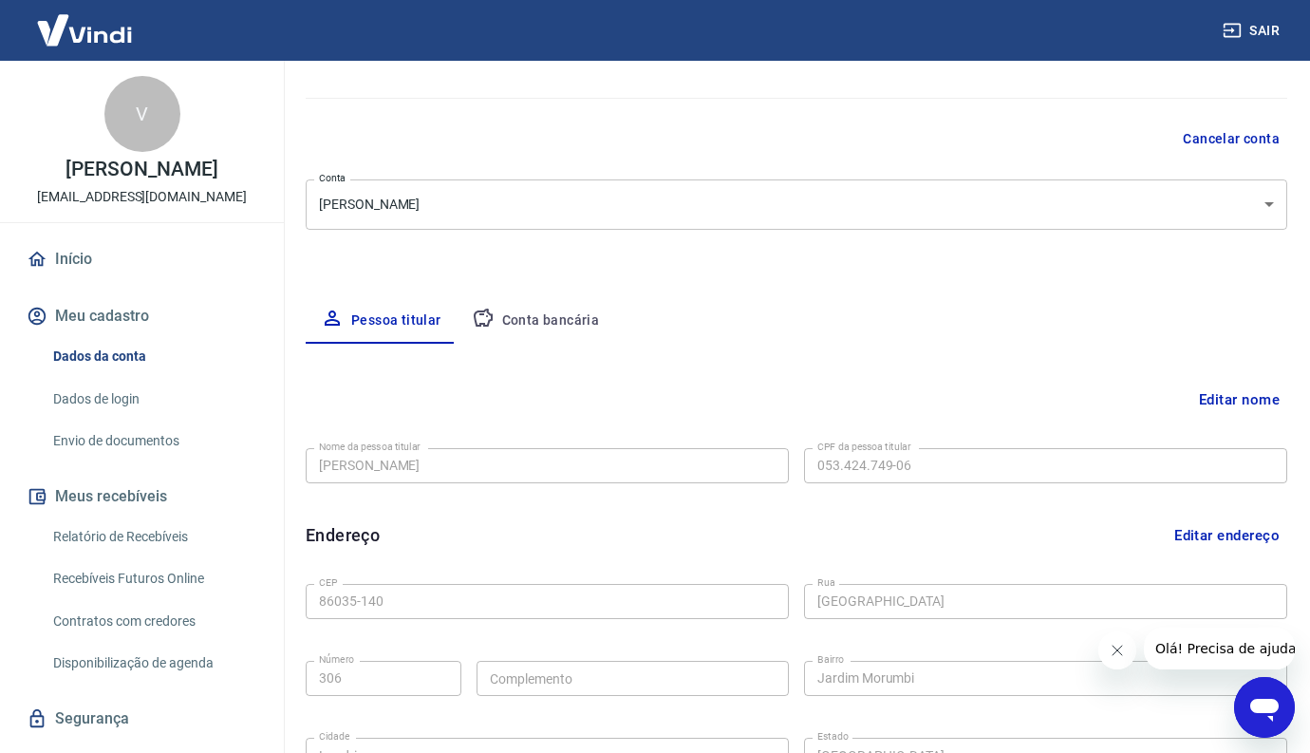
scroll to position [83, 0]
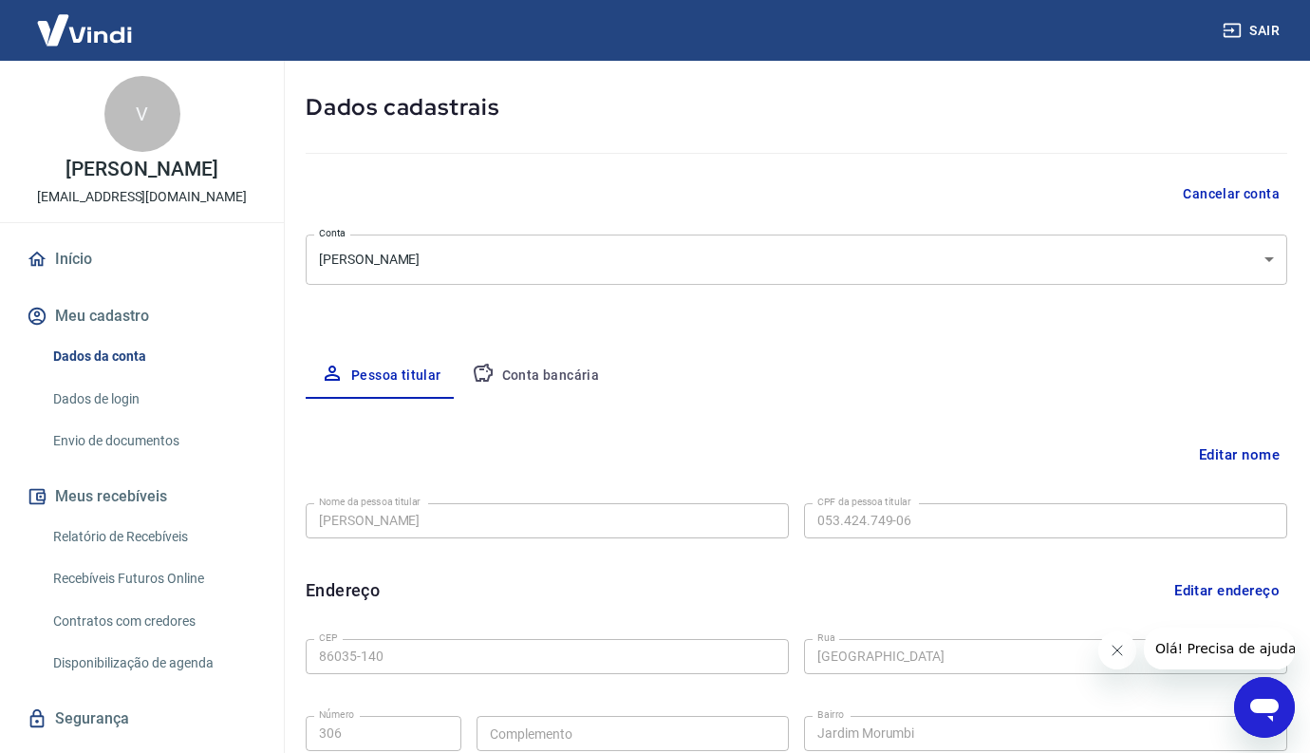
click at [520, 367] on button "Conta bancária" at bounding box center [536, 376] width 159 height 46
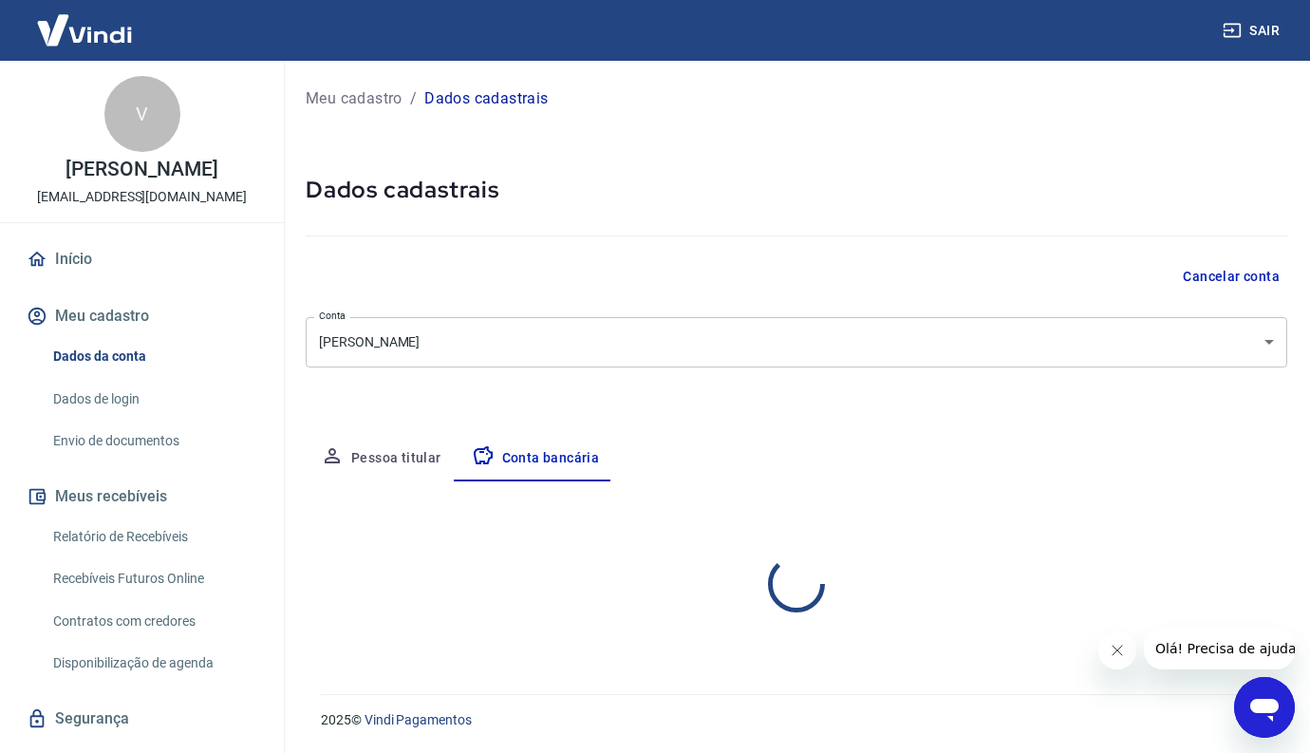
scroll to position [0, 0]
select select "1"
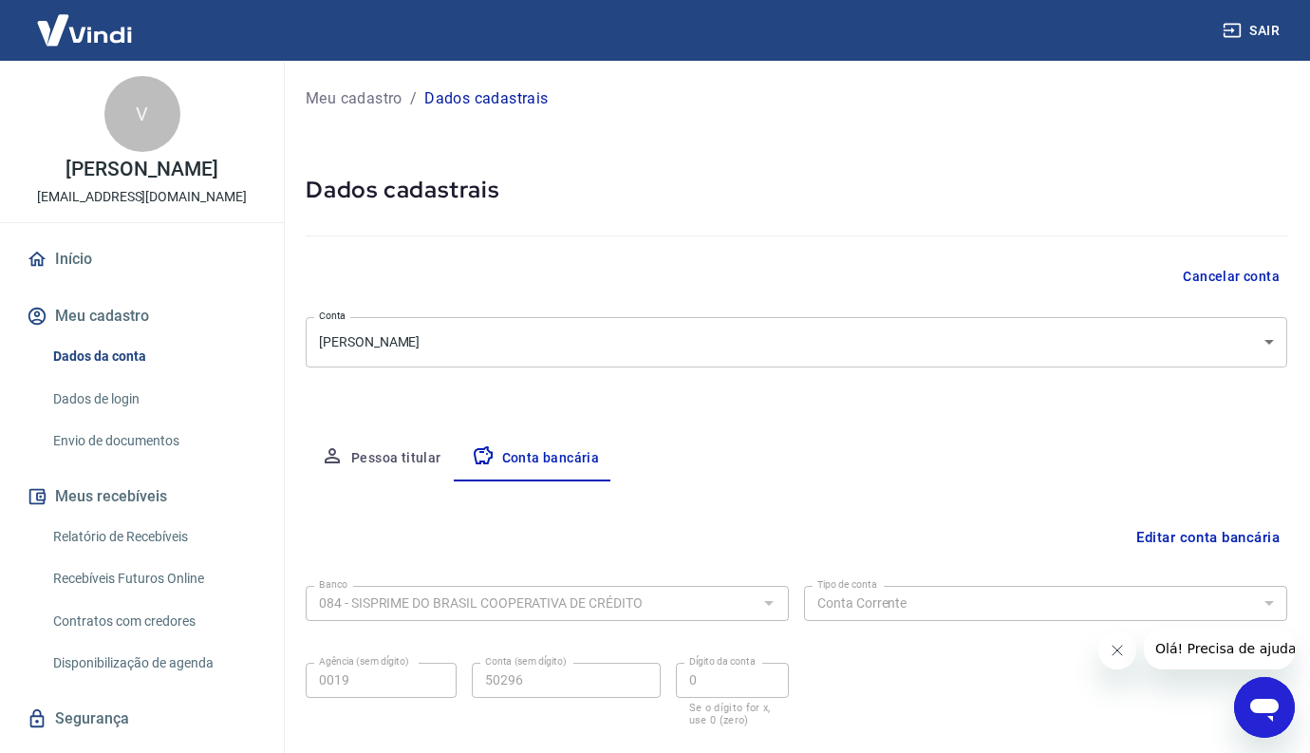
click at [157, 436] on link "Envio de documentos" at bounding box center [154, 441] width 216 height 39
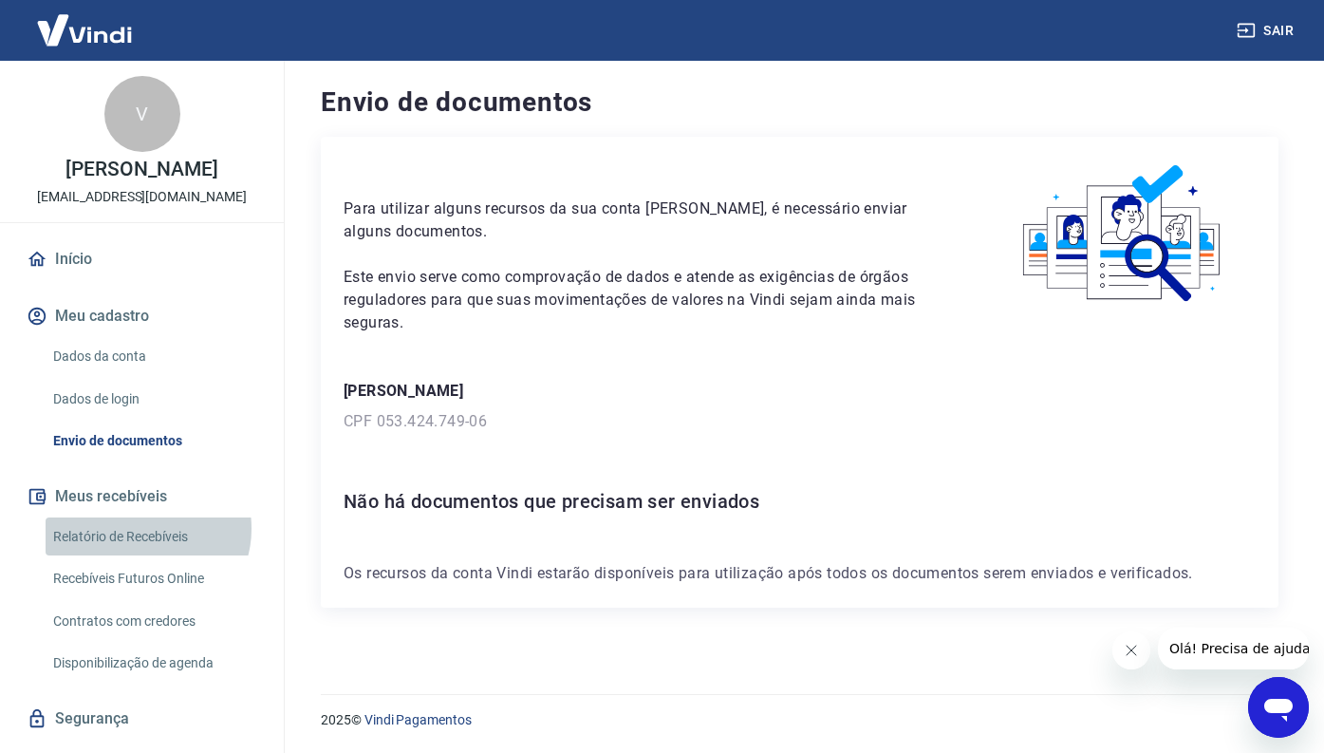
click at [144, 528] on link "Relatório de Recebíveis" at bounding box center [154, 536] width 216 height 39
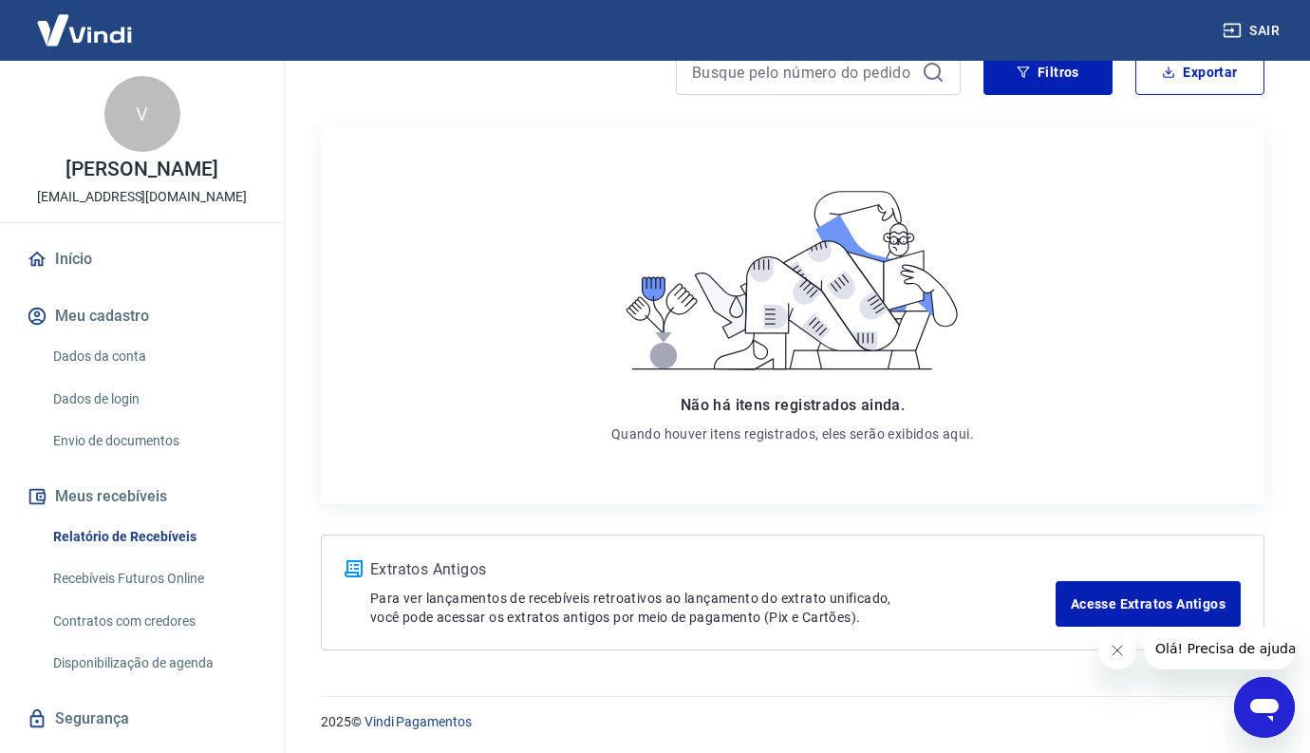
scroll to position [190, 0]
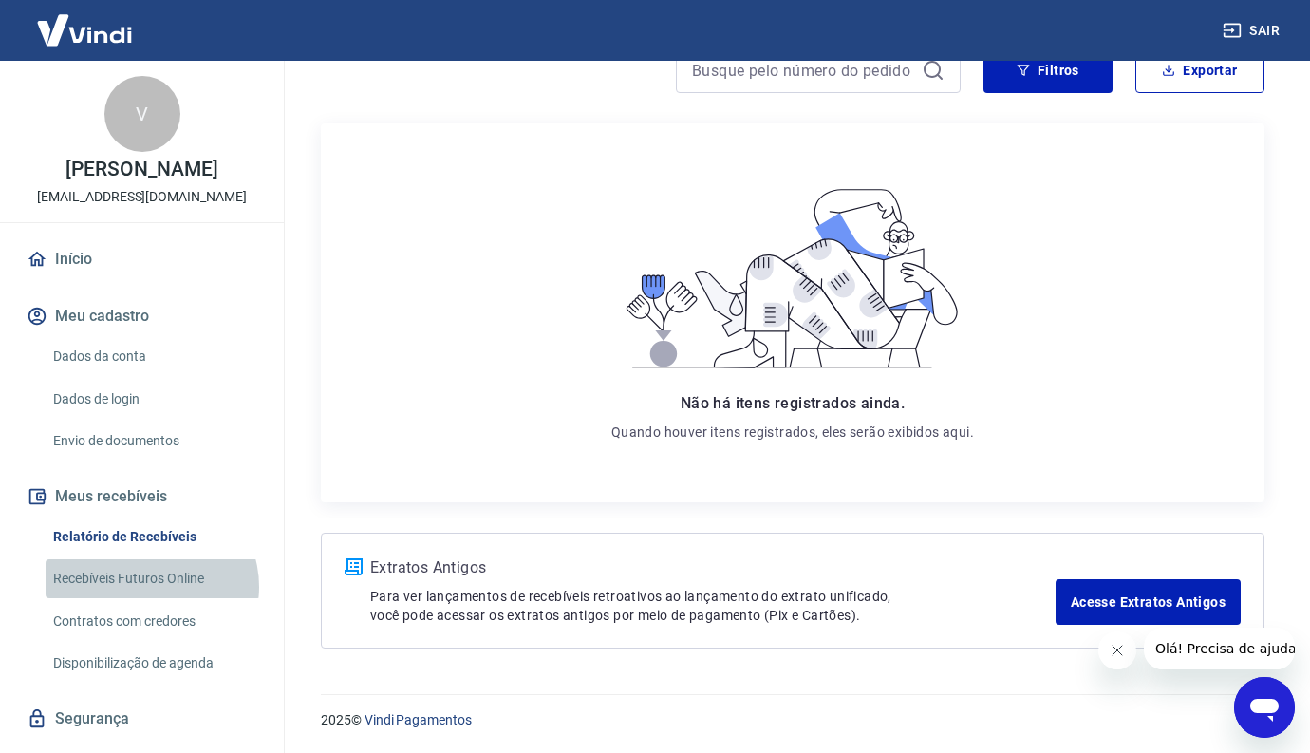
click at [149, 587] on link "Recebíveis Futuros Online" at bounding box center [154, 578] width 216 height 39
click at [135, 615] on link "Contratos com credores" at bounding box center [154, 621] width 216 height 39
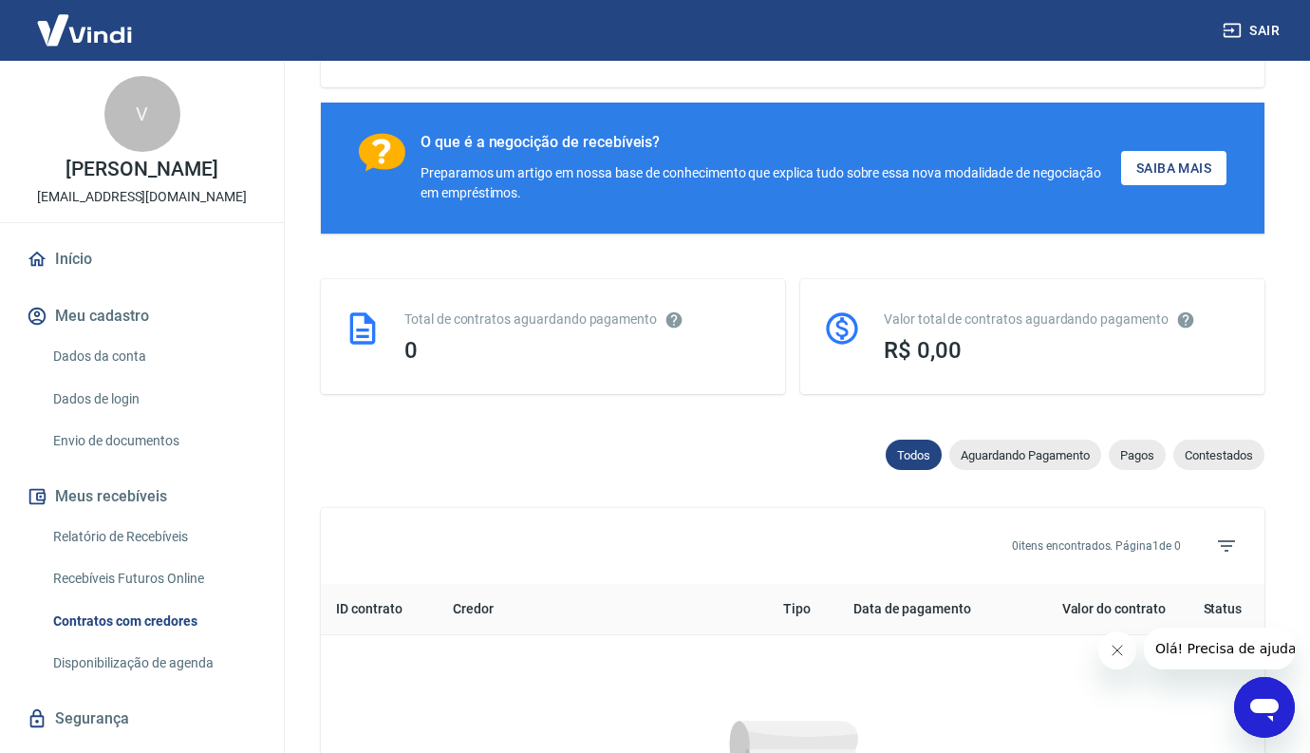
scroll to position [770, 0]
